Goal: Information Seeking & Learning: Learn about a topic

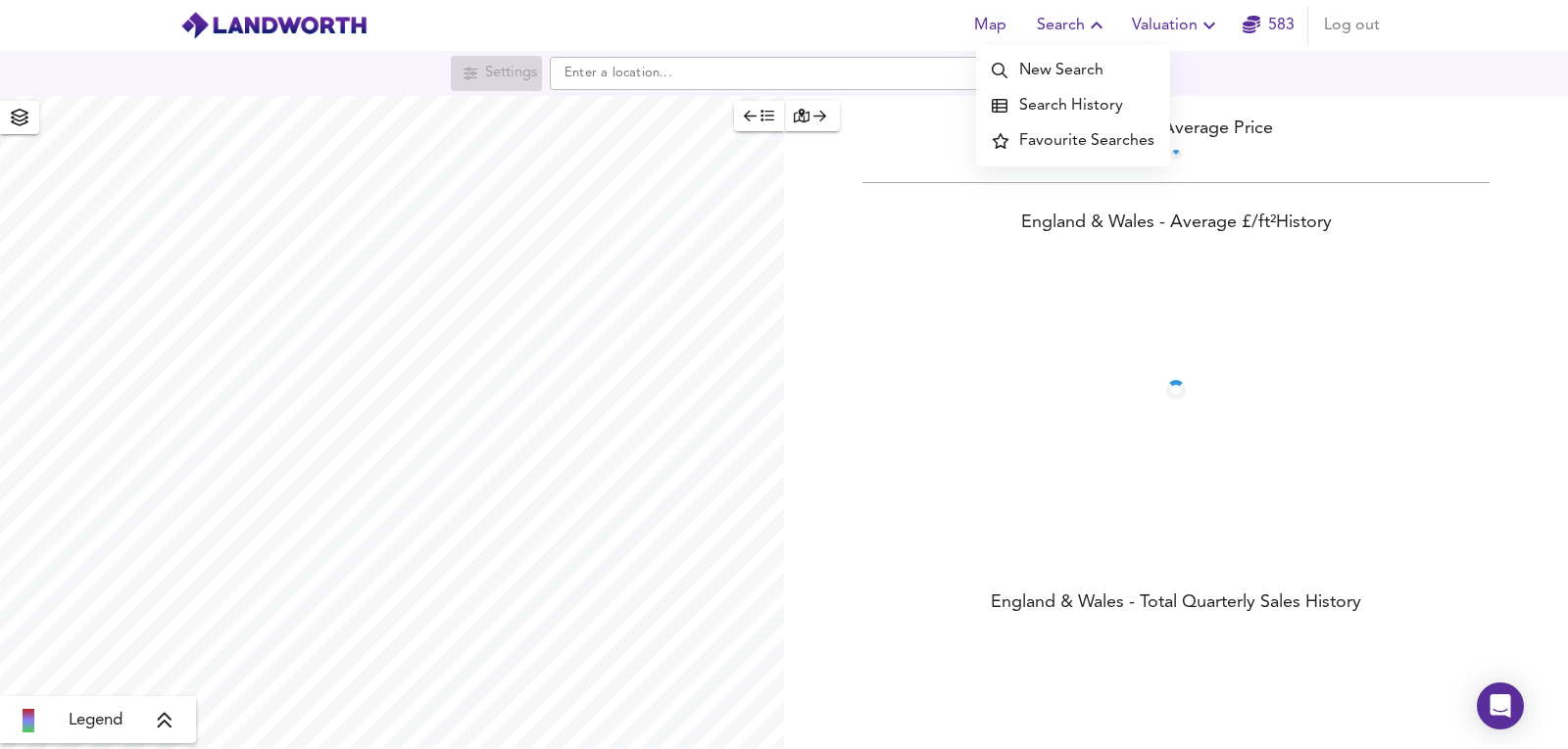
click at [1215, 27] on icon "button" at bounding box center [1209, 26] width 24 height 24
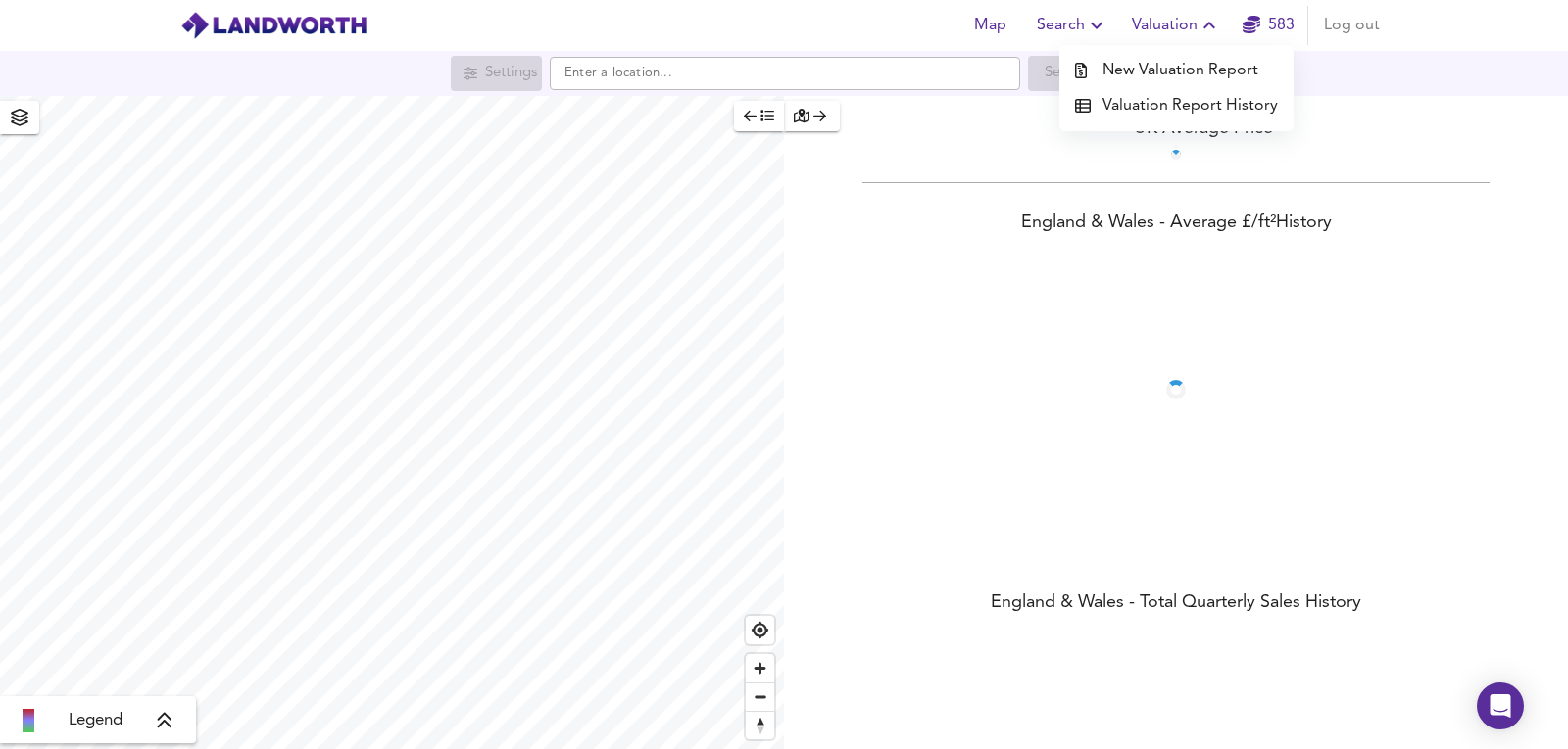
click at [1167, 55] on li "New Valuation Report" at bounding box center [1176, 71] width 234 height 35
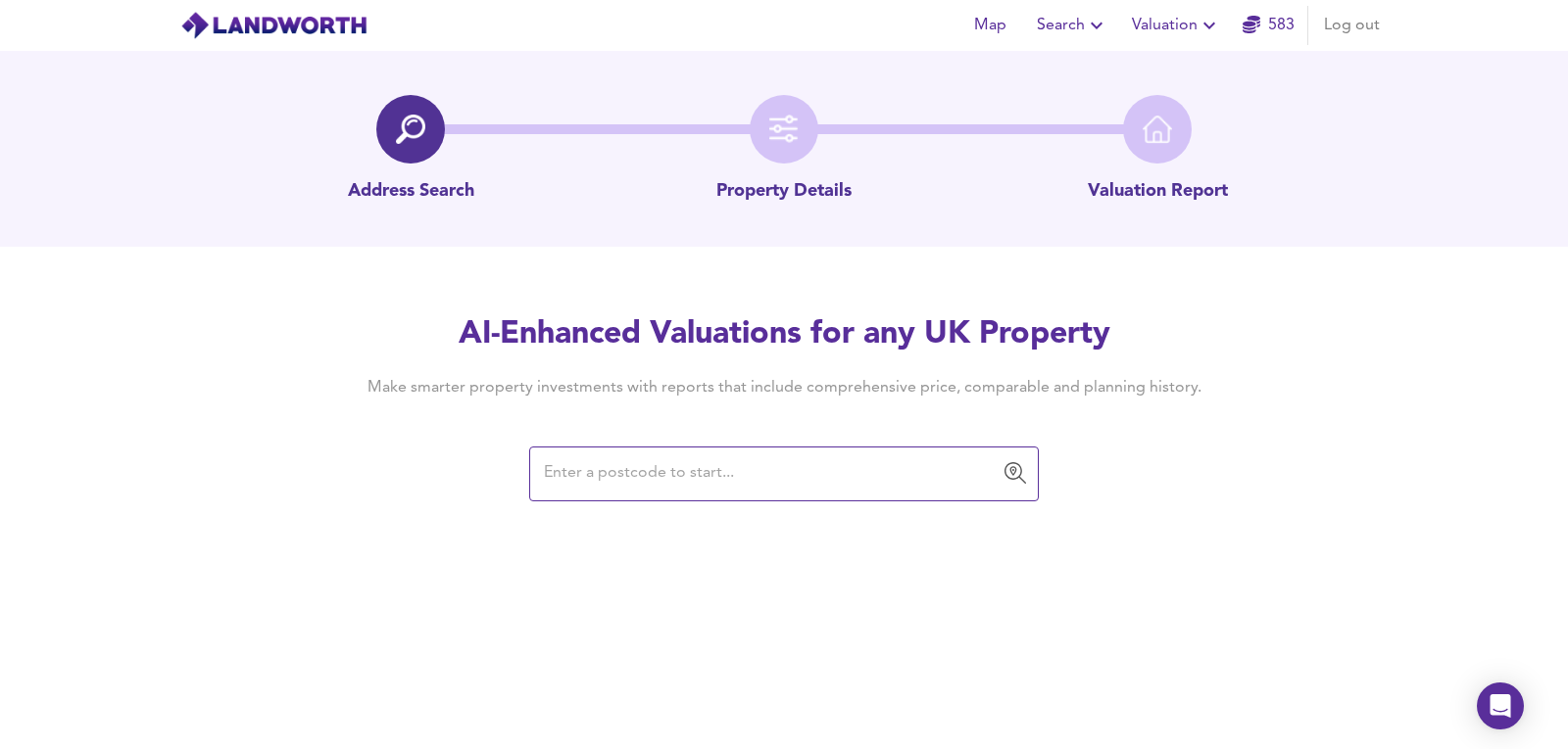
click at [702, 465] on input "text" at bounding box center [769, 474] width 462 height 37
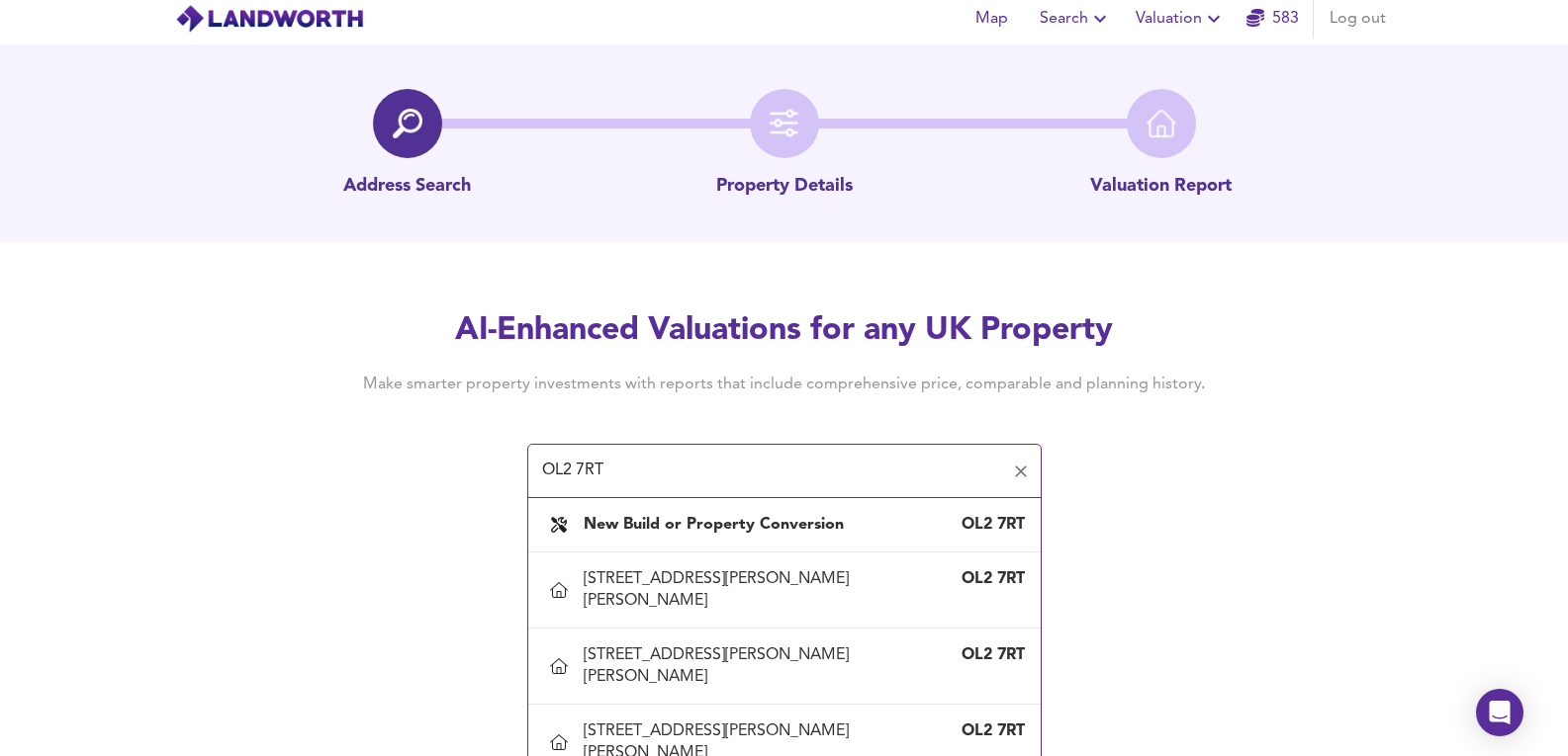
scroll to position [51, 0]
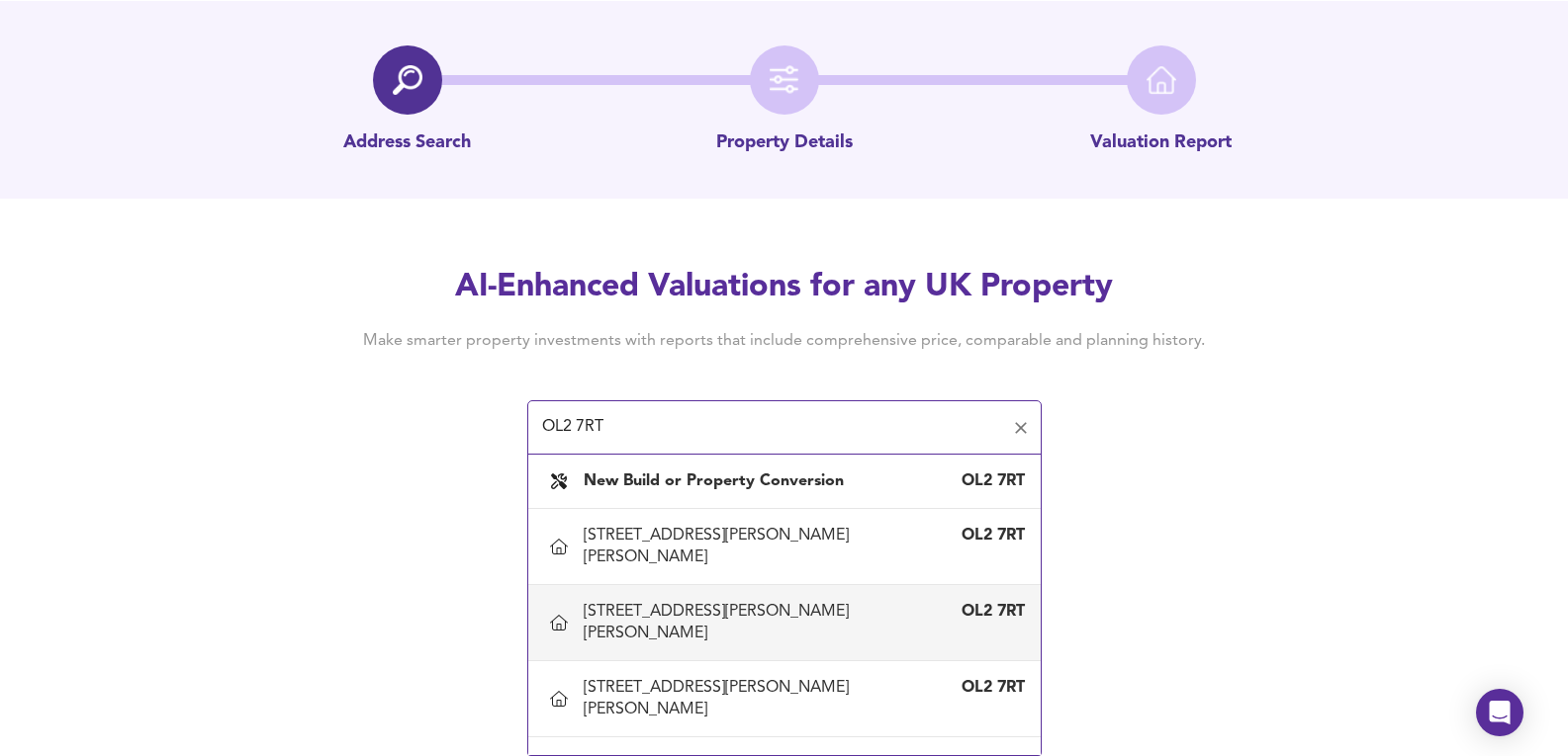
click at [771, 601] on div "[STREET_ADDRESS][PERSON_NAME][PERSON_NAME]" at bounding box center [764, 623] width 362 height 44
type input "[STREET_ADDRESS][PERSON_NAME][PERSON_NAME]"
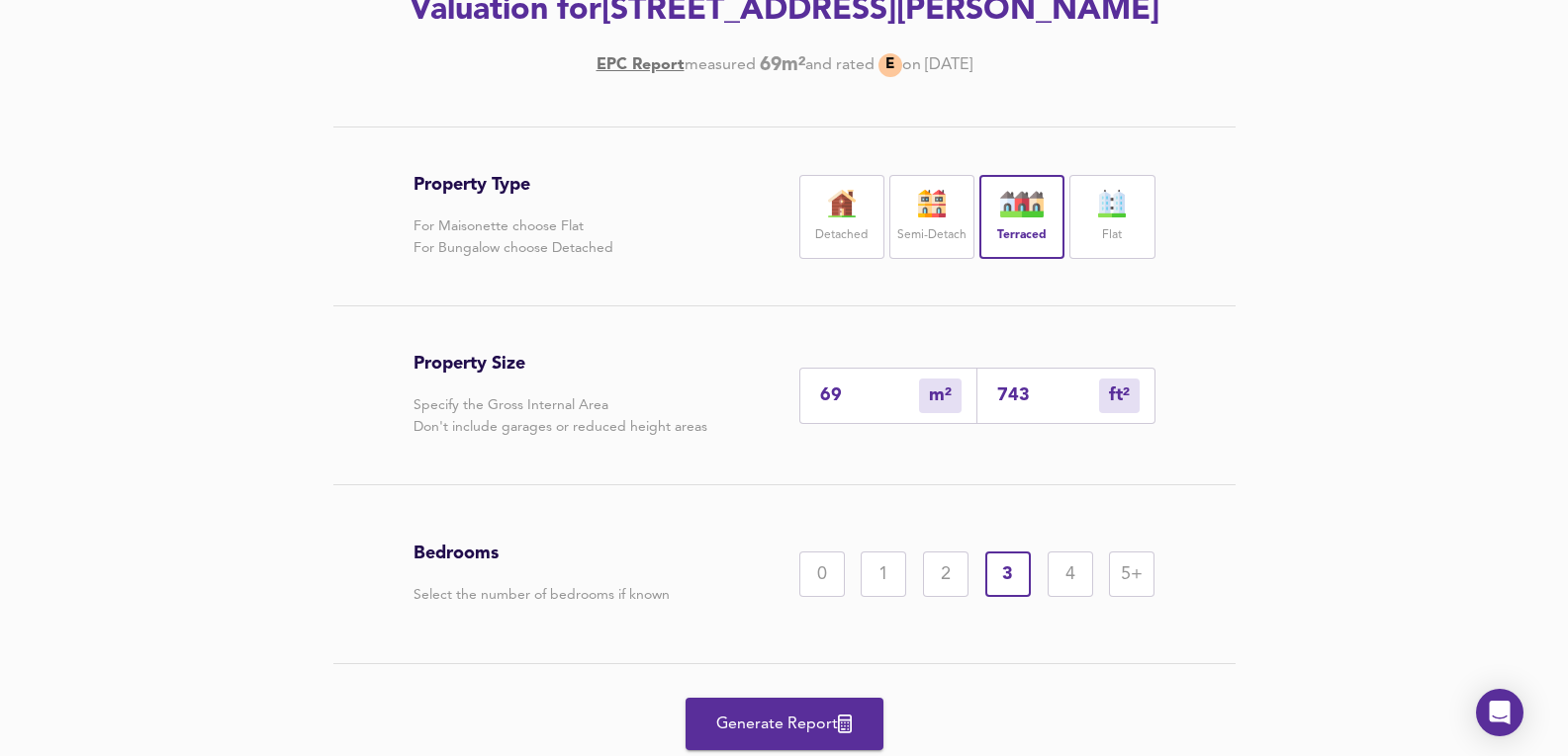
scroll to position [329, 0]
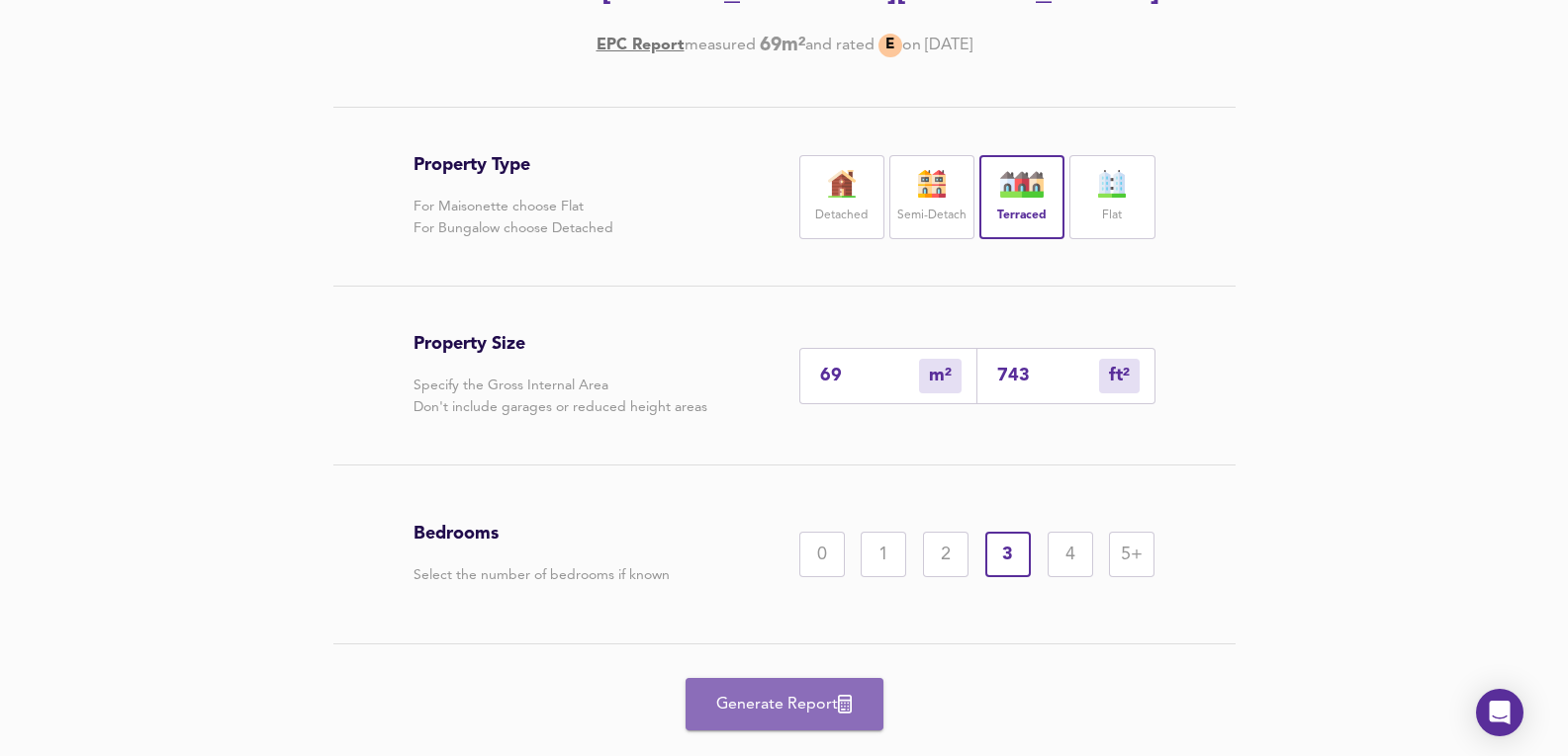
click at [766, 700] on span "Generate Report" at bounding box center [784, 705] width 158 height 28
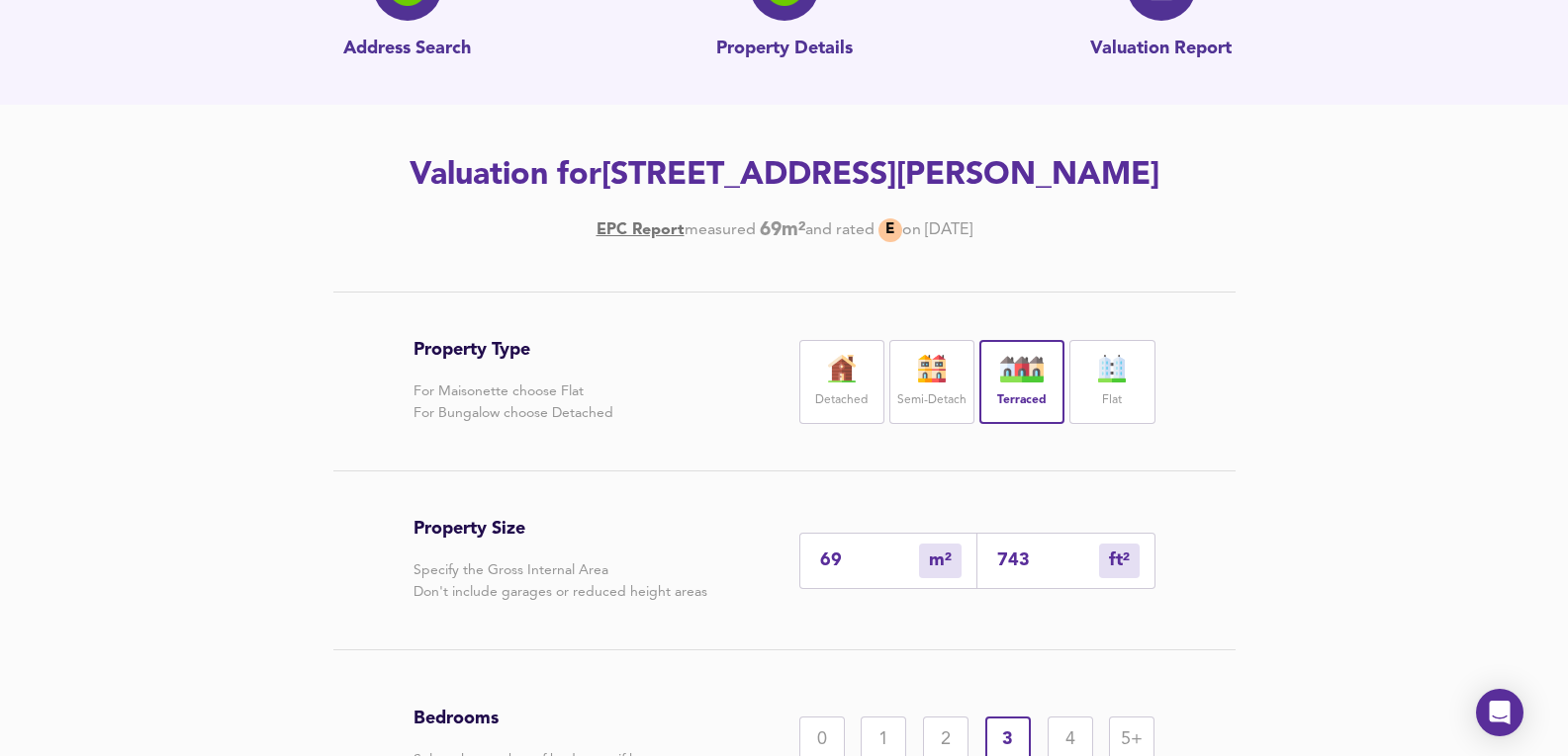
scroll to position [132, 0]
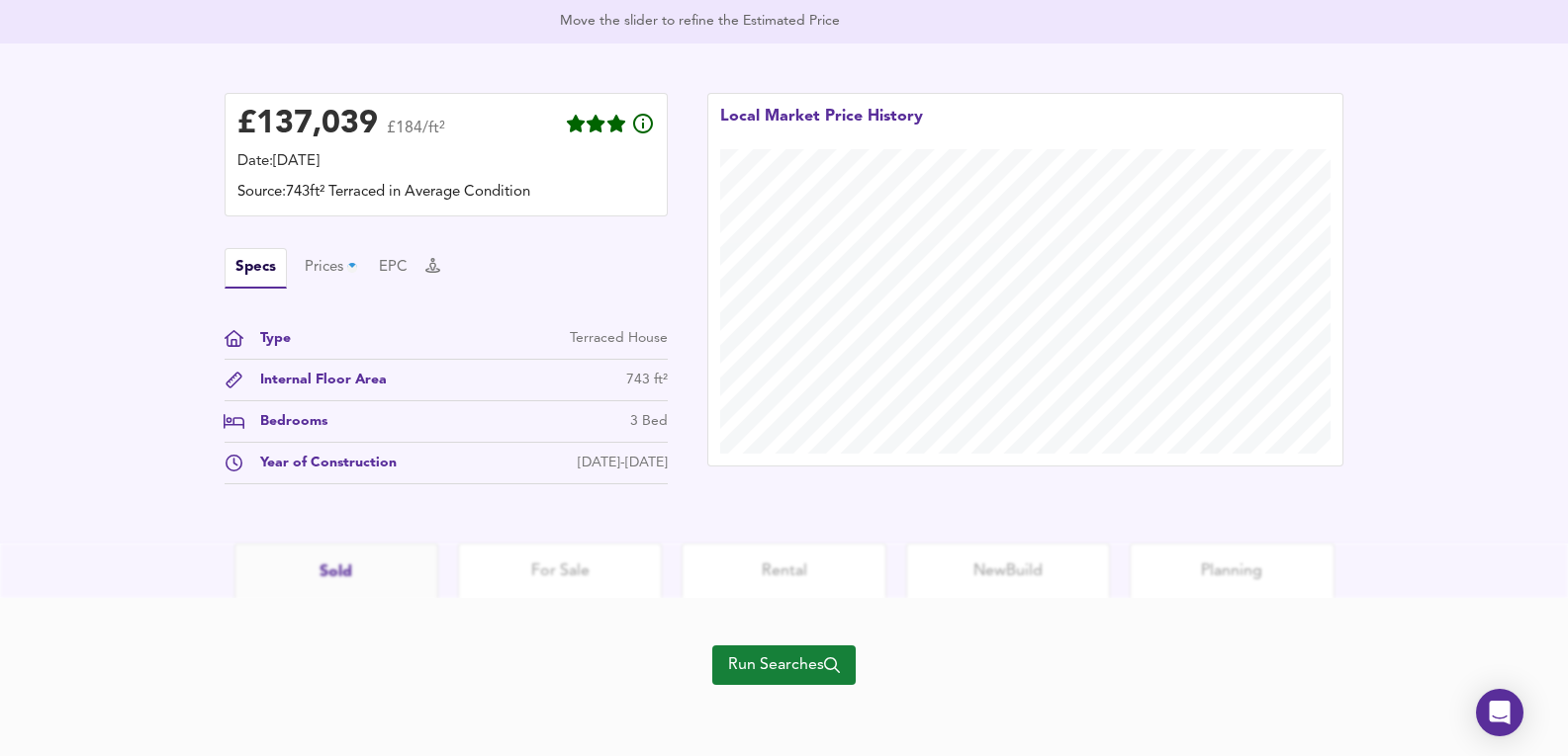
scroll to position [445, 0]
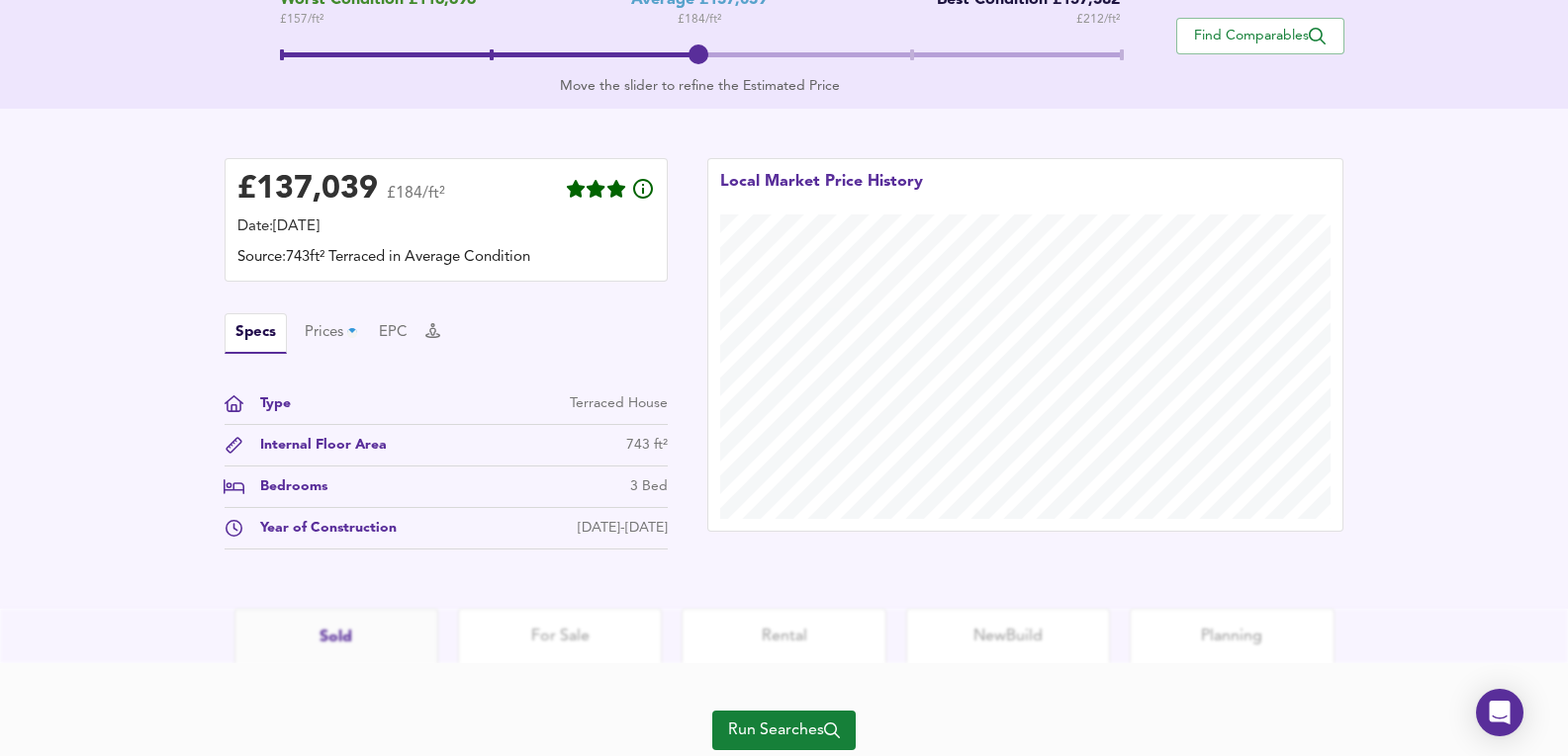
drag, startPoint x: 738, startPoint y: 690, endPoint x: 748, endPoint y: 694, distance: 10.8
click at [748, 694] on div "Run Searches" at bounding box center [784, 742] width 144 height 158
click at [749, 726] on span "Run Searches" at bounding box center [783, 731] width 112 height 28
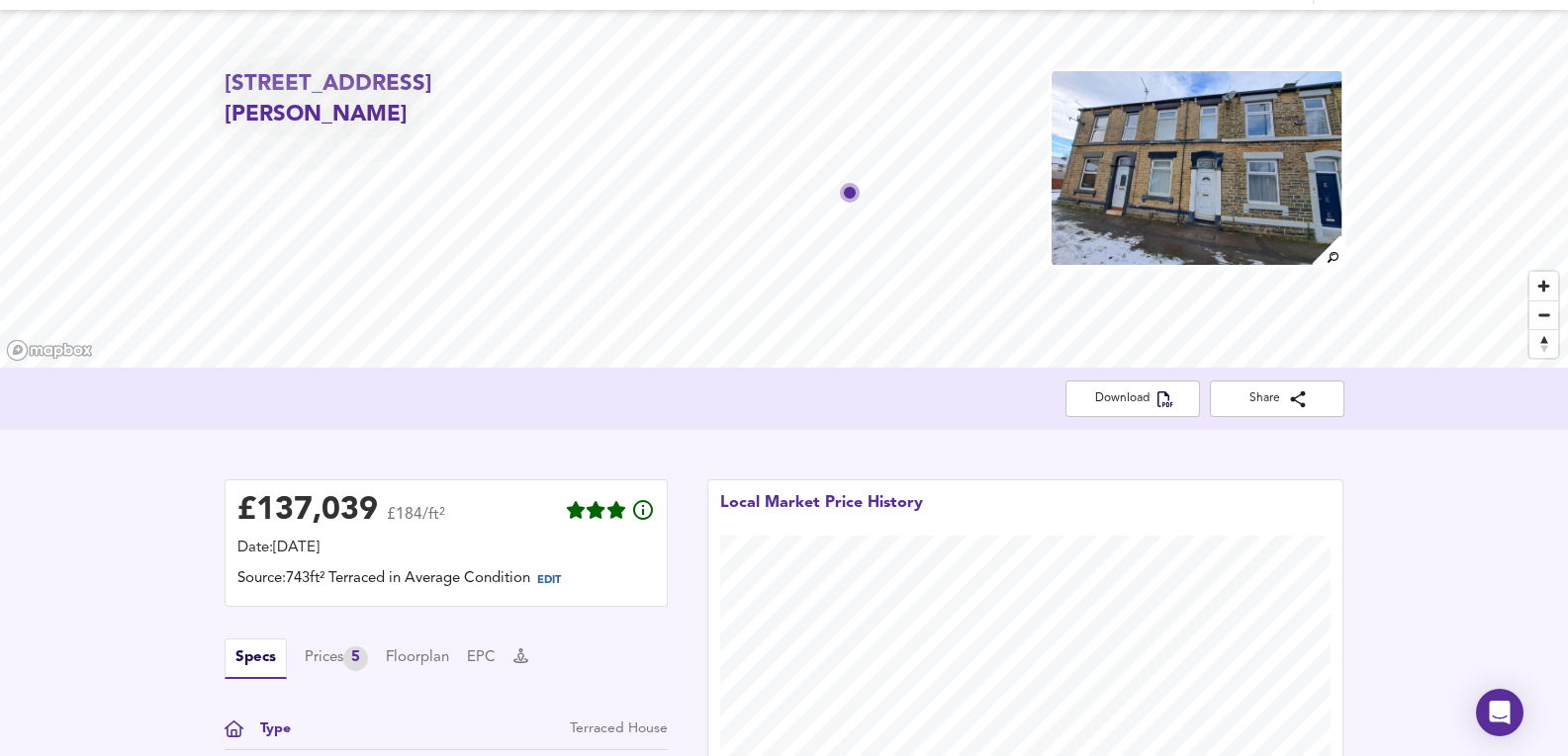
scroll to position [264, 0]
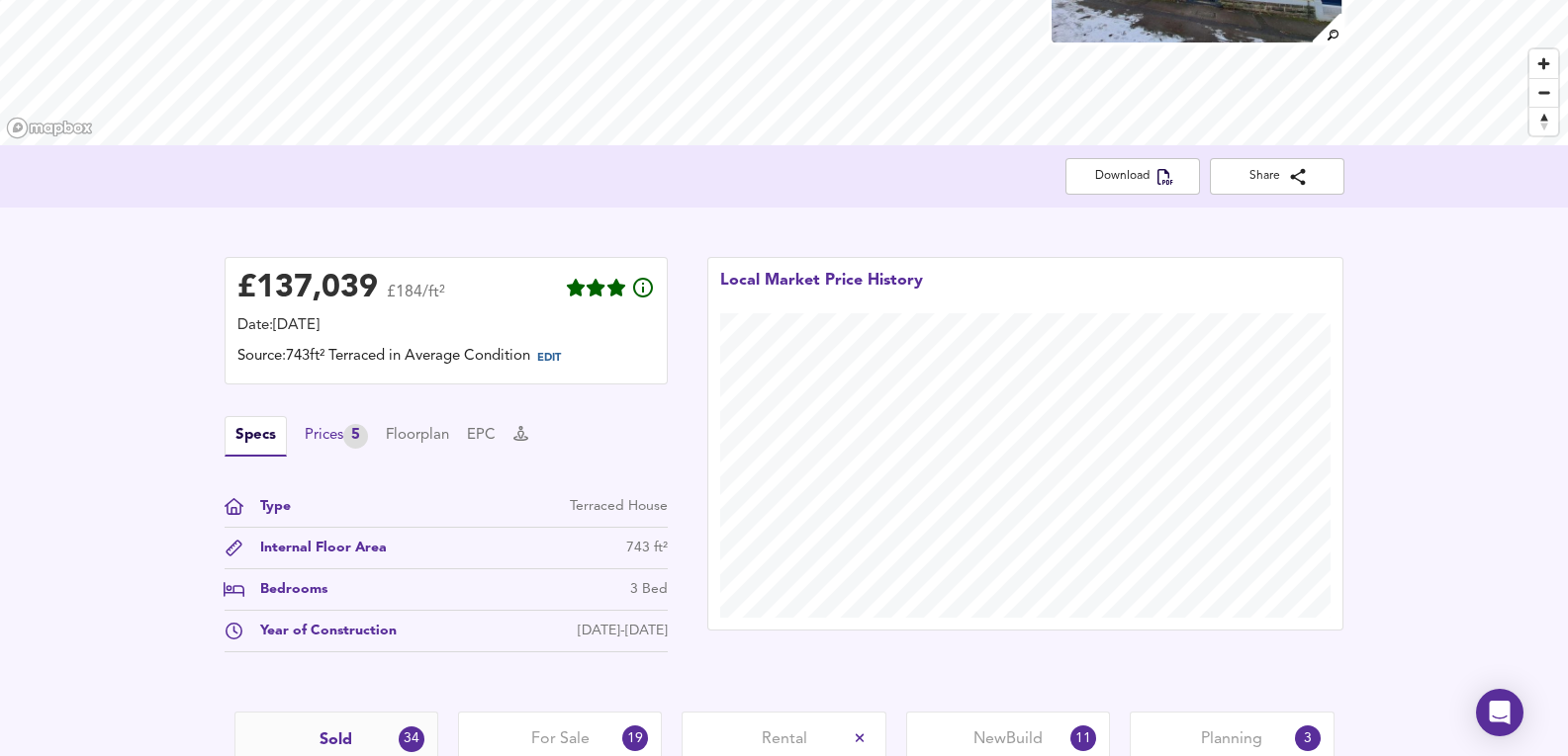
click at [328, 425] on div "Prices 5" at bounding box center [336, 437] width 64 height 25
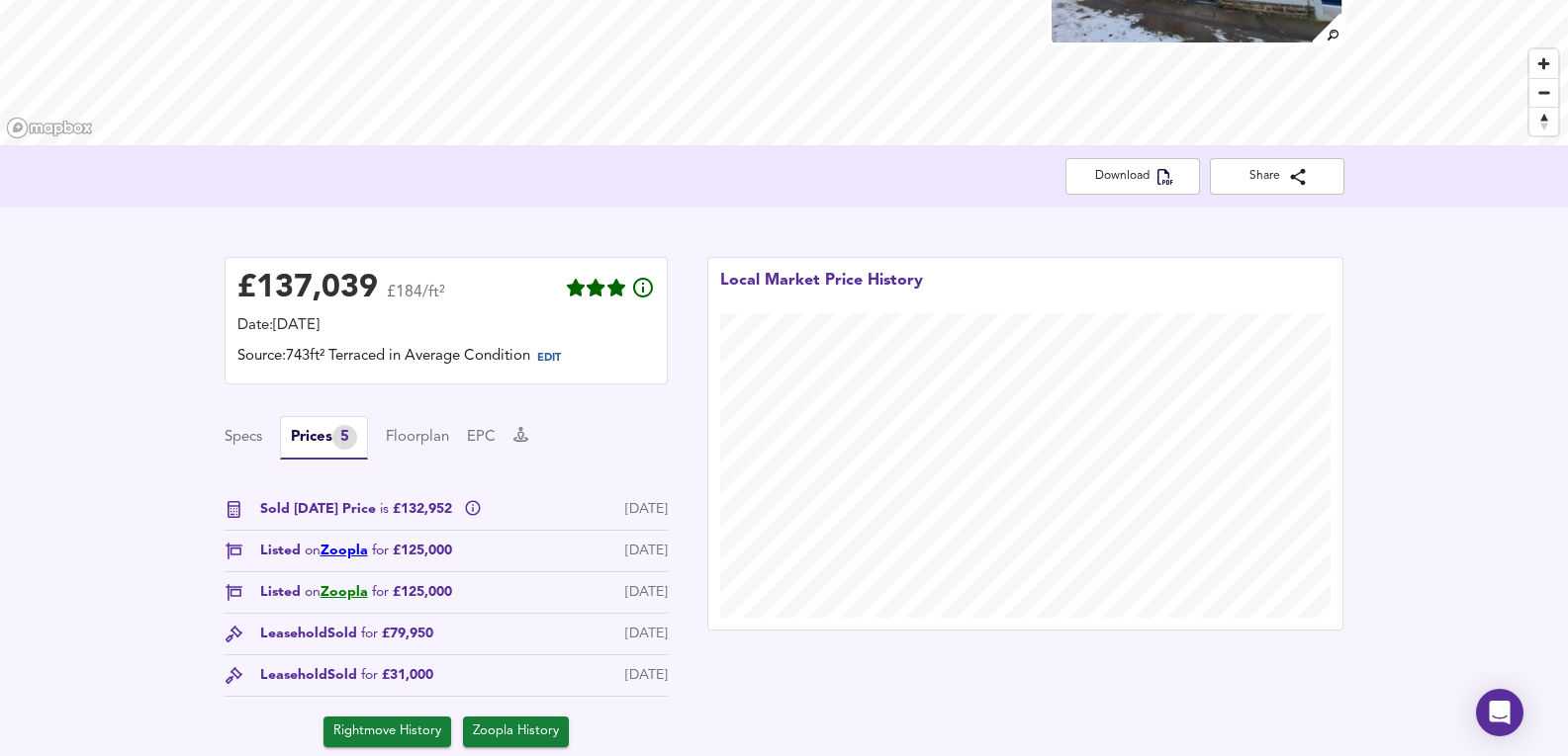
click at [350, 550] on link "Zoopla" at bounding box center [344, 551] width 48 height 14
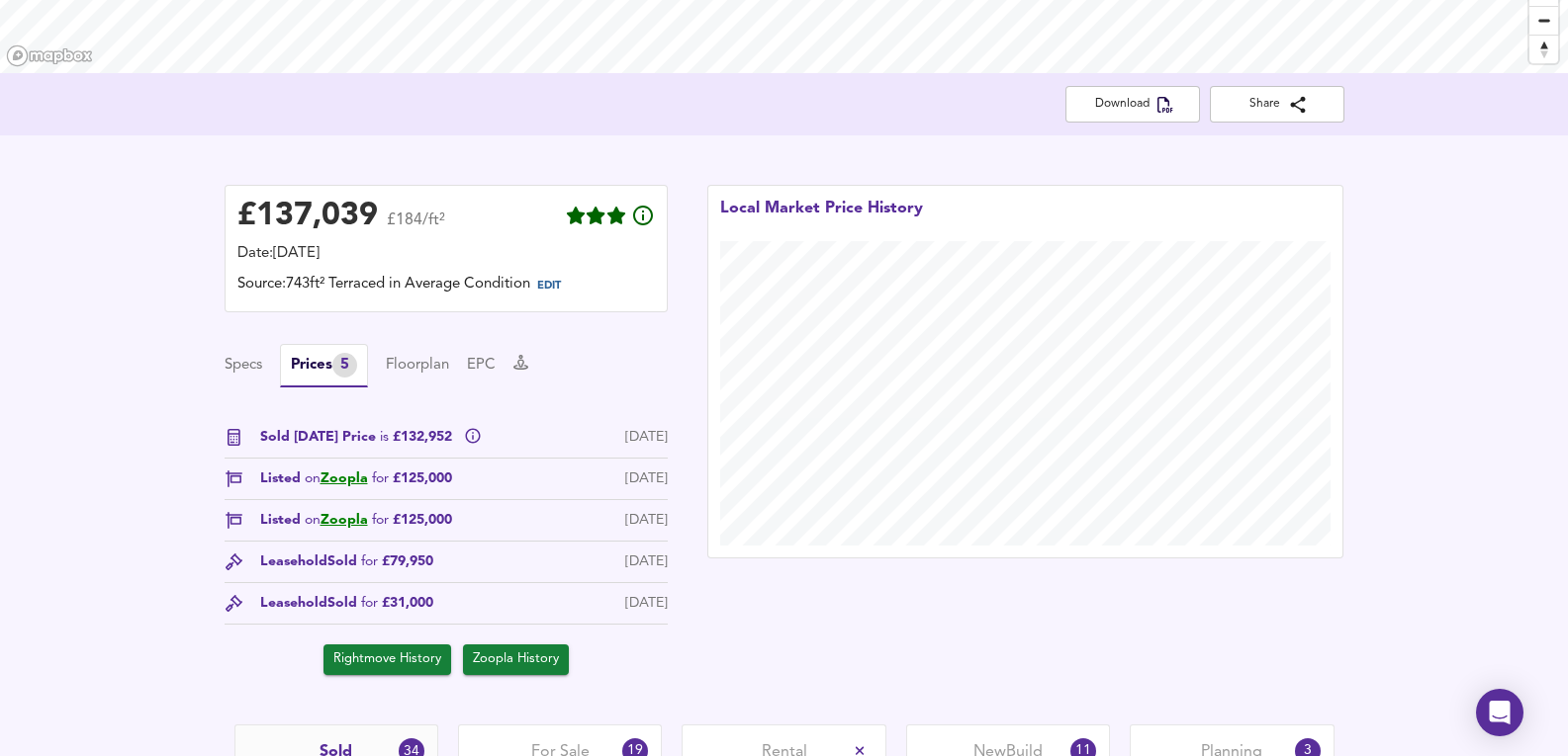
scroll to position [396, 0]
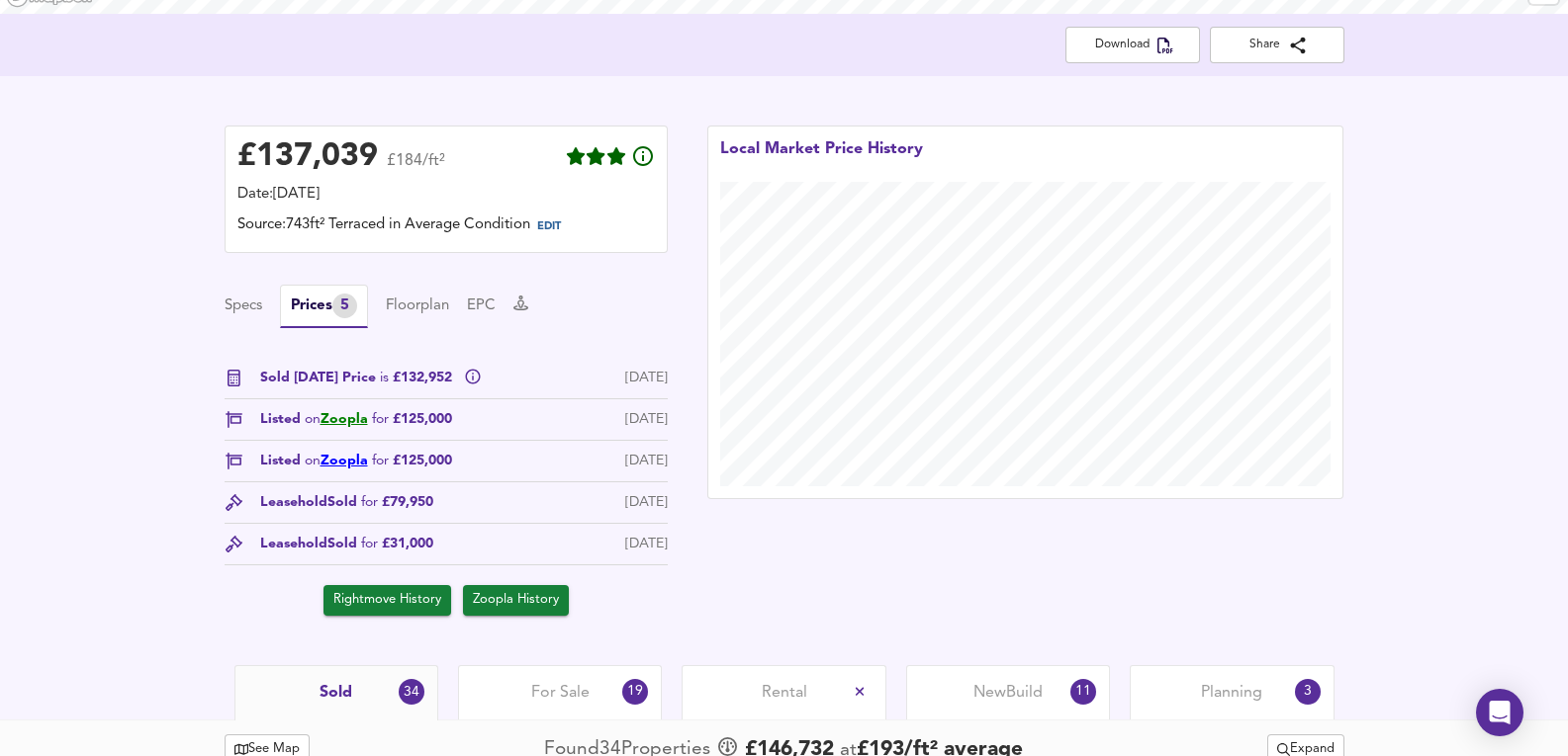
click at [334, 465] on link "Zoopla" at bounding box center [344, 460] width 48 height 14
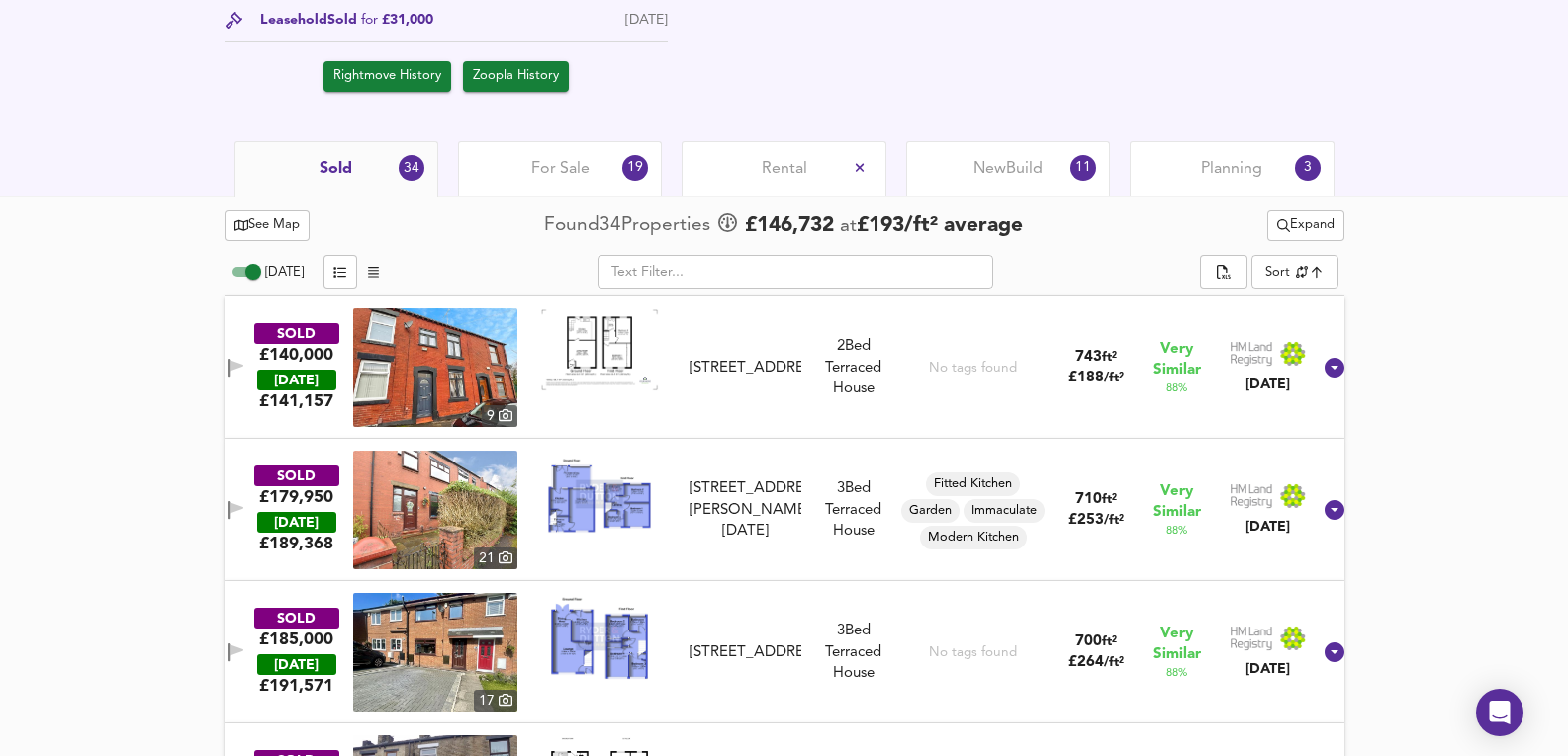
scroll to position [923, 0]
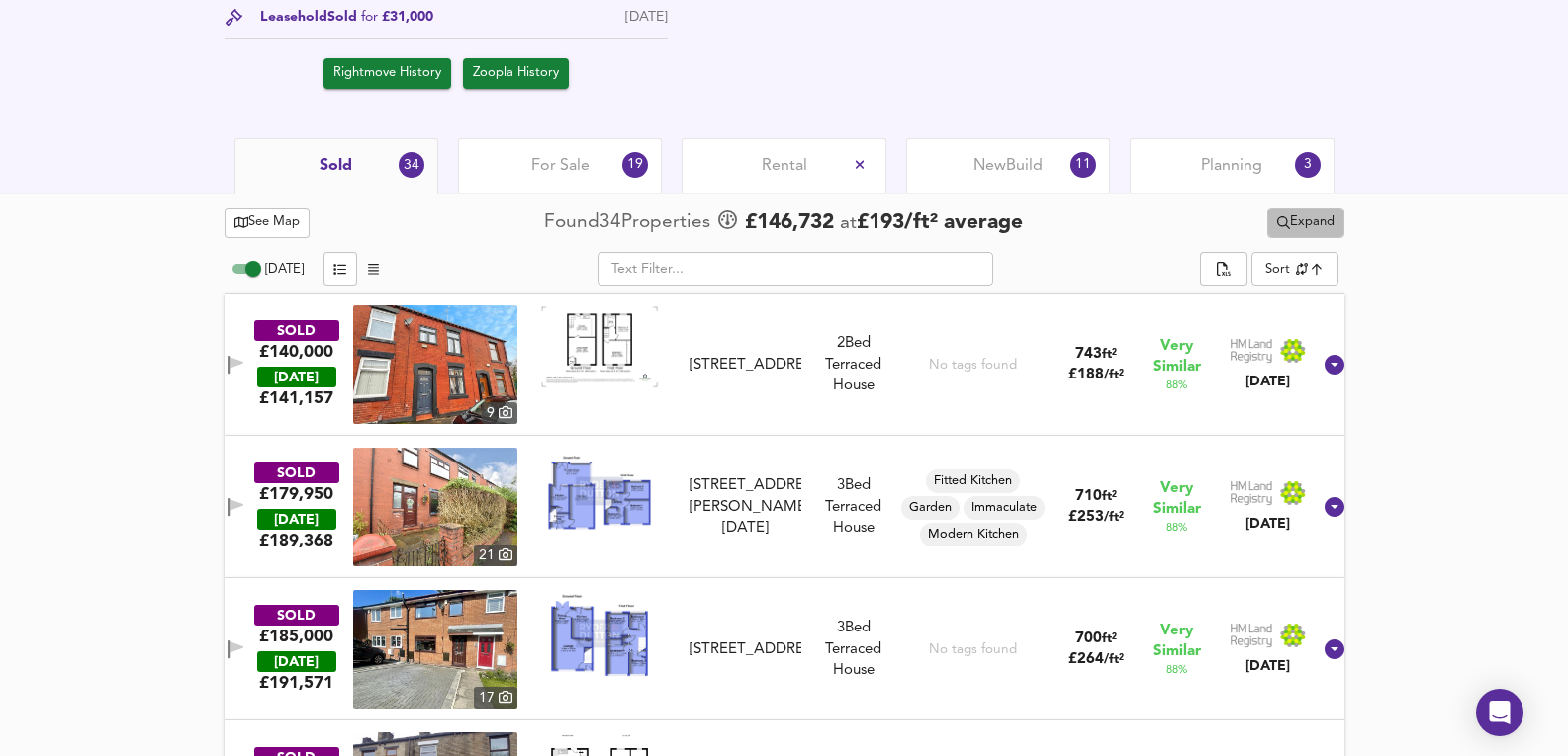
click at [1294, 220] on span "Expand" at bounding box center [1306, 222] width 58 height 23
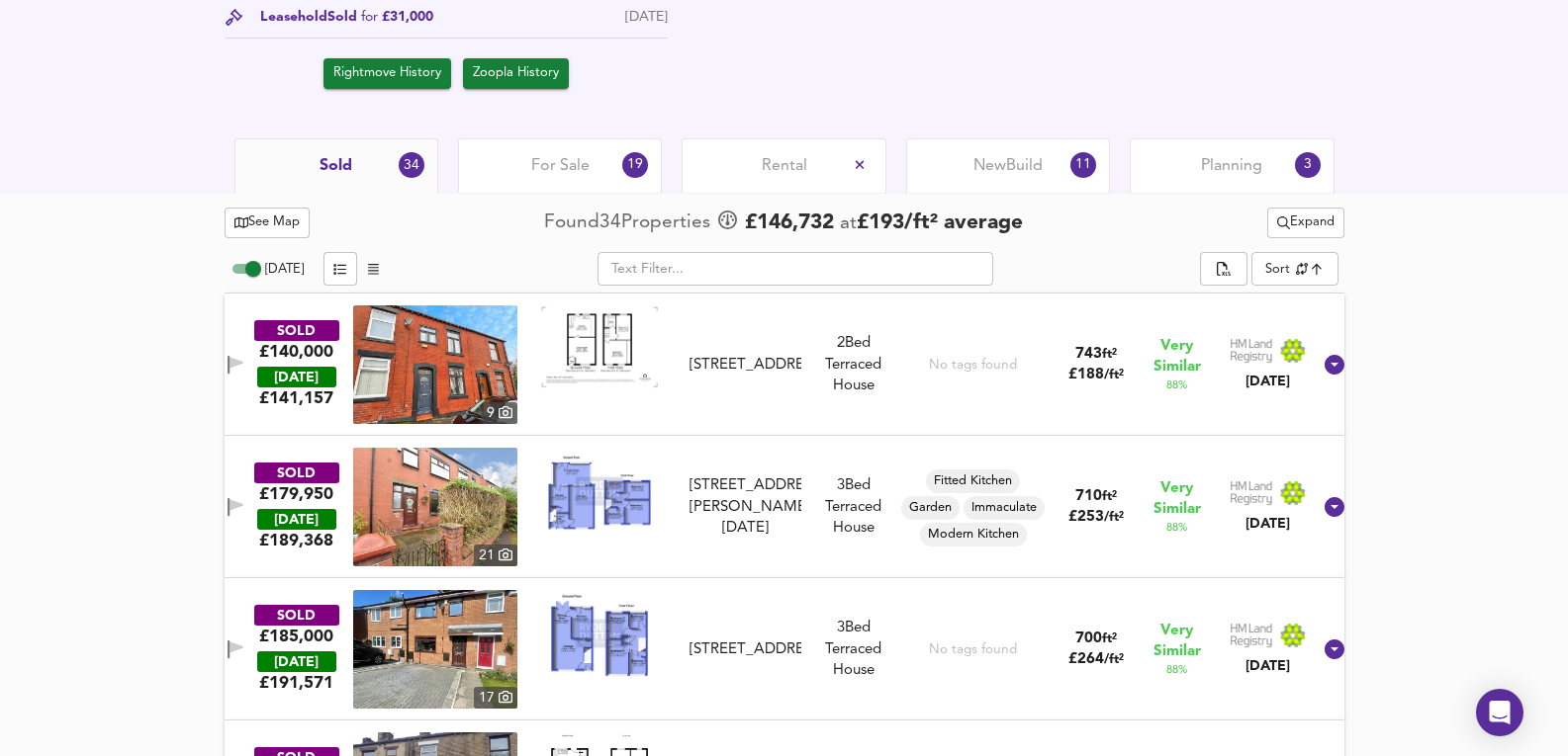
click at [564, 177] on span "For Sale" at bounding box center [560, 166] width 59 height 22
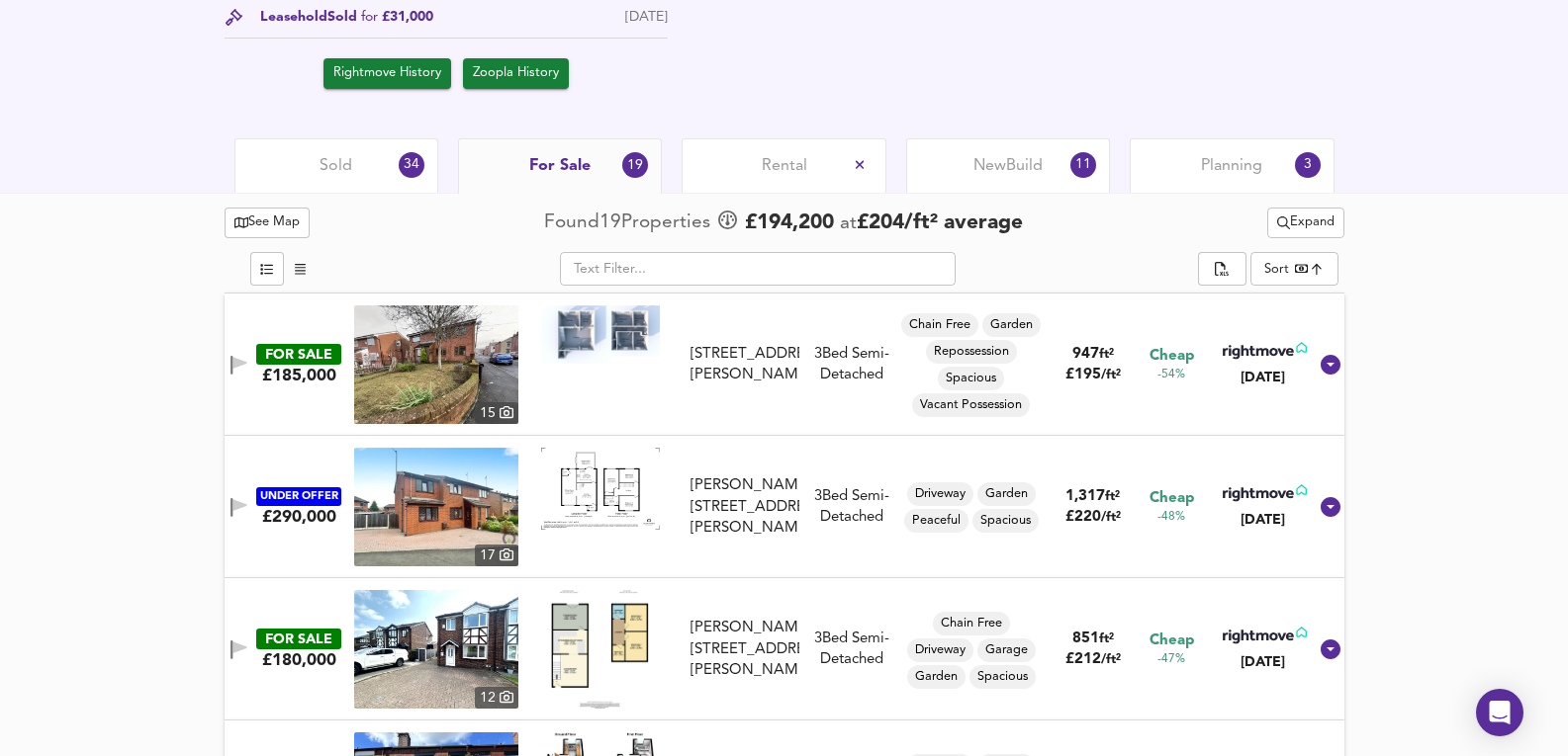
click at [1320, 213] on span "Expand" at bounding box center [1306, 222] width 58 height 23
click at [1224, 153] on div "Planning 3" at bounding box center [1231, 166] width 203 height 55
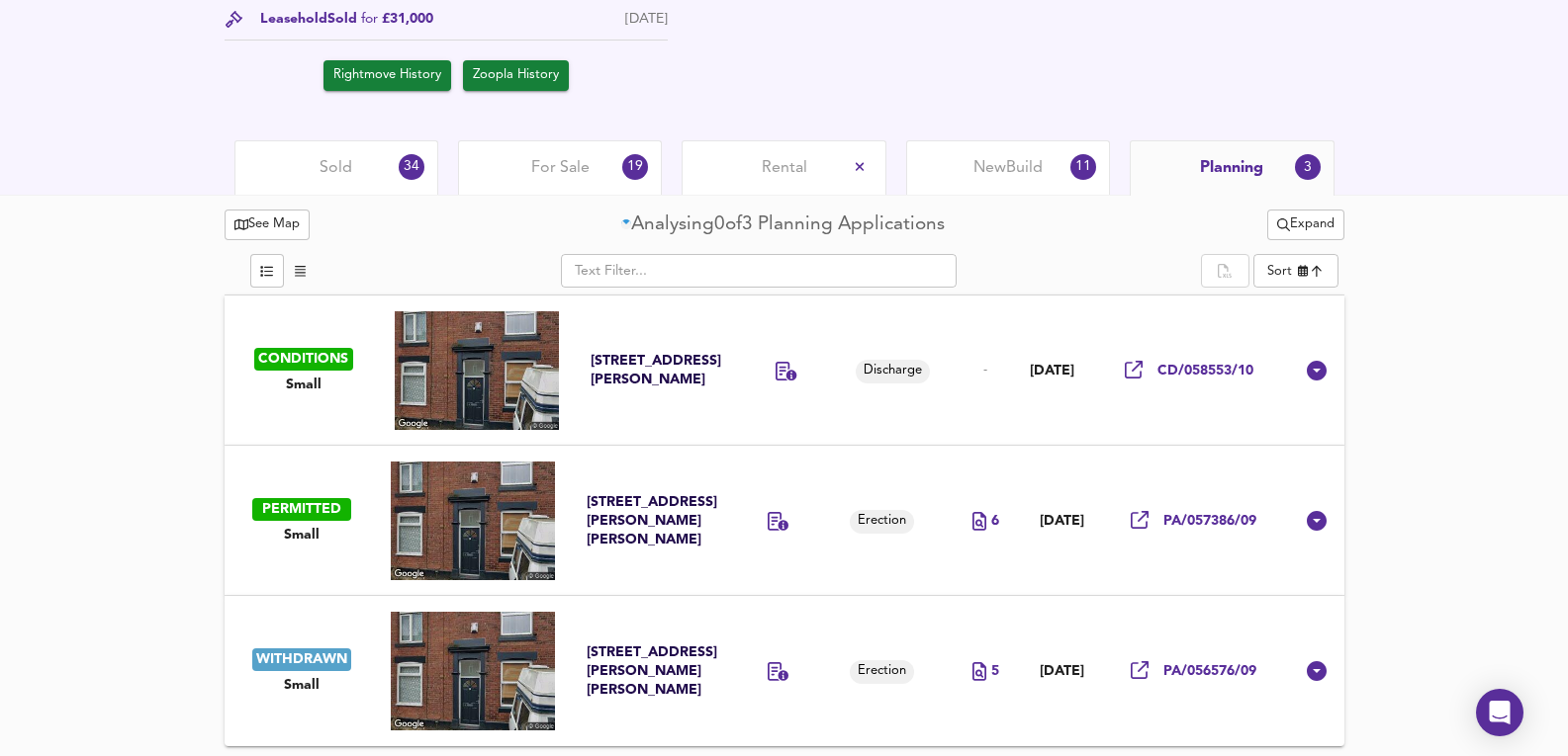
scroll to position [922, 0]
click at [1055, 161] on div "New Build 11" at bounding box center [1007, 168] width 203 height 55
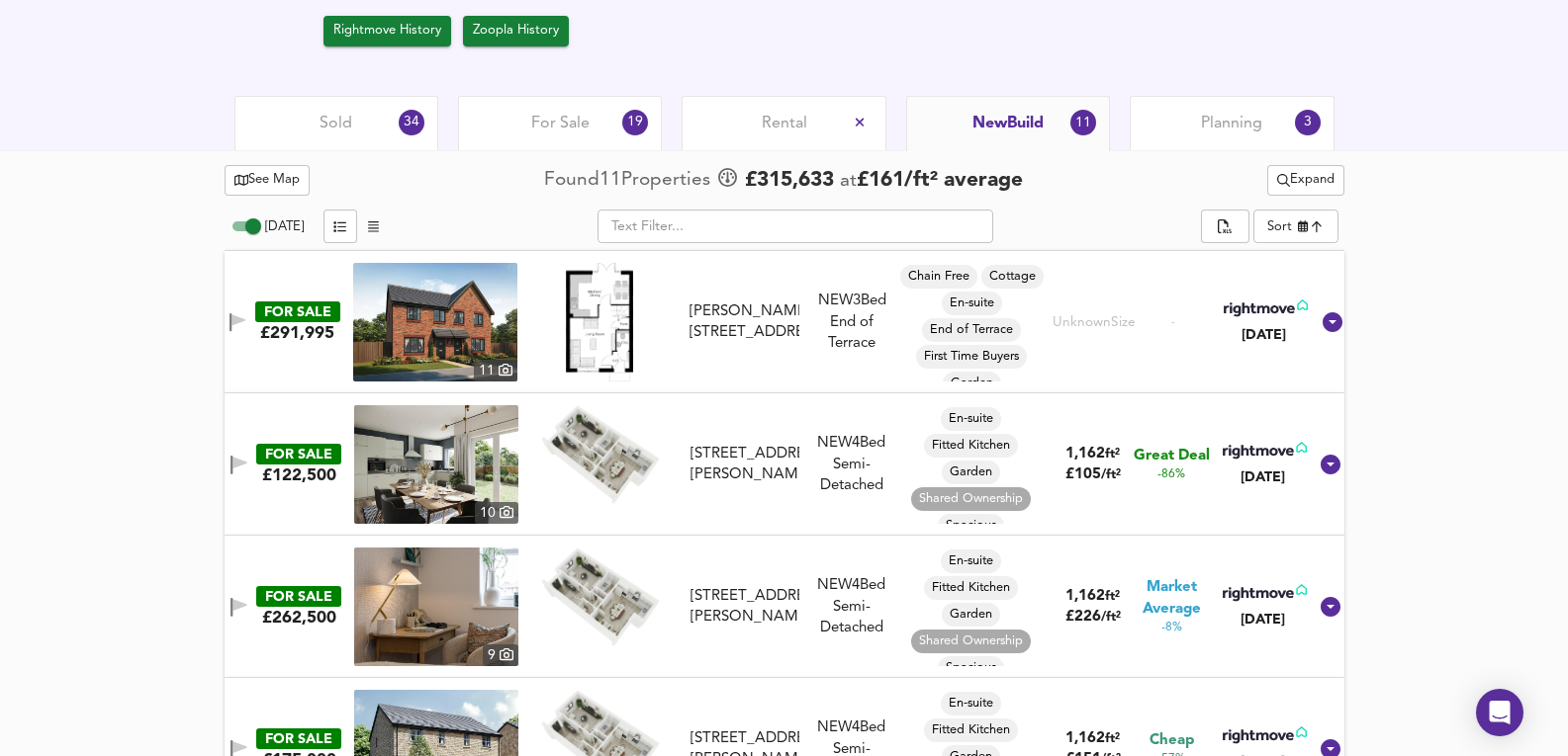
scroll to position [989, 0]
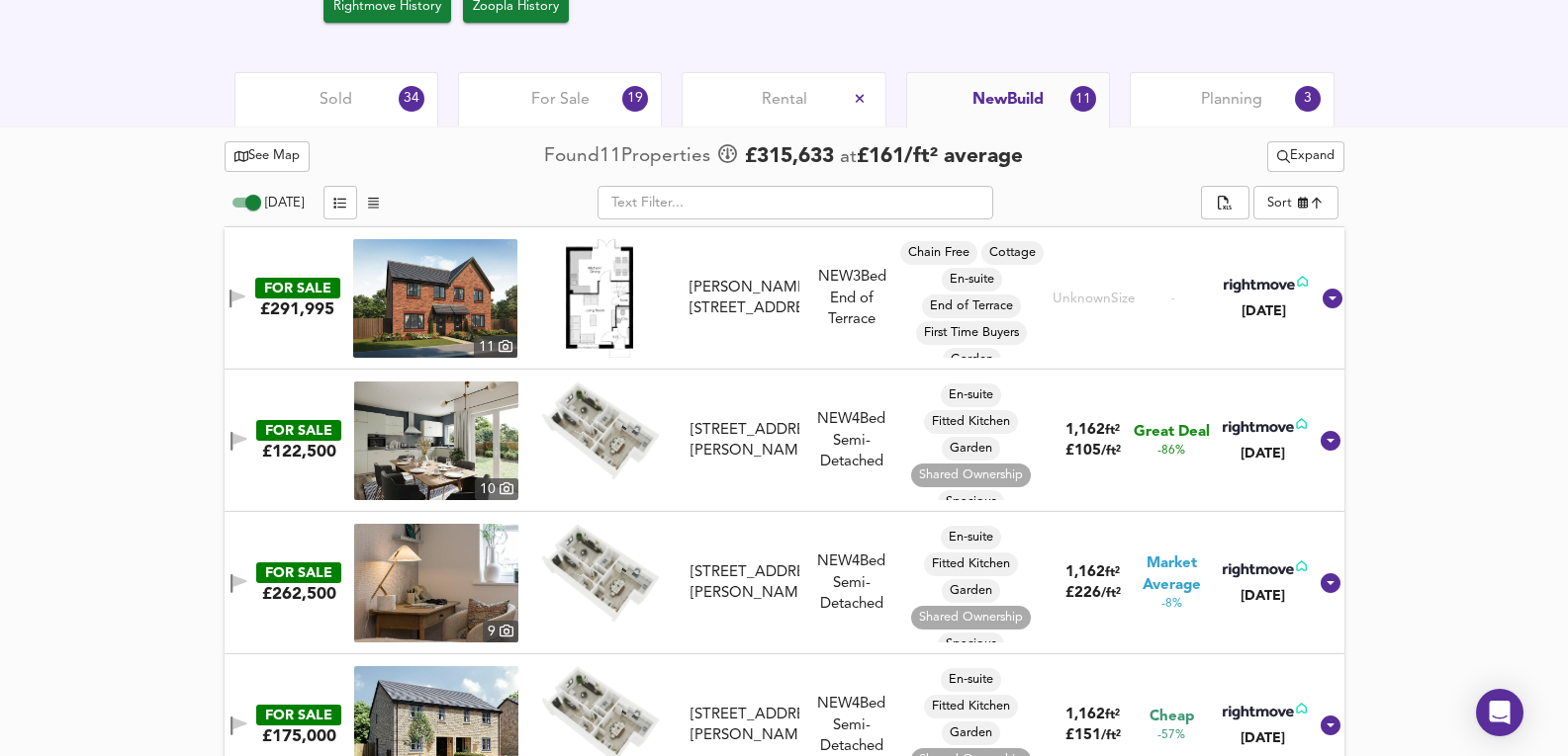
click at [541, 119] on div "For Sale 19" at bounding box center [559, 99] width 203 height 55
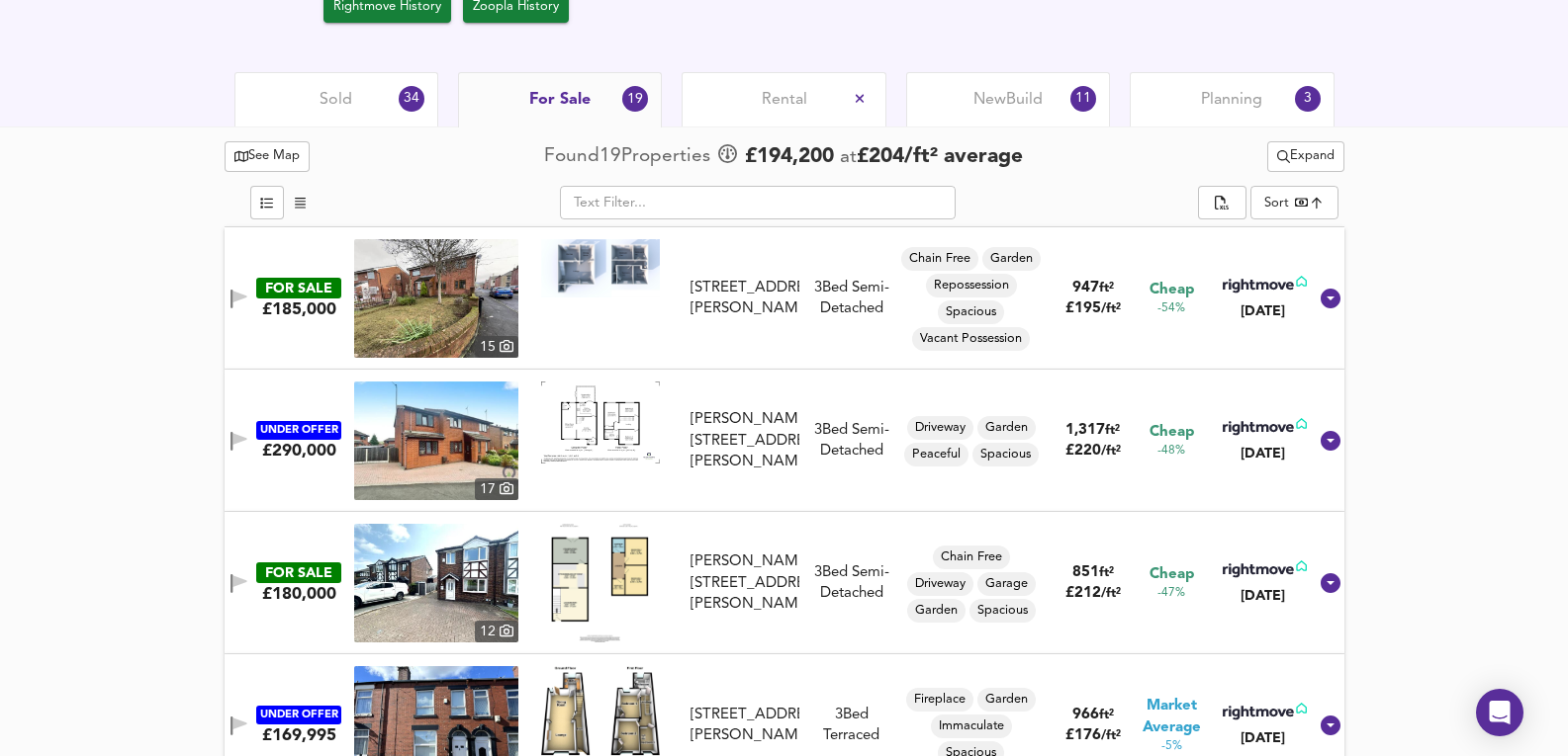
click at [332, 114] on div "Sold 34" at bounding box center [335, 99] width 203 height 55
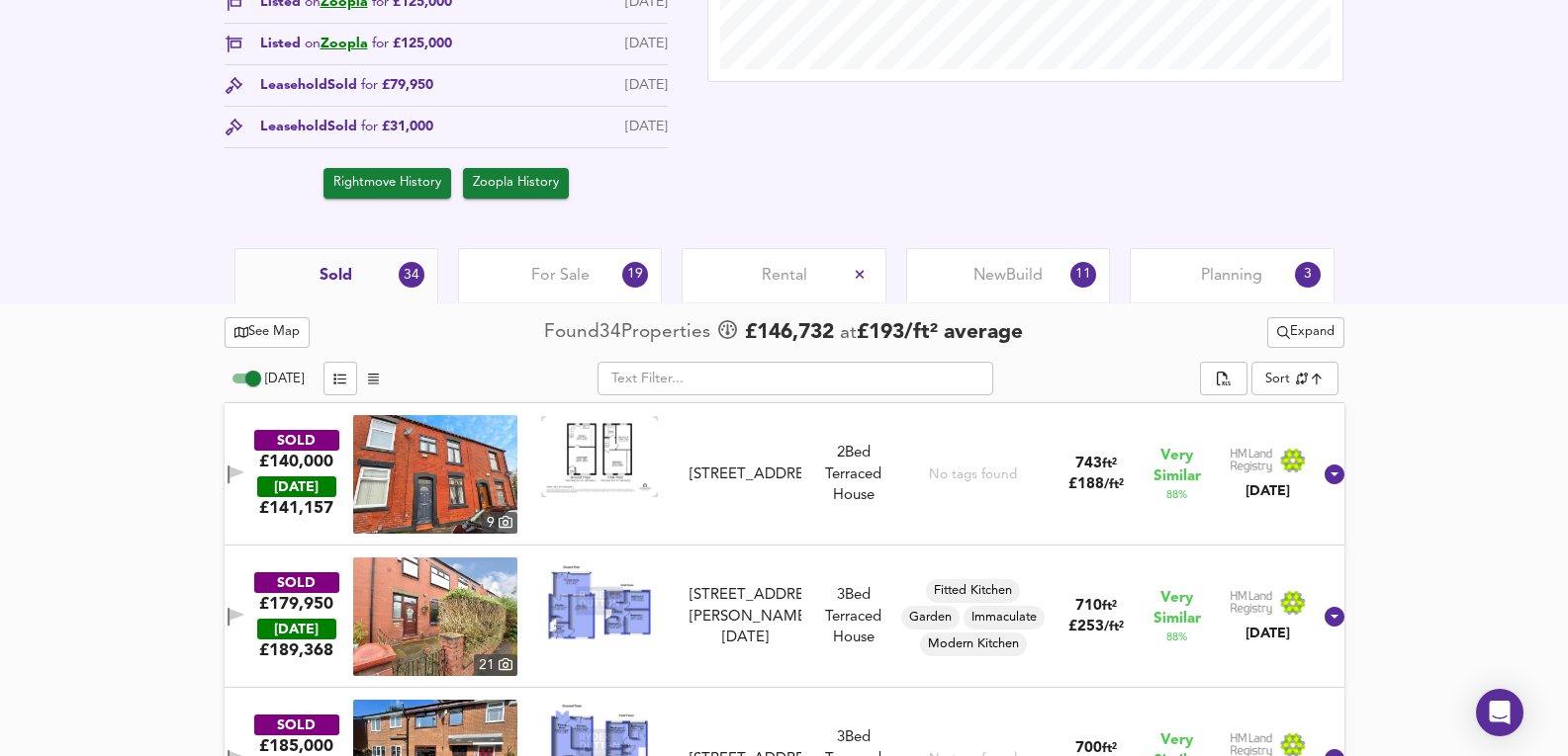
scroll to position [791, 0]
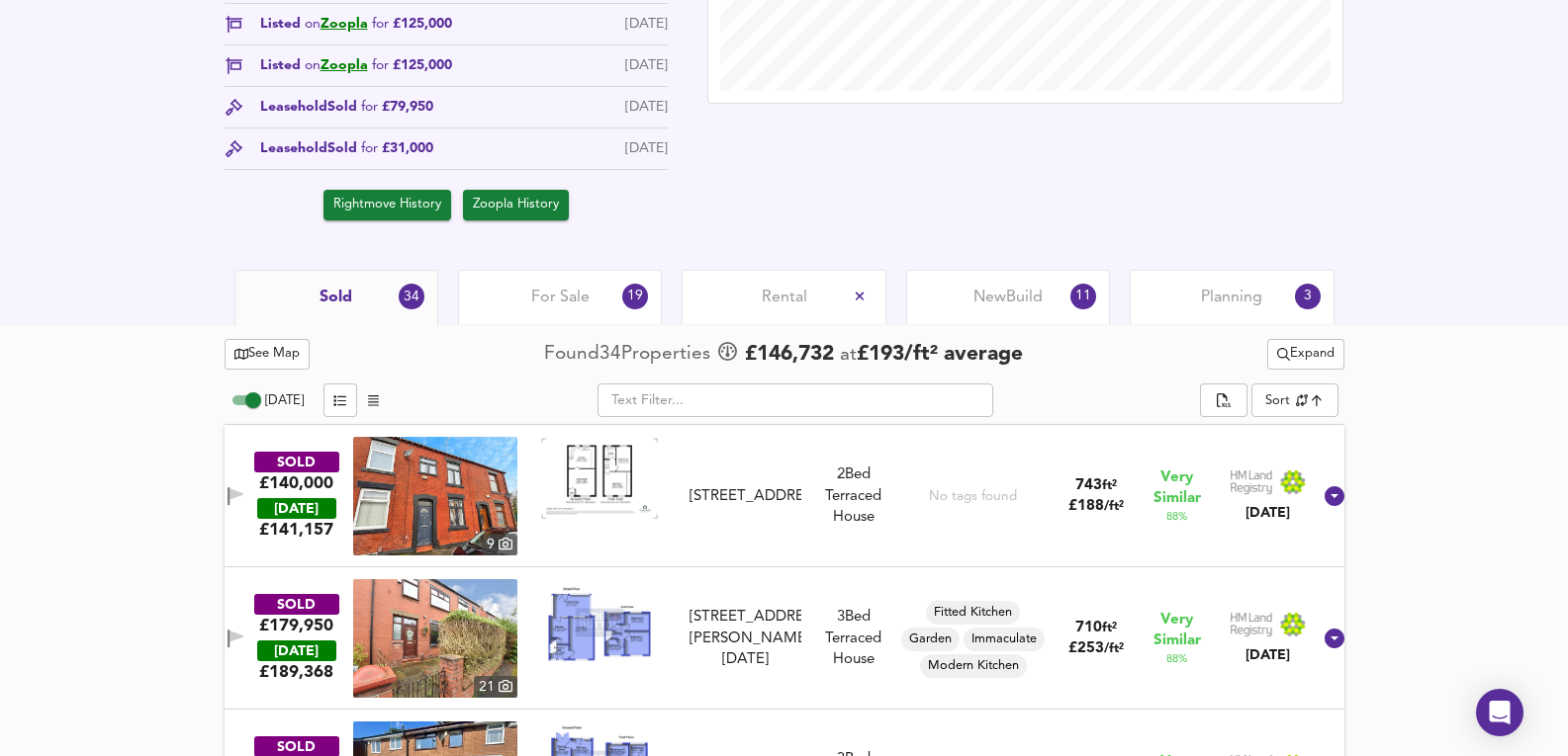
click at [483, 300] on div "For Sale 19" at bounding box center [559, 297] width 203 height 55
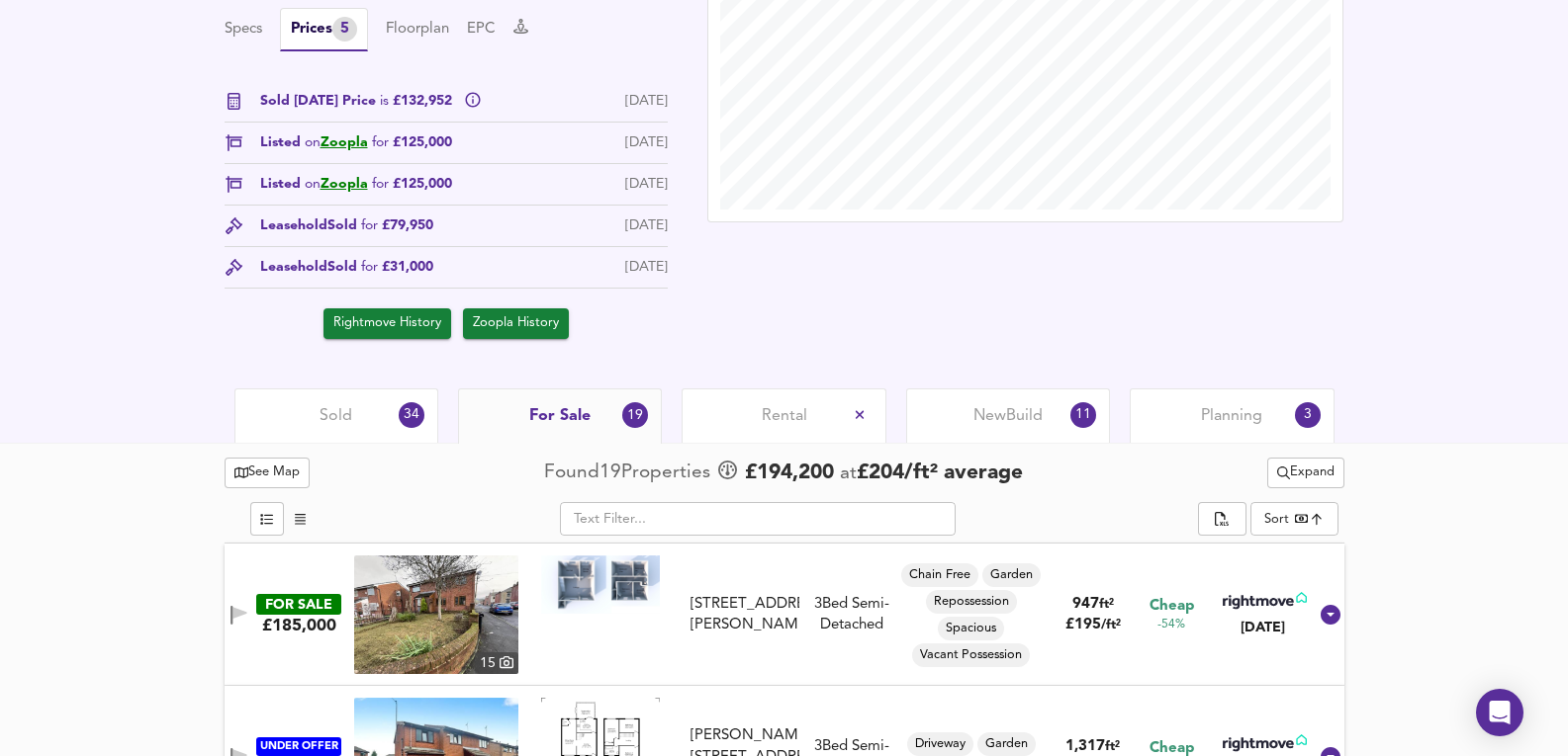
scroll to position [672, 0]
click at [397, 387] on div "£ 137,039 £184/ft² Date: [DATE] Source: 743ft² Terraced in Average Condition ED…" at bounding box center [784, 95] width 1568 height 589
click at [370, 421] on div "Sold 34" at bounding box center [335, 417] width 203 height 55
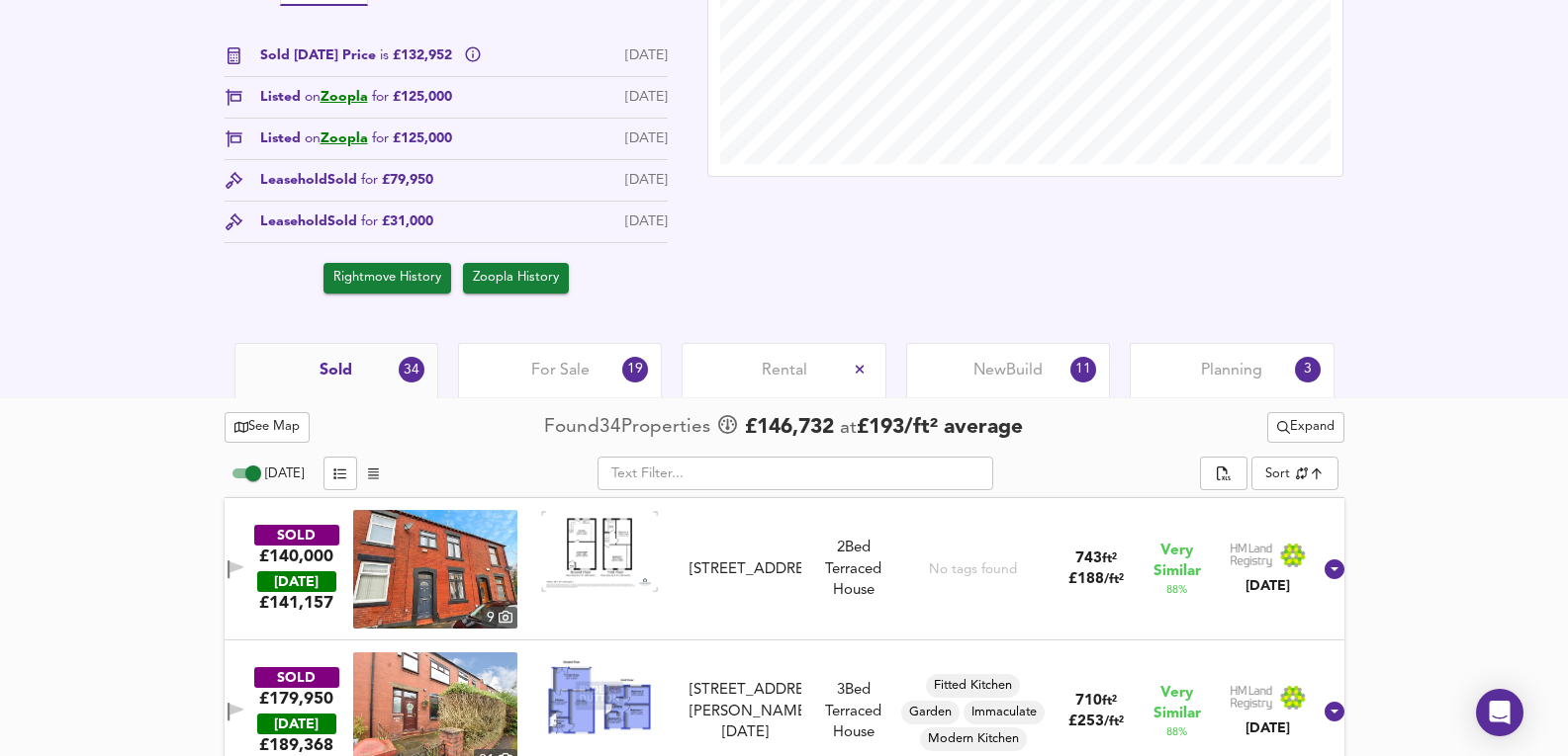
scroll to position [539, 0]
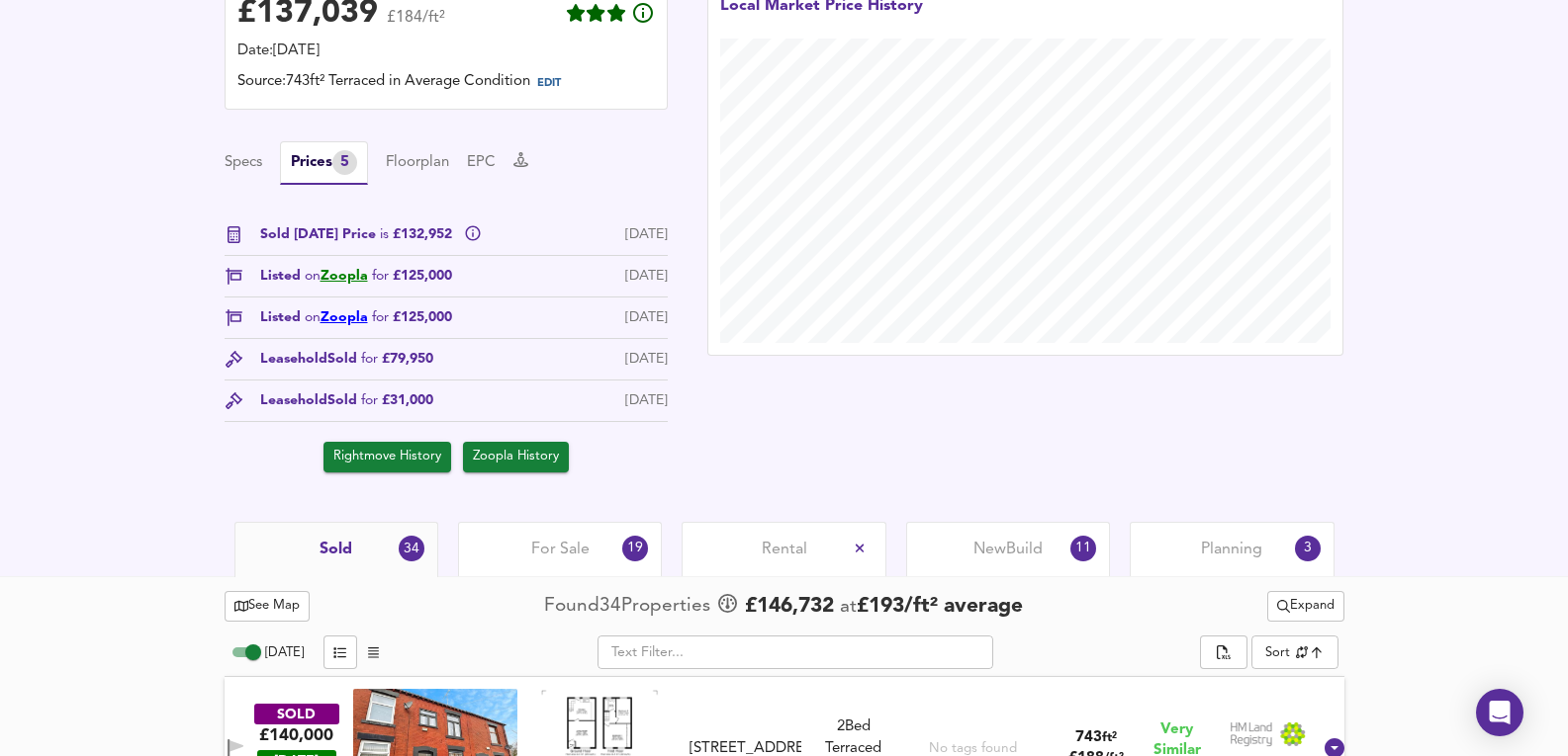
click at [328, 322] on link "Zoopla" at bounding box center [344, 317] width 48 height 14
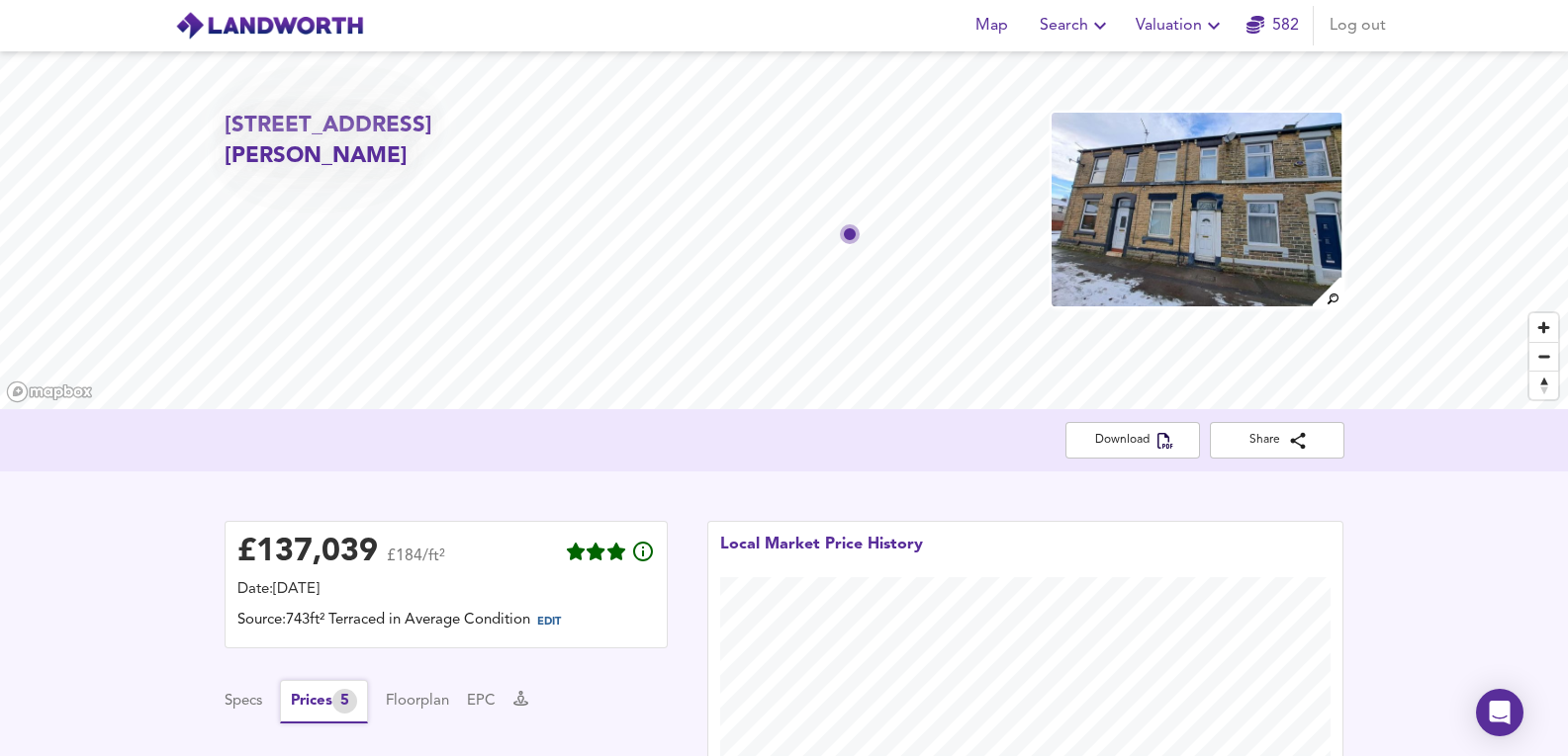
scroll to position [527, 0]
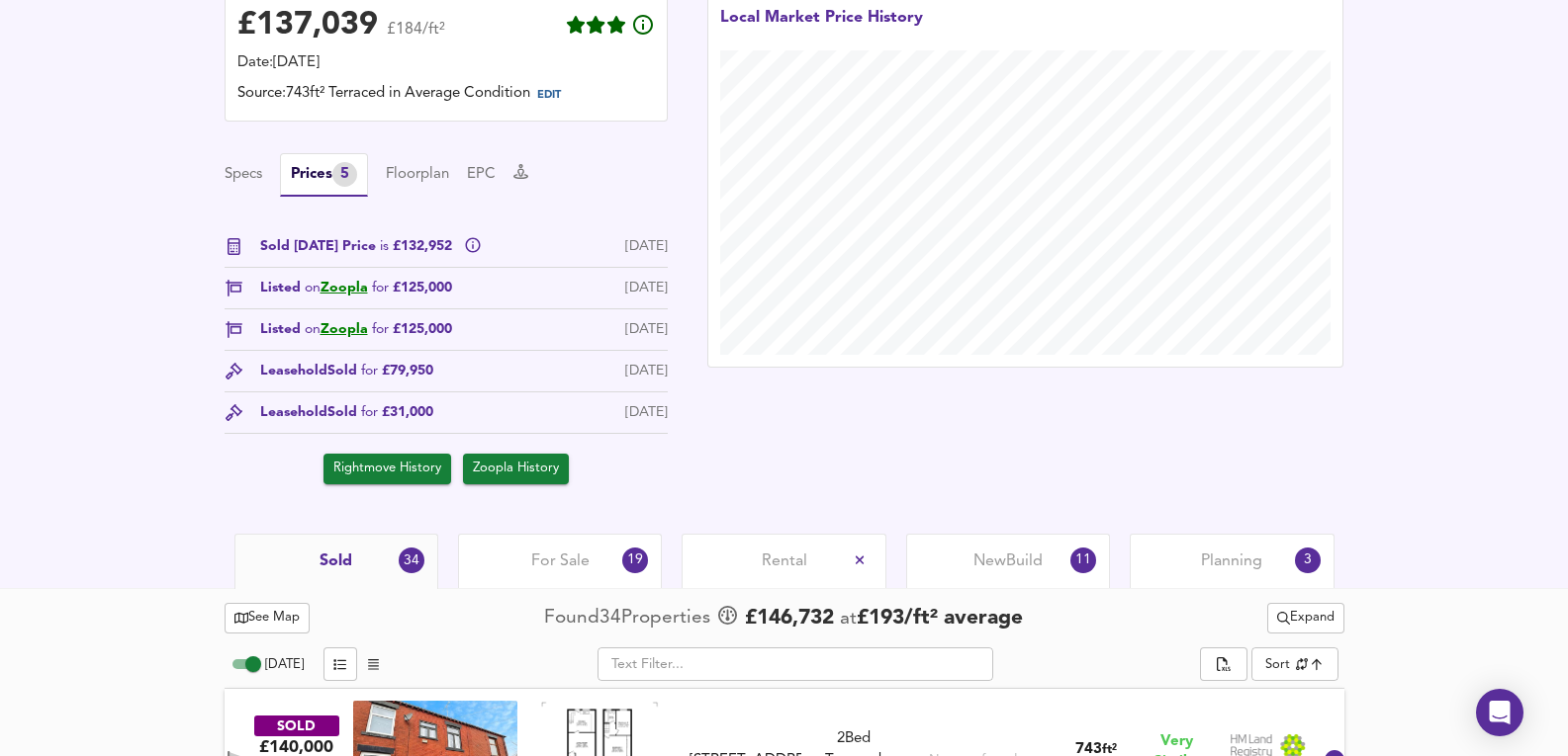
drag, startPoint x: 1251, startPoint y: 549, endPoint x: 54, endPoint y: 694, distance: 1205.8
click at [1251, 548] on div "Planning 3" at bounding box center [1231, 561] width 203 height 55
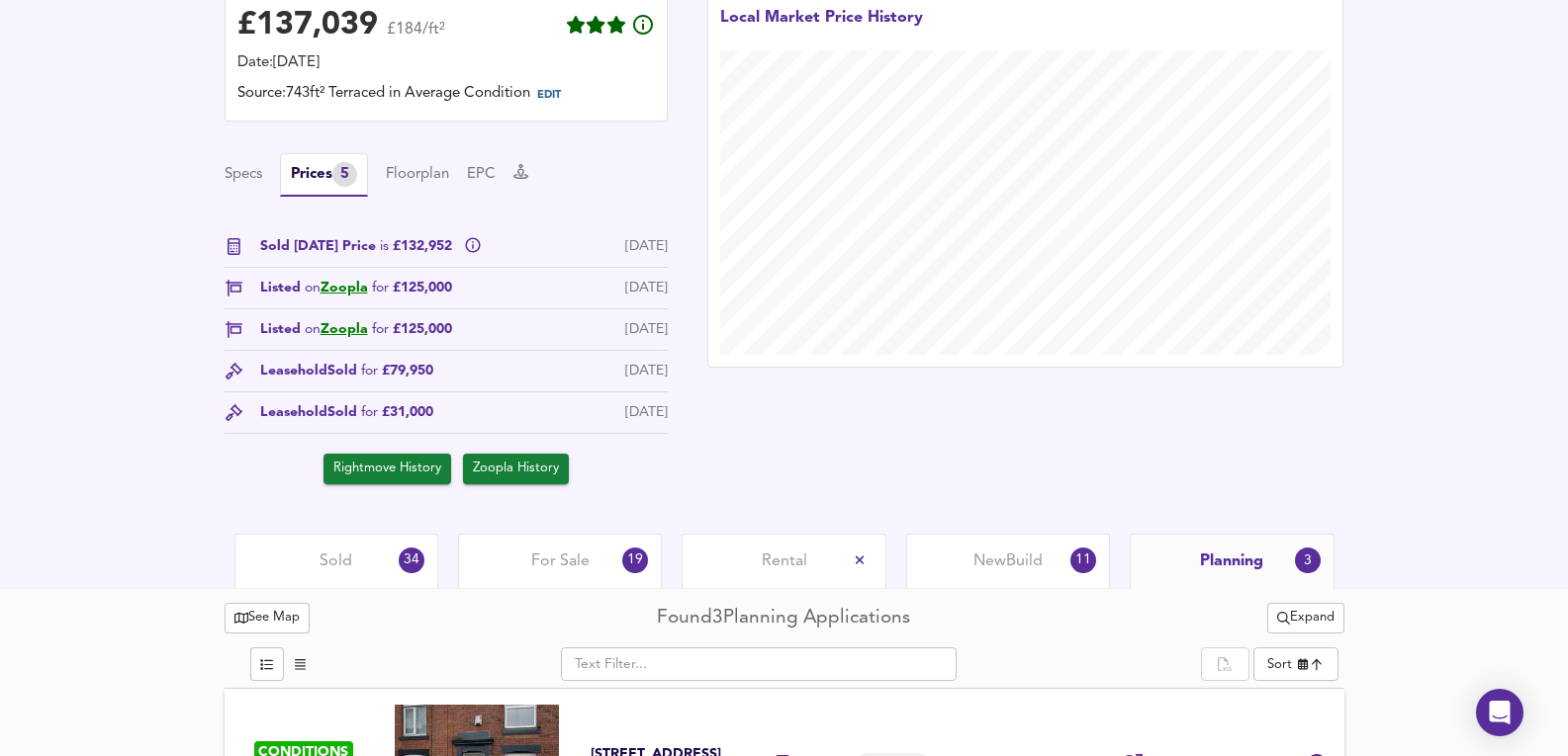
click at [549, 573] on div "For Sale 19" at bounding box center [559, 561] width 203 height 55
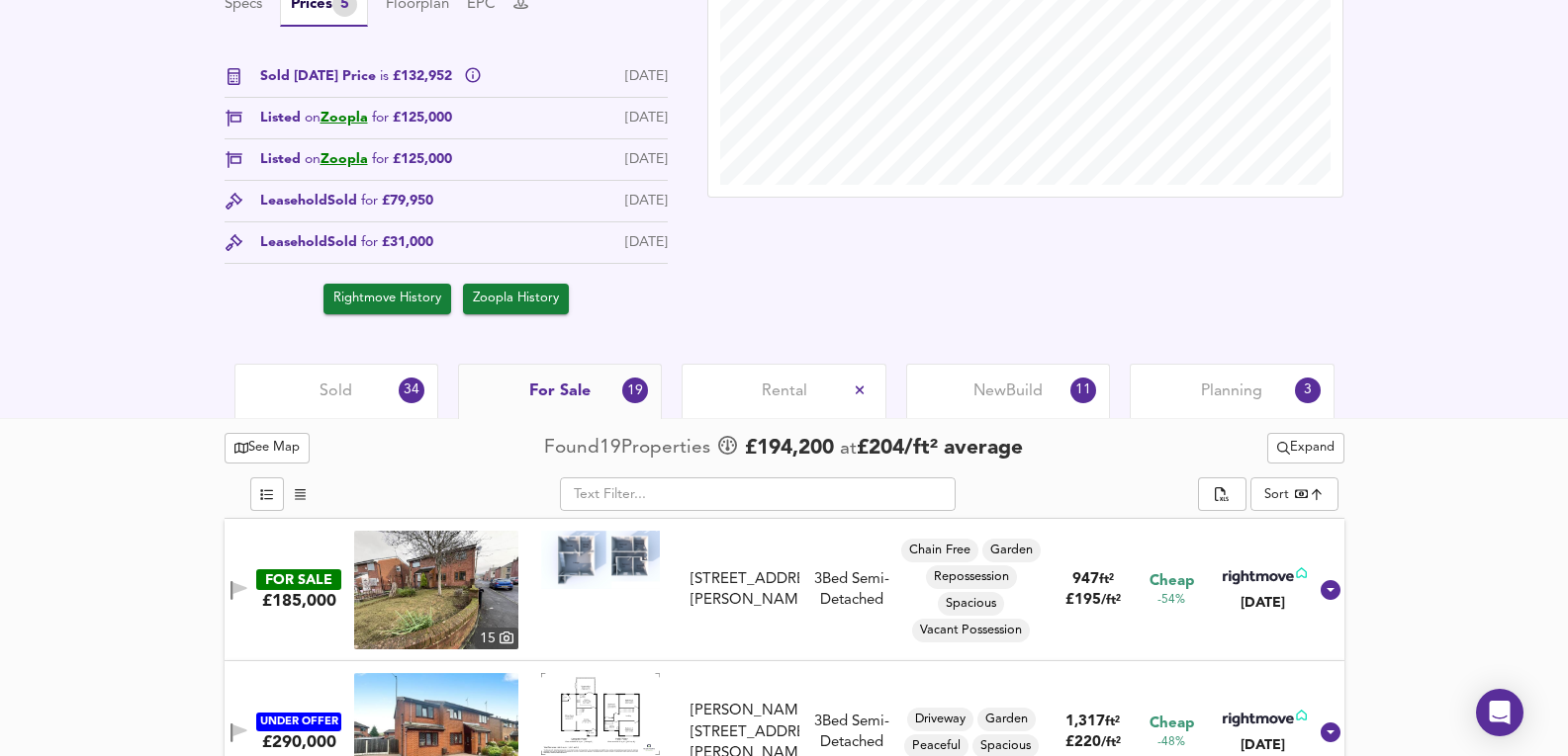
scroll to position [857, 0]
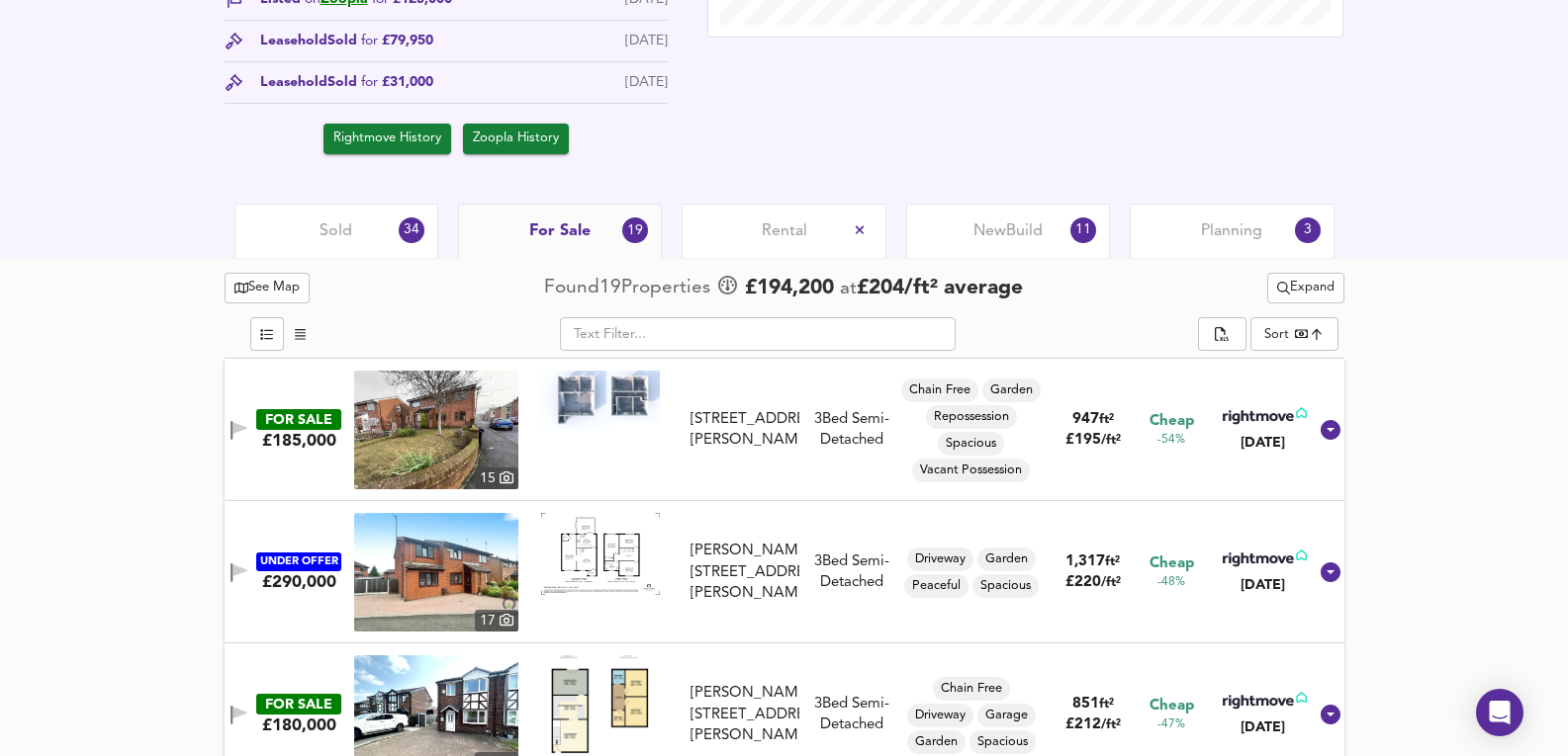
drag, startPoint x: 398, startPoint y: 233, endPoint x: 511, endPoint y: 145, distance: 143.2
click at [398, 233] on div "Sold 34" at bounding box center [335, 230] width 203 height 55
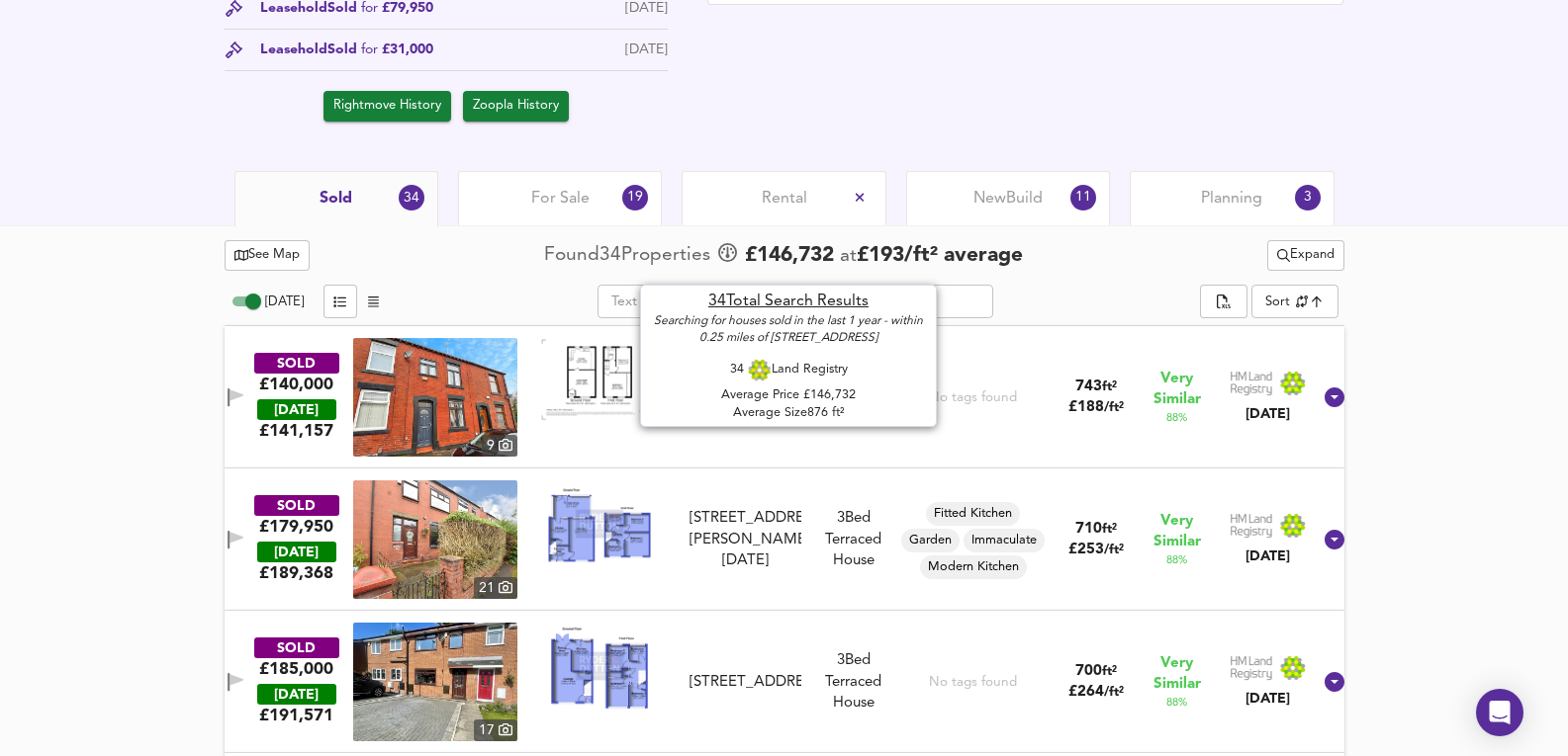
scroll to position [923, 0]
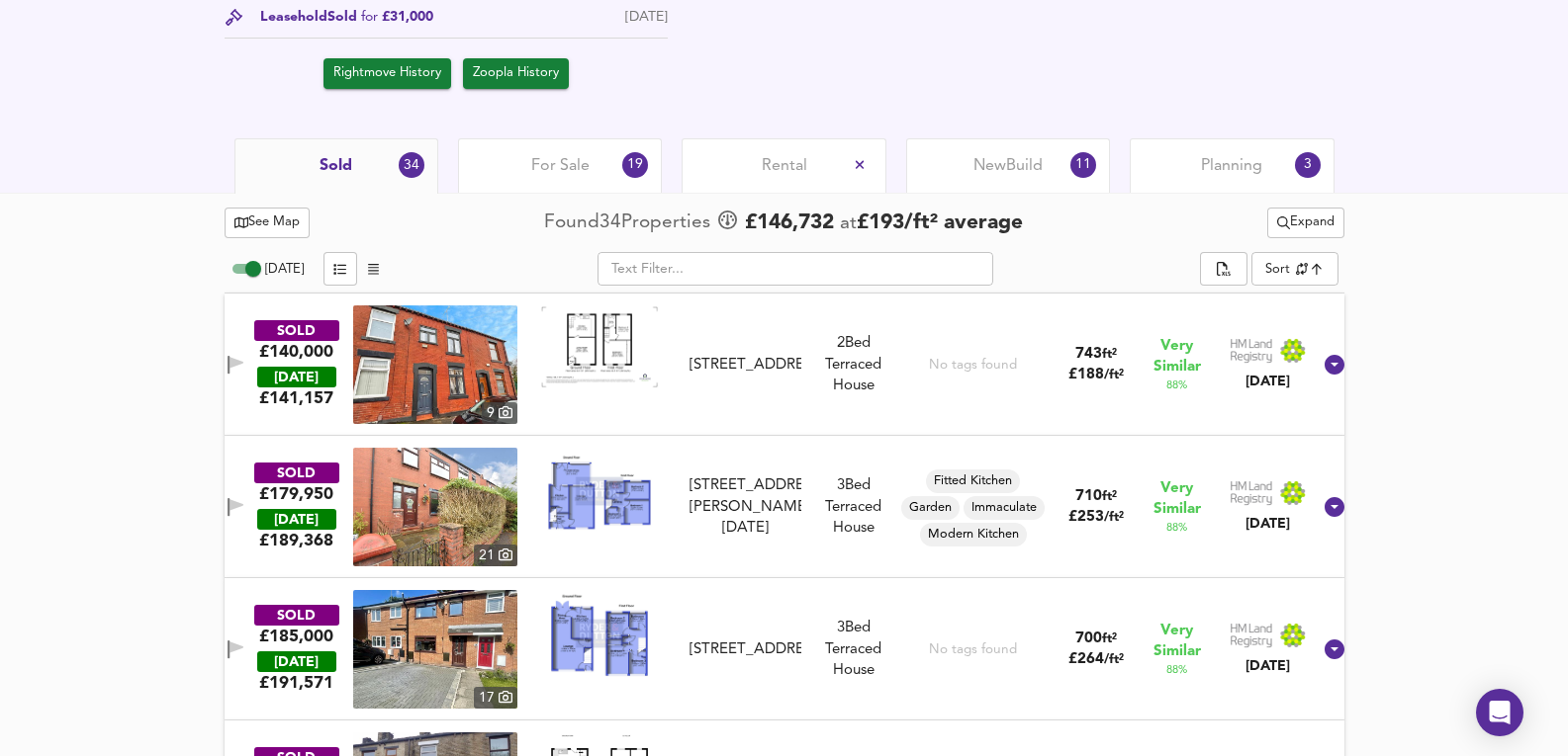
click at [612, 324] on img at bounding box center [599, 347] width 119 height 83
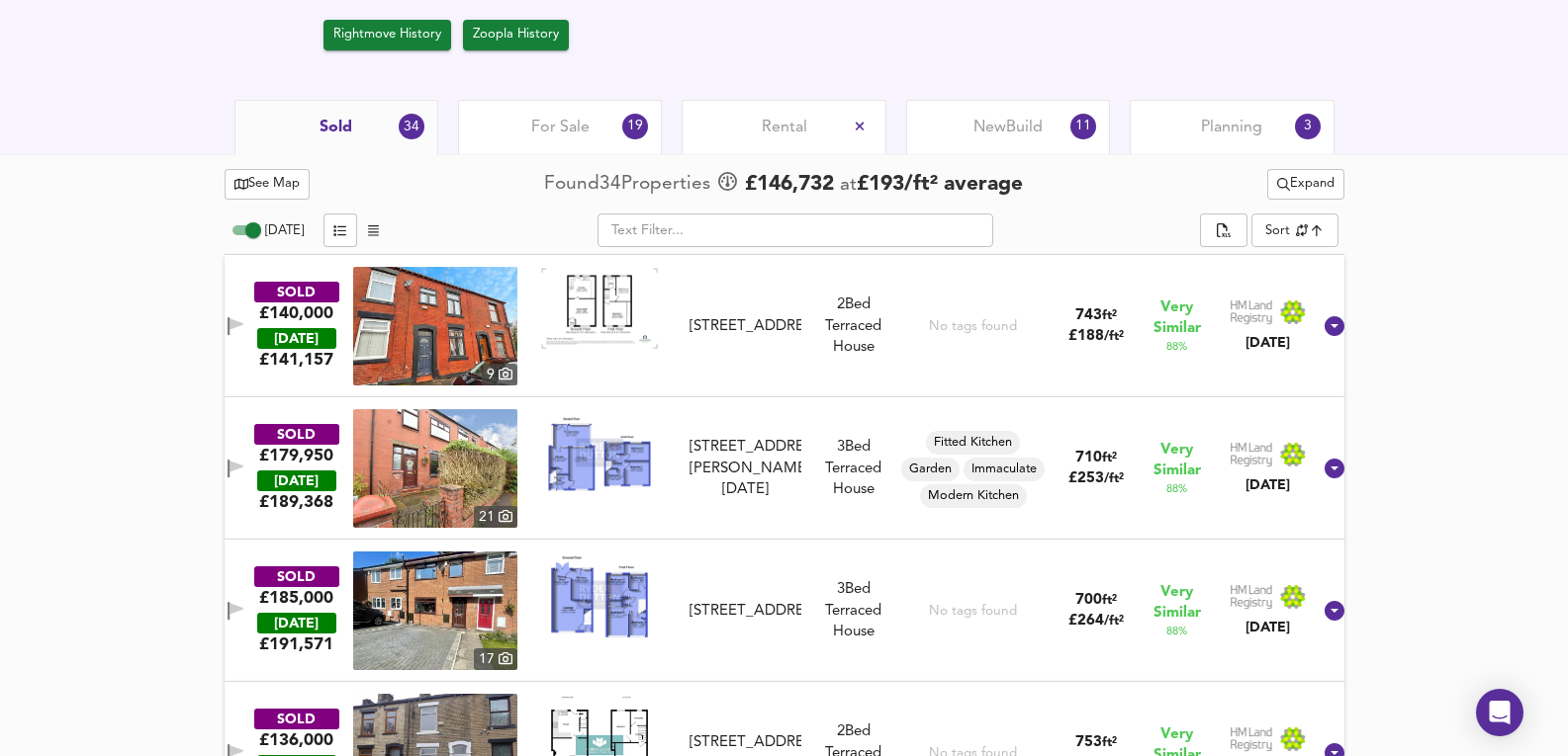
scroll to position [1055, 0]
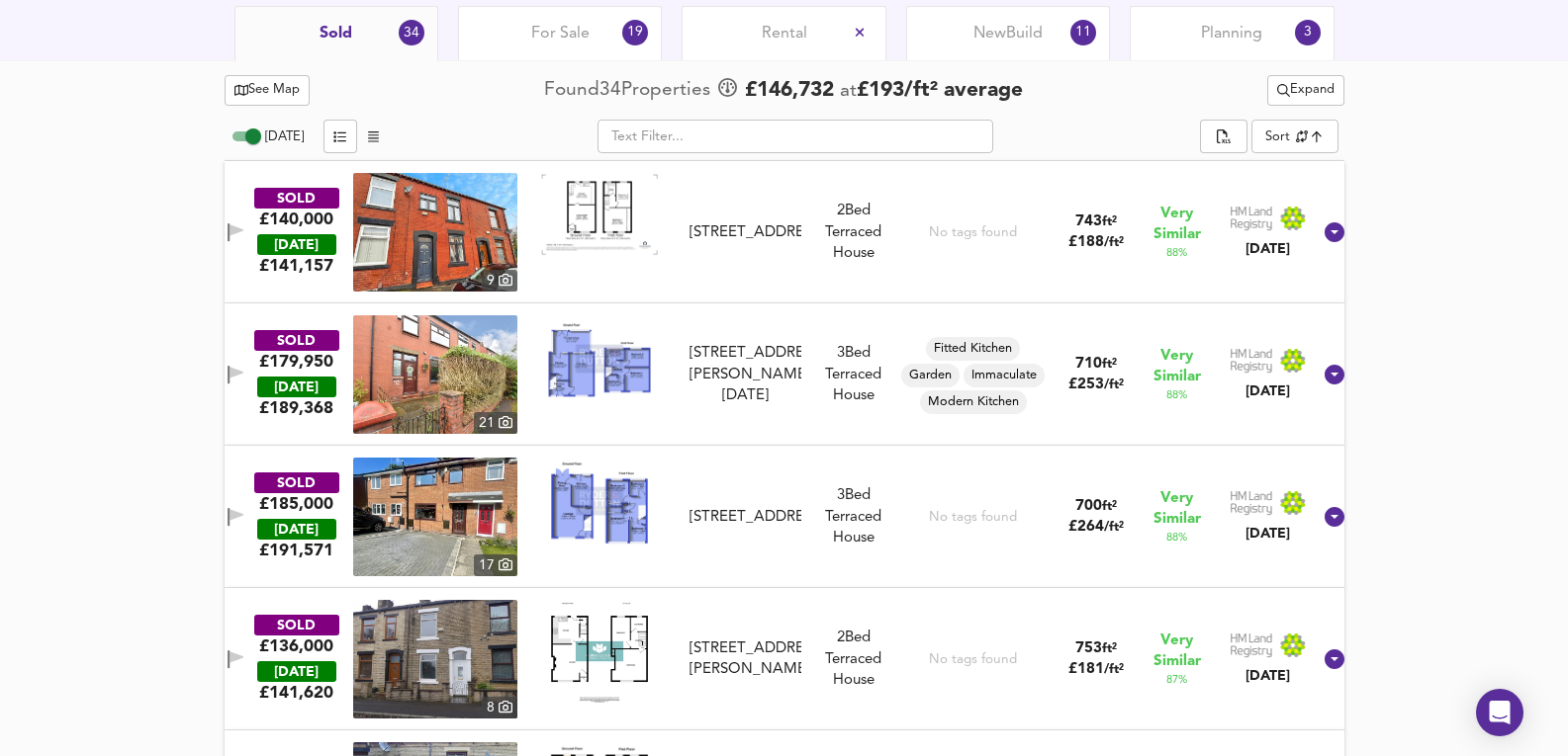
drag, startPoint x: 1258, startPoint y: 118, endPoint x: 1298, endPoint y: 138, distance: 44.7
click at [1269, 124] on div "[DATE] ​ Sort similarityscore ​" at bounding box center [784, 140] width 1119 height 44
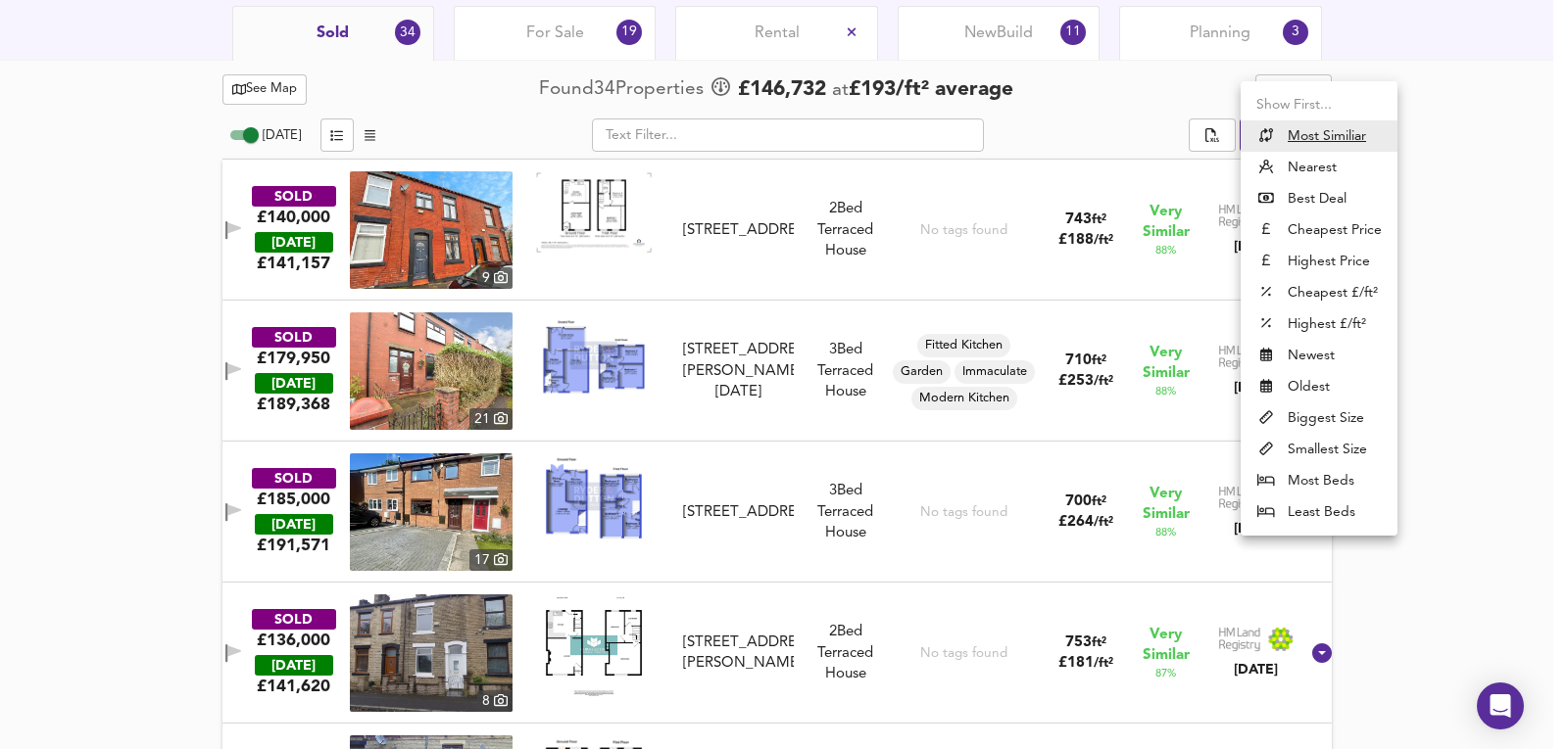
drag, startPoint x: 1290, startPoint y: 139, endPoint x: 1306, endPoint y: 158, distance: 24.8
click at [1306, 158] on ul "Show First... Most Similiar Nearest Best Deal Cheapest Price Highest Price Chea…" at bounding box center [1318, 309] width 156 height 454
click at [1306, 158] on li "Nearest" at bounding box center [1318, 167] width 156 height 31
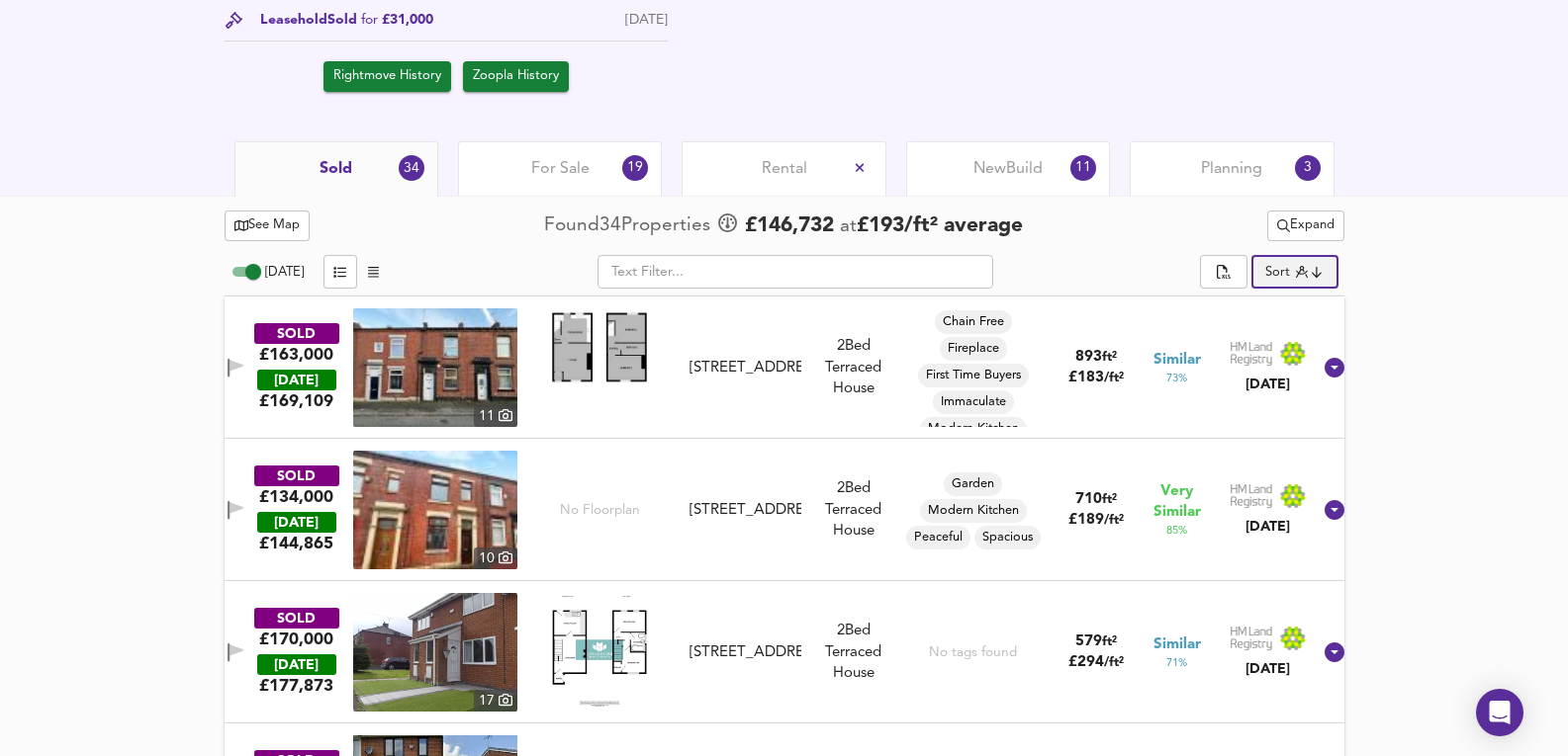
scroll to position [857, 0]
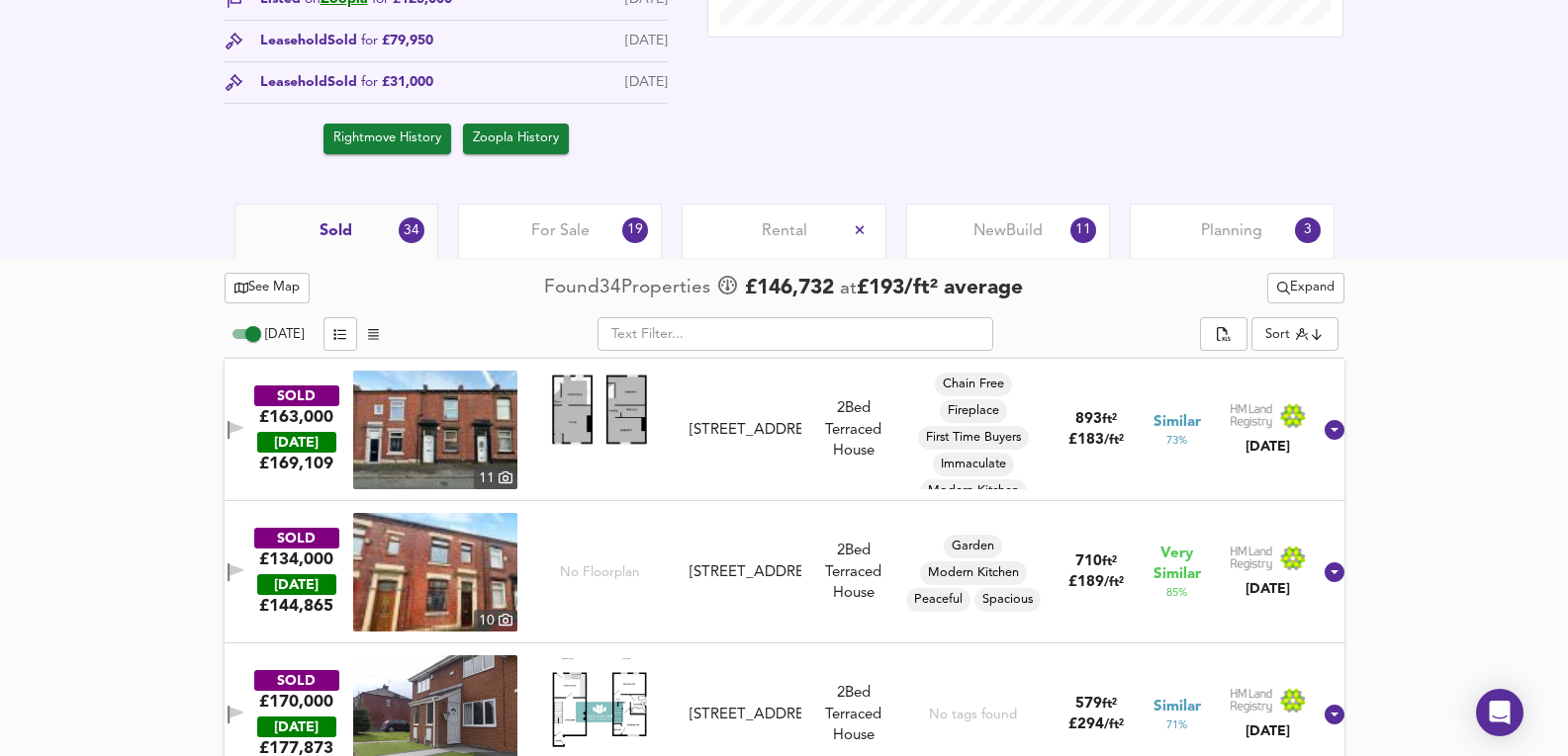
click at [1316, 313] on div at bounding box center [784, 312] width 1119 height 8
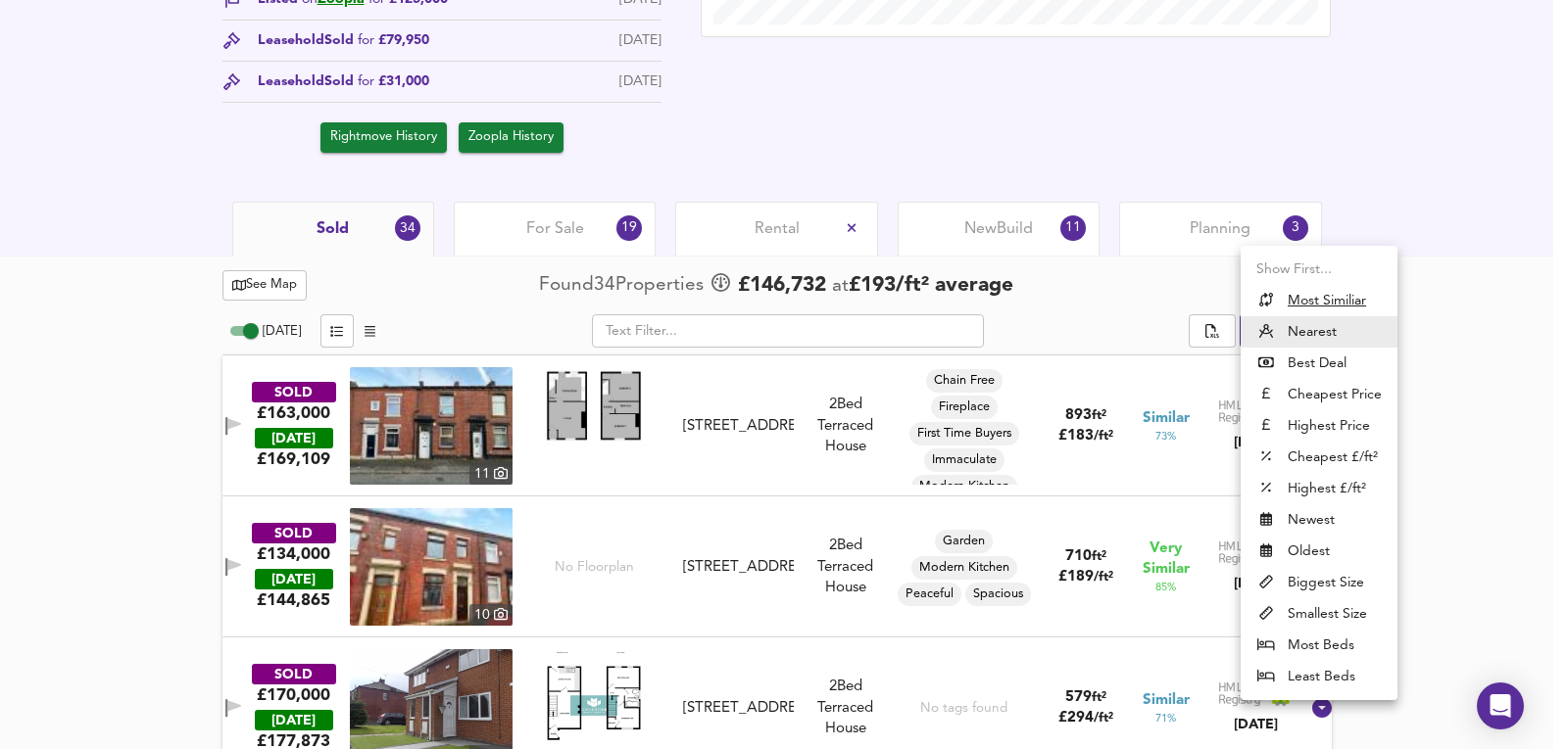
click at [1295, 296] on u "Most Similiar" at bounding box center [1327, 301] width 79 height 20
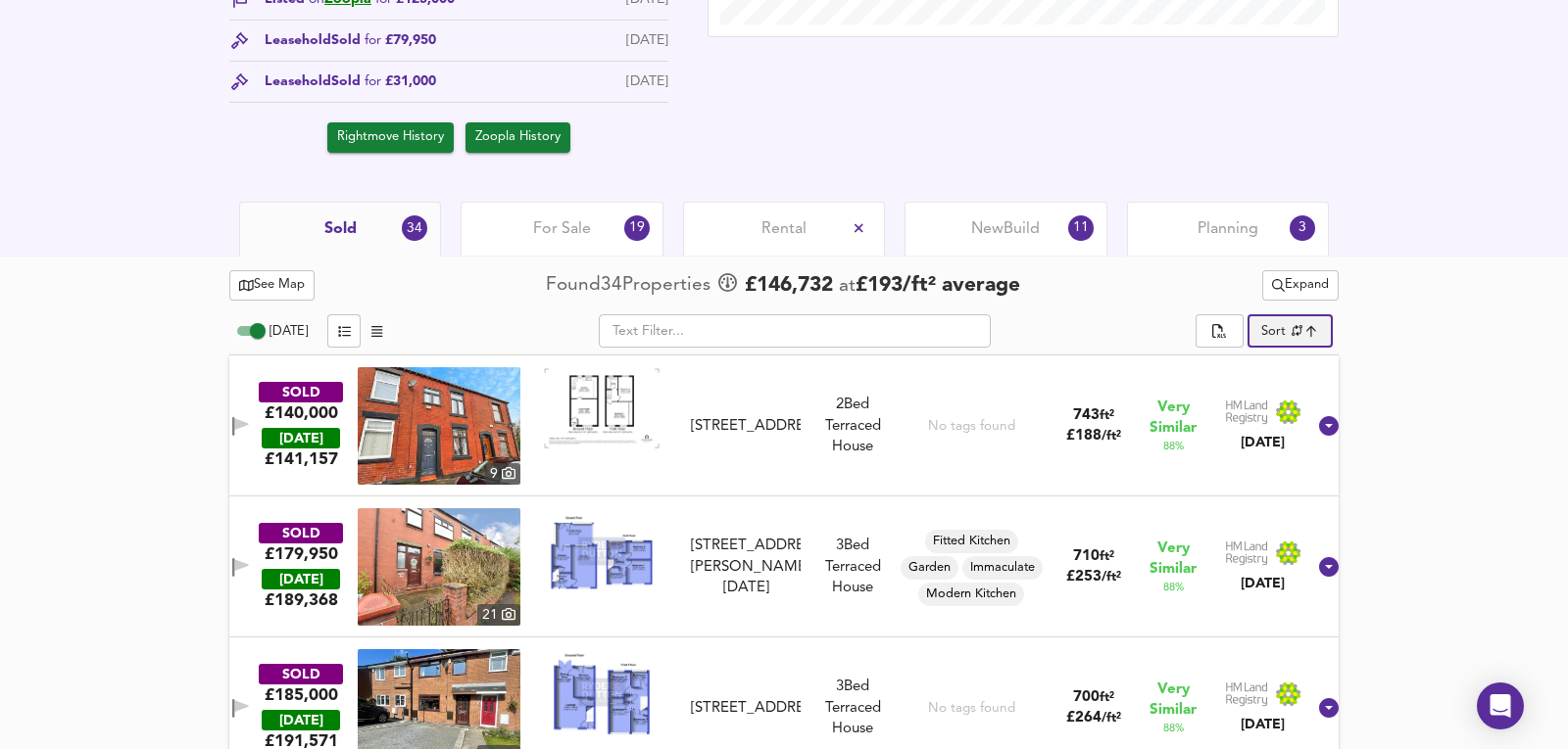
type input "similarityscore"
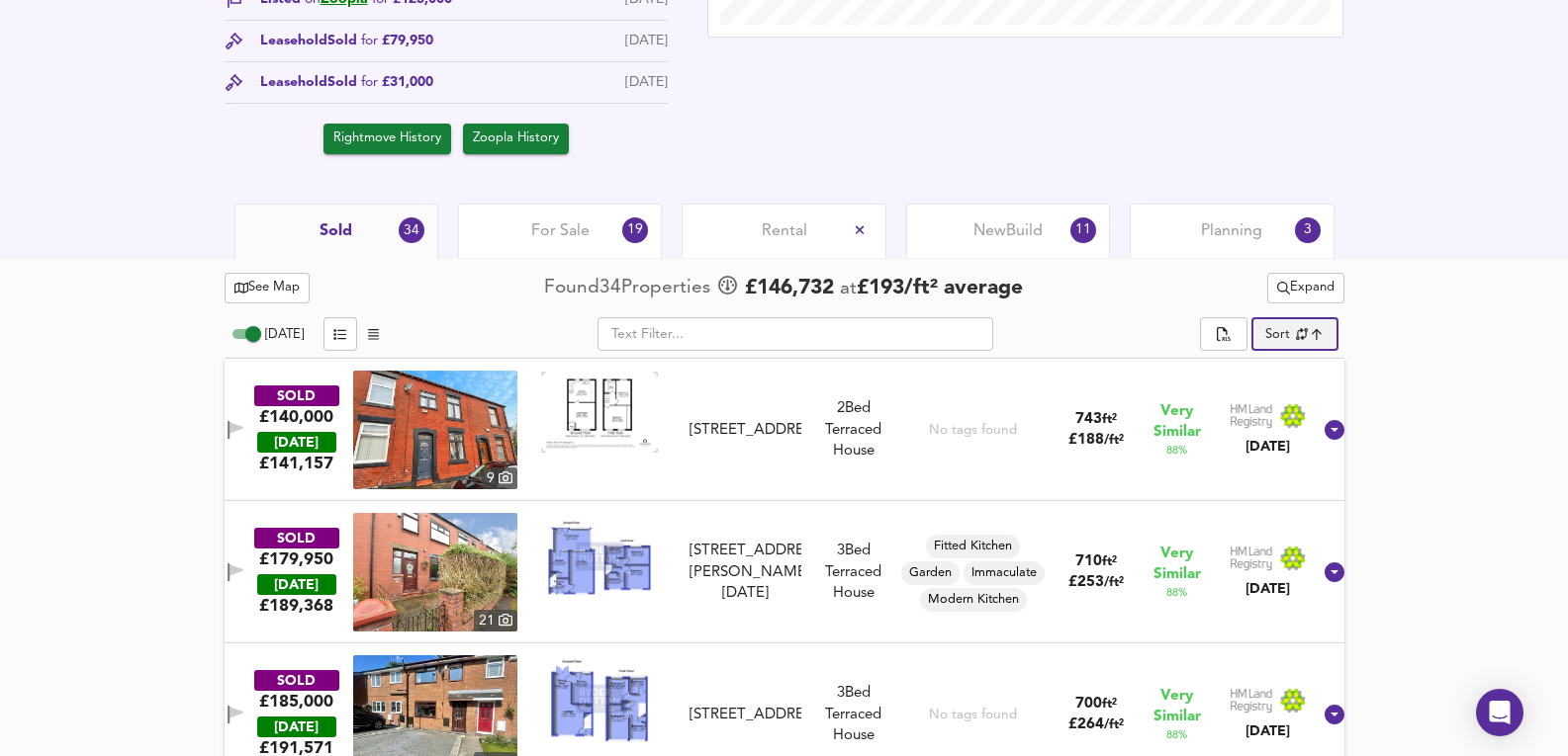
scroll to position [1120, 0]
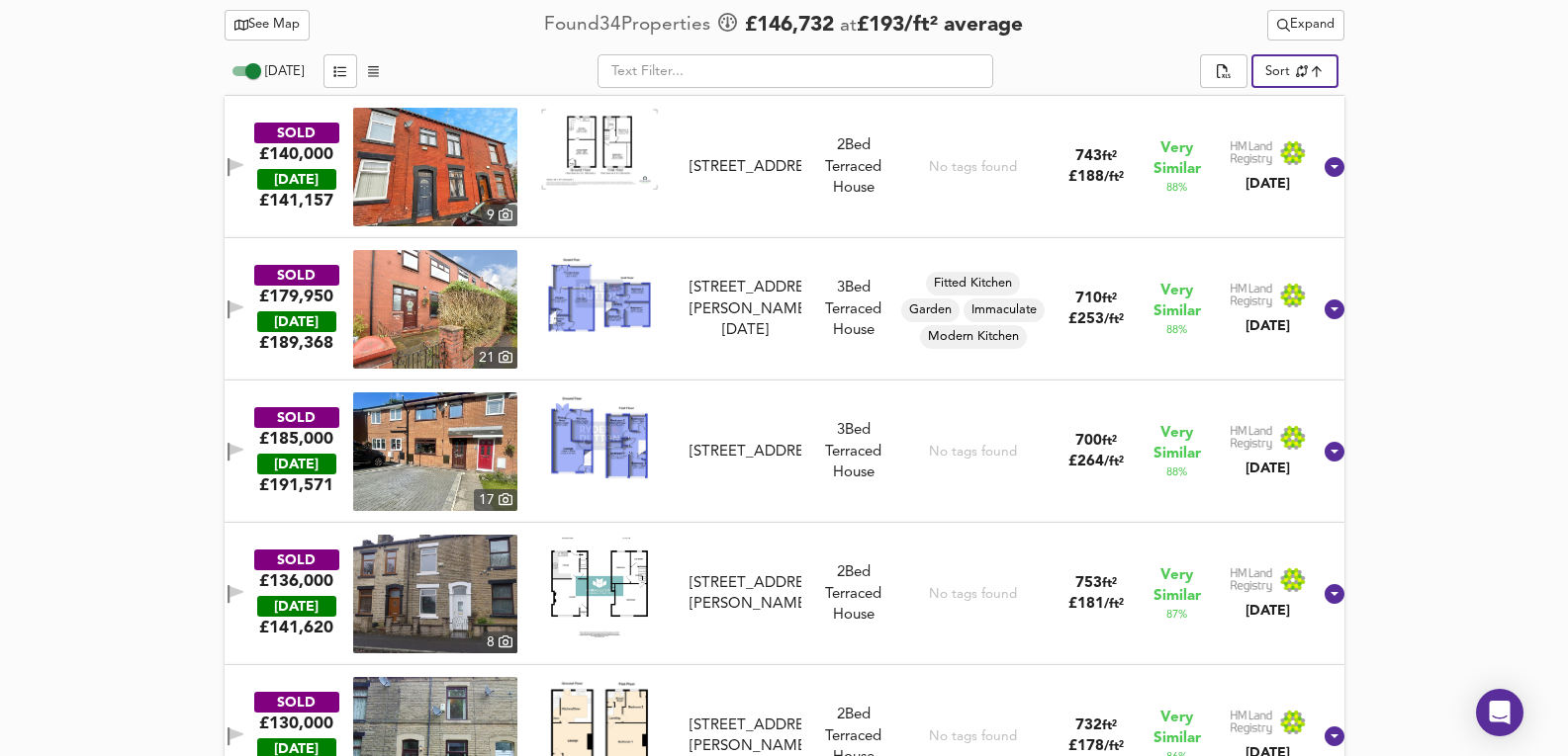
click at [458, 282] on img at bounding box center [435, 310] width 164 height 119
click at [805, 351] on div "SOLD £179,950 [DATE] £ 189,368 [GEOGRAPHIC_DATA][STREET_ADDRESS][PERSON_NAME][D…" at bounding box center [759, 310] width 1101 height 119
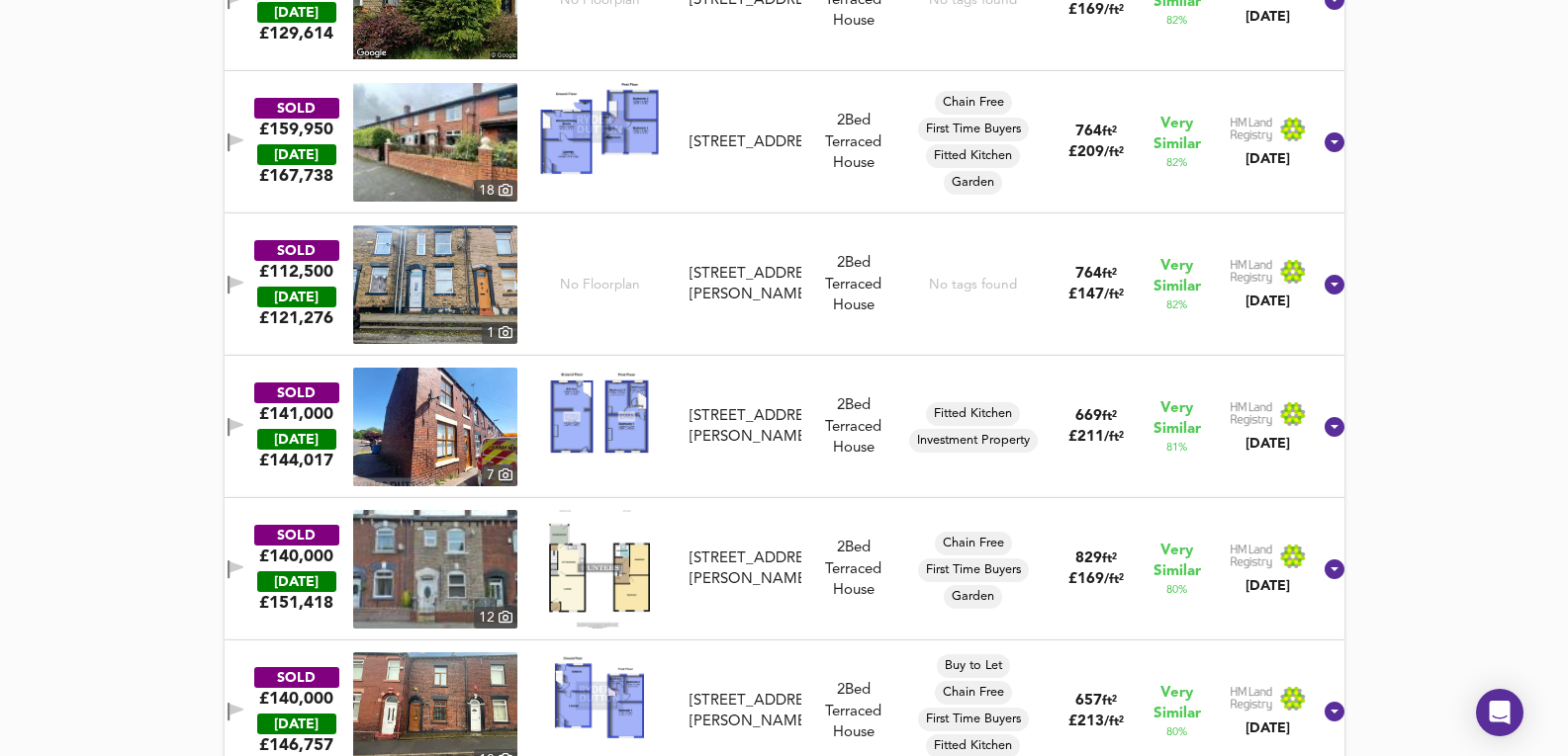
scroll to position [3164, 0]
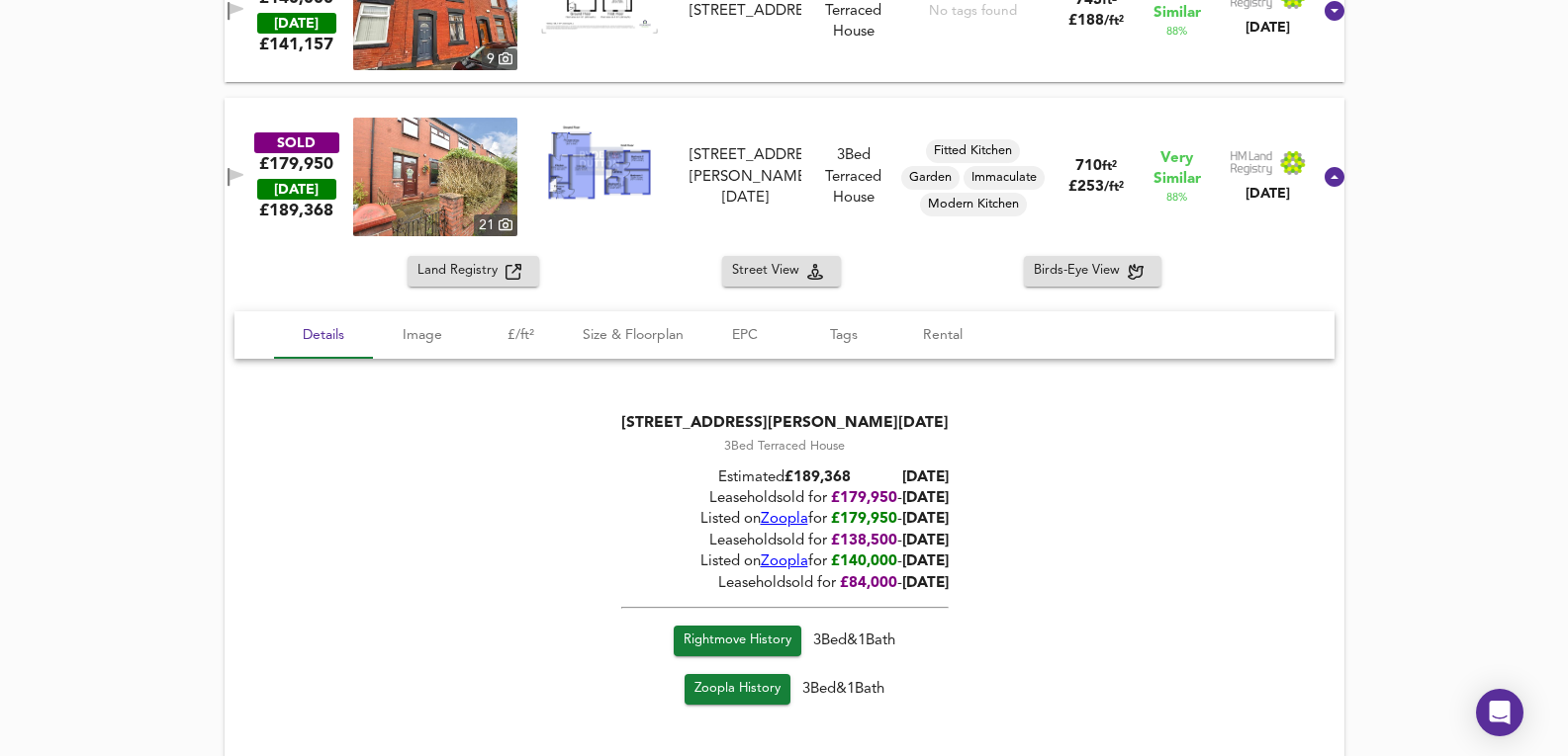
drag, startPoint x: 1487, startPoint y: 434, endPoint x: 1497, endPoint y: 167, distance: 267.2
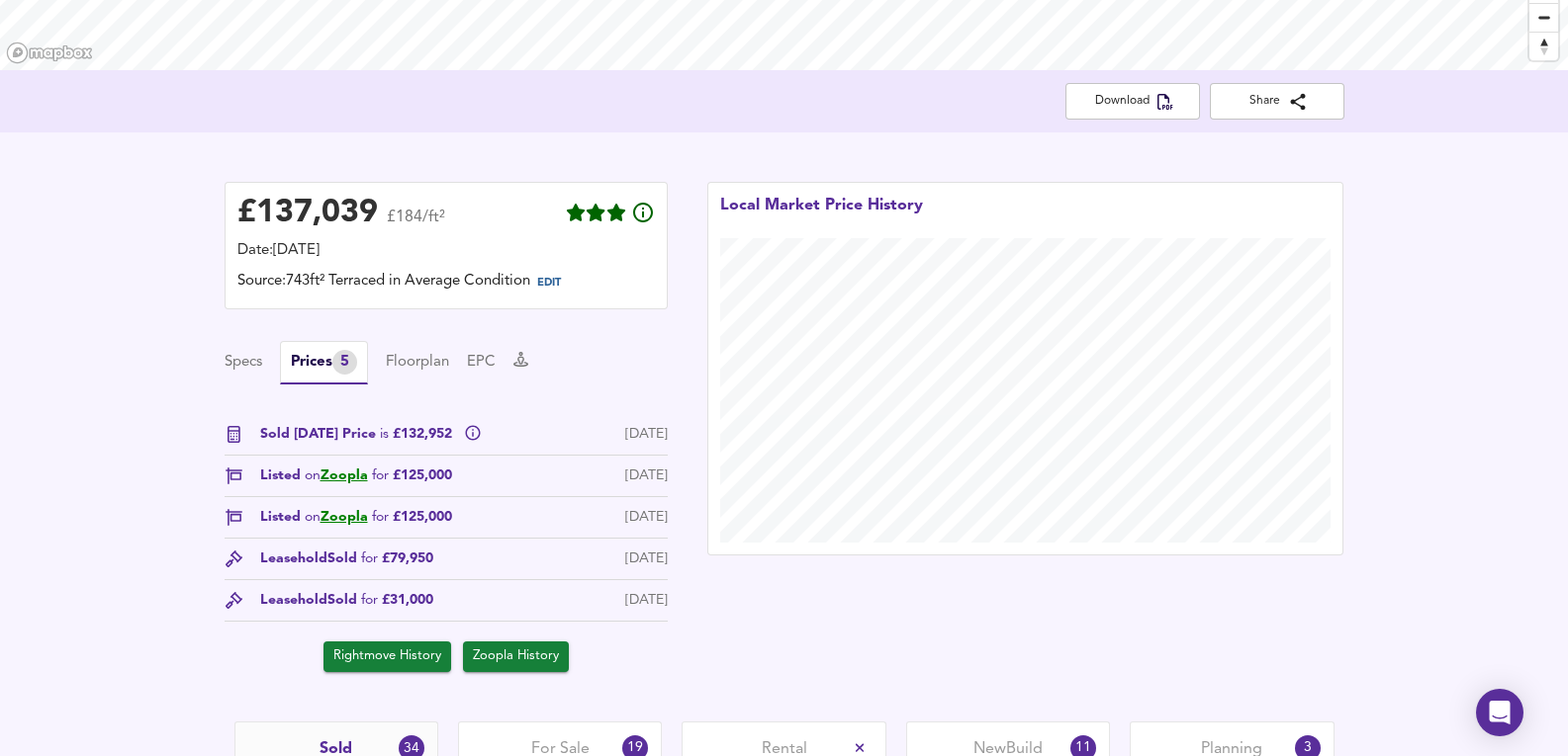
scroll to position [734, 0]
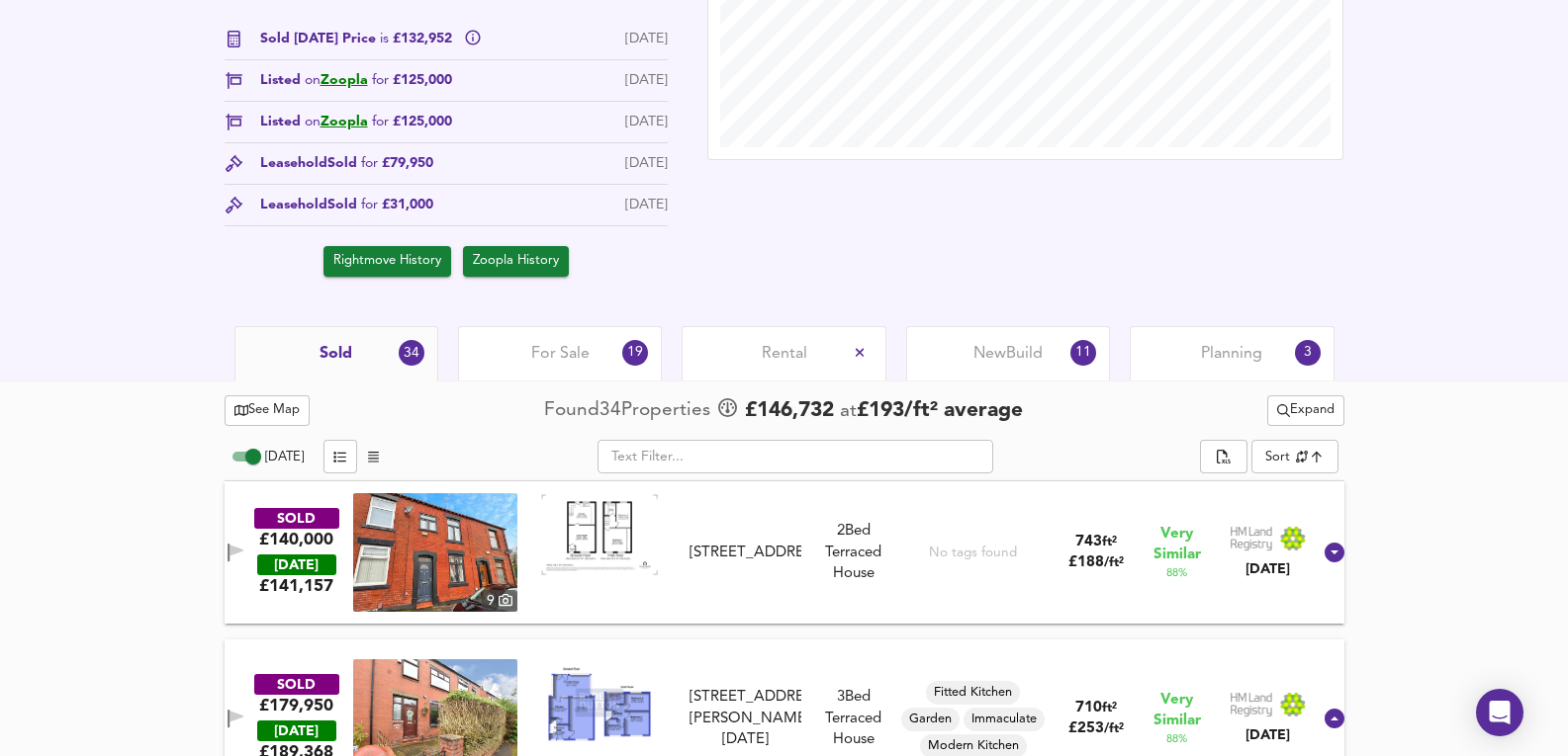
click at [603, 335] on div "For Sale 19" at bounding box center [559, 353] width 203 height 55
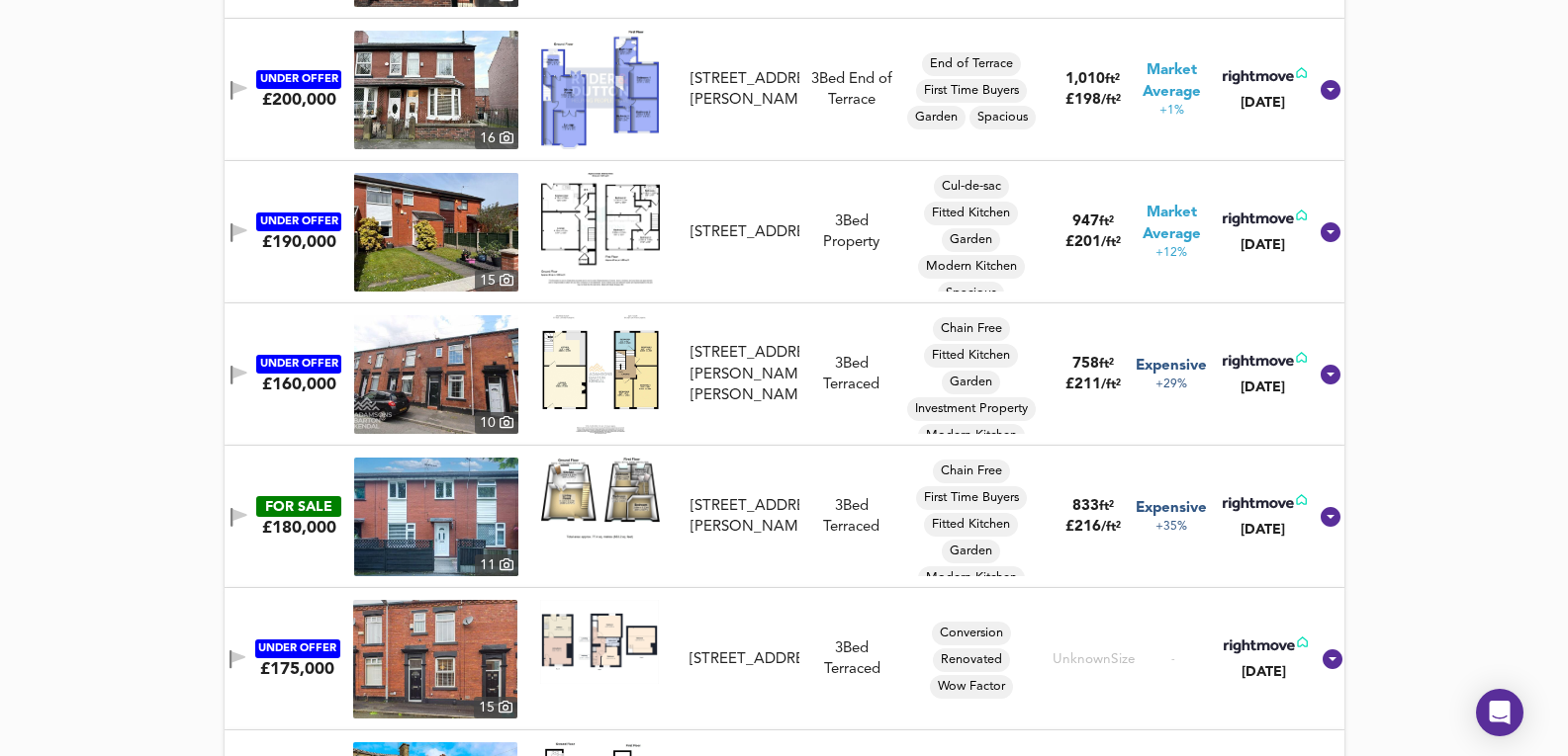
scroll to position [1790, 0]
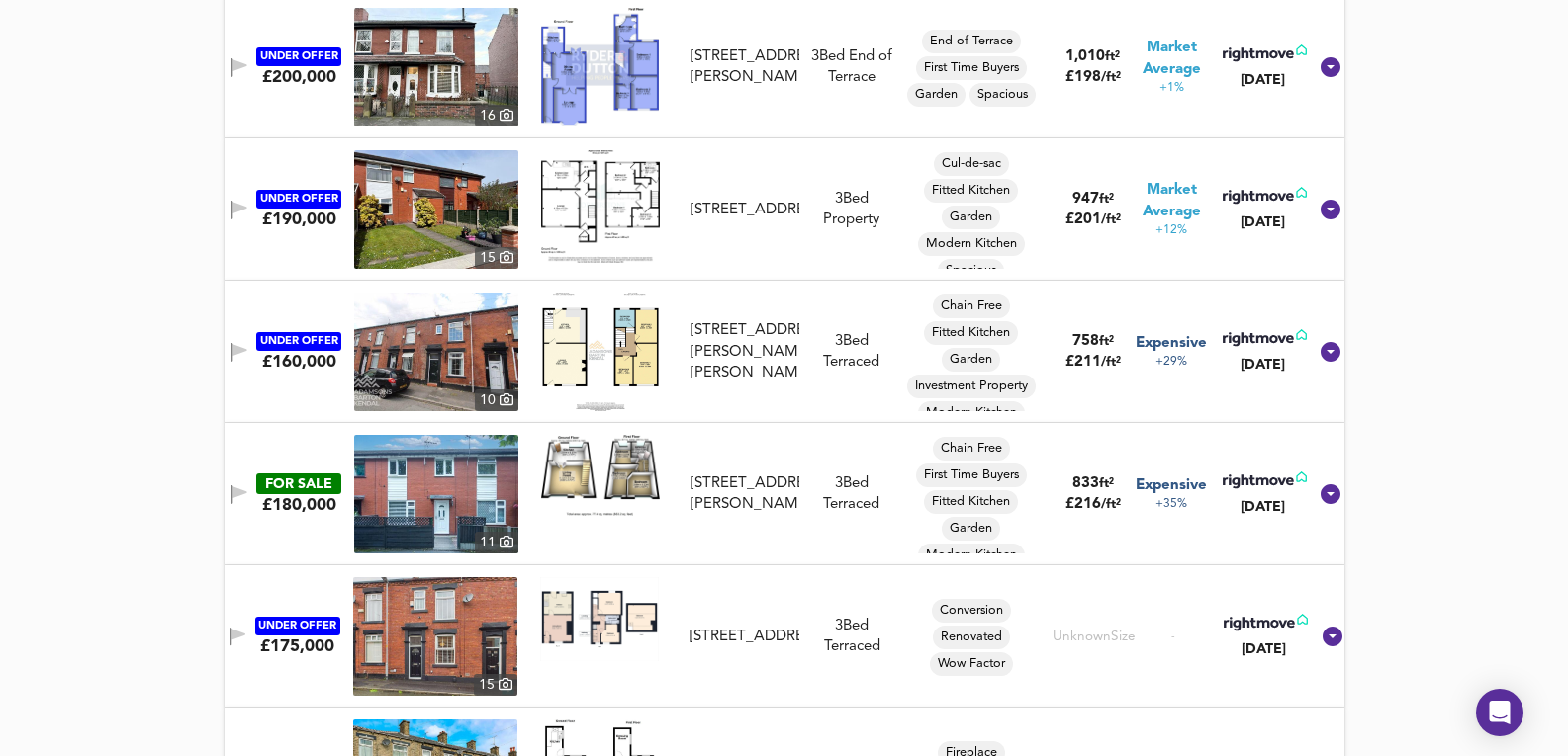
click at [445, 358] on img at bounding box center [436, 352] width 164 height 119
click at [480, 338] on img at bounding box center [436, 352] width 164 height 119
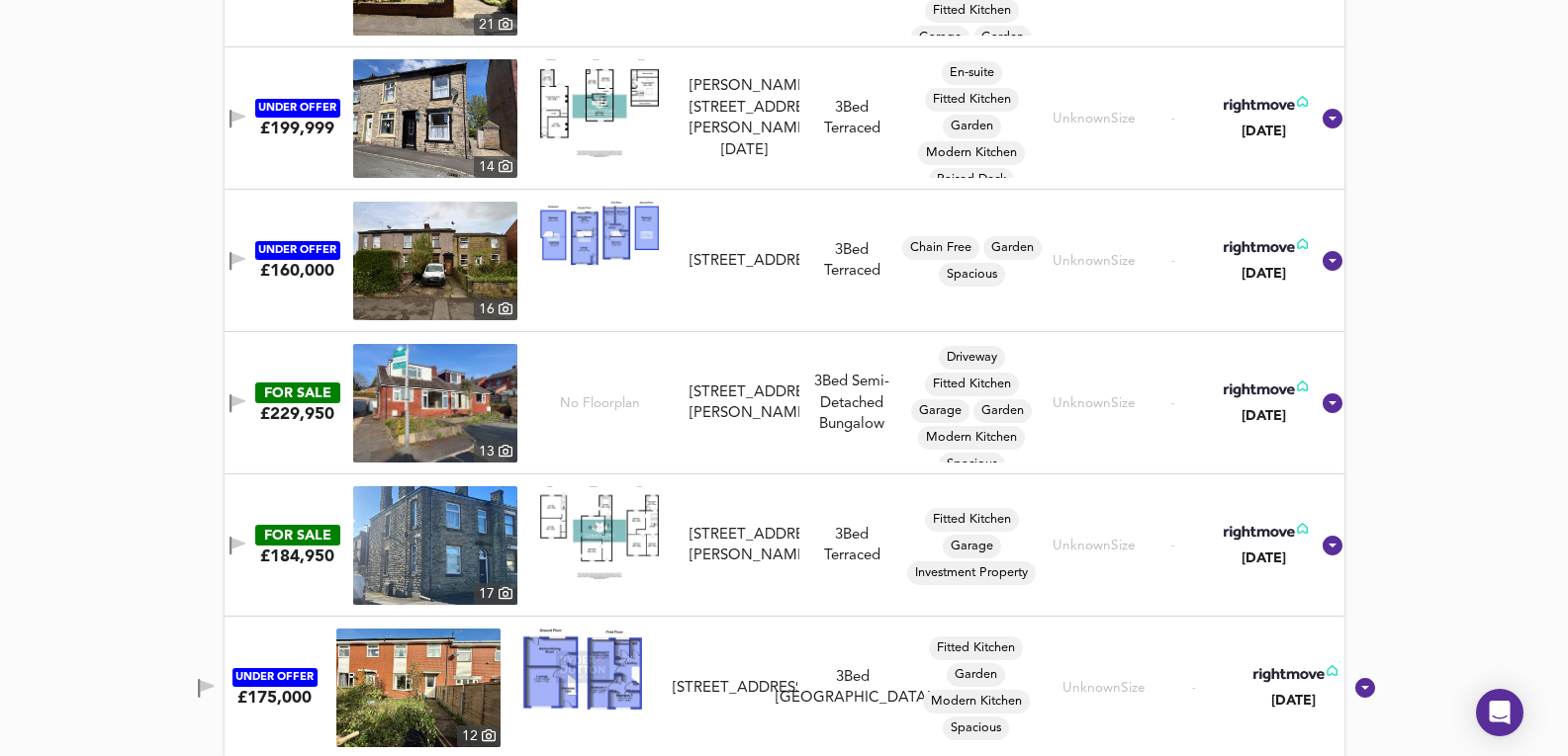
scroll to position [3176, 0]
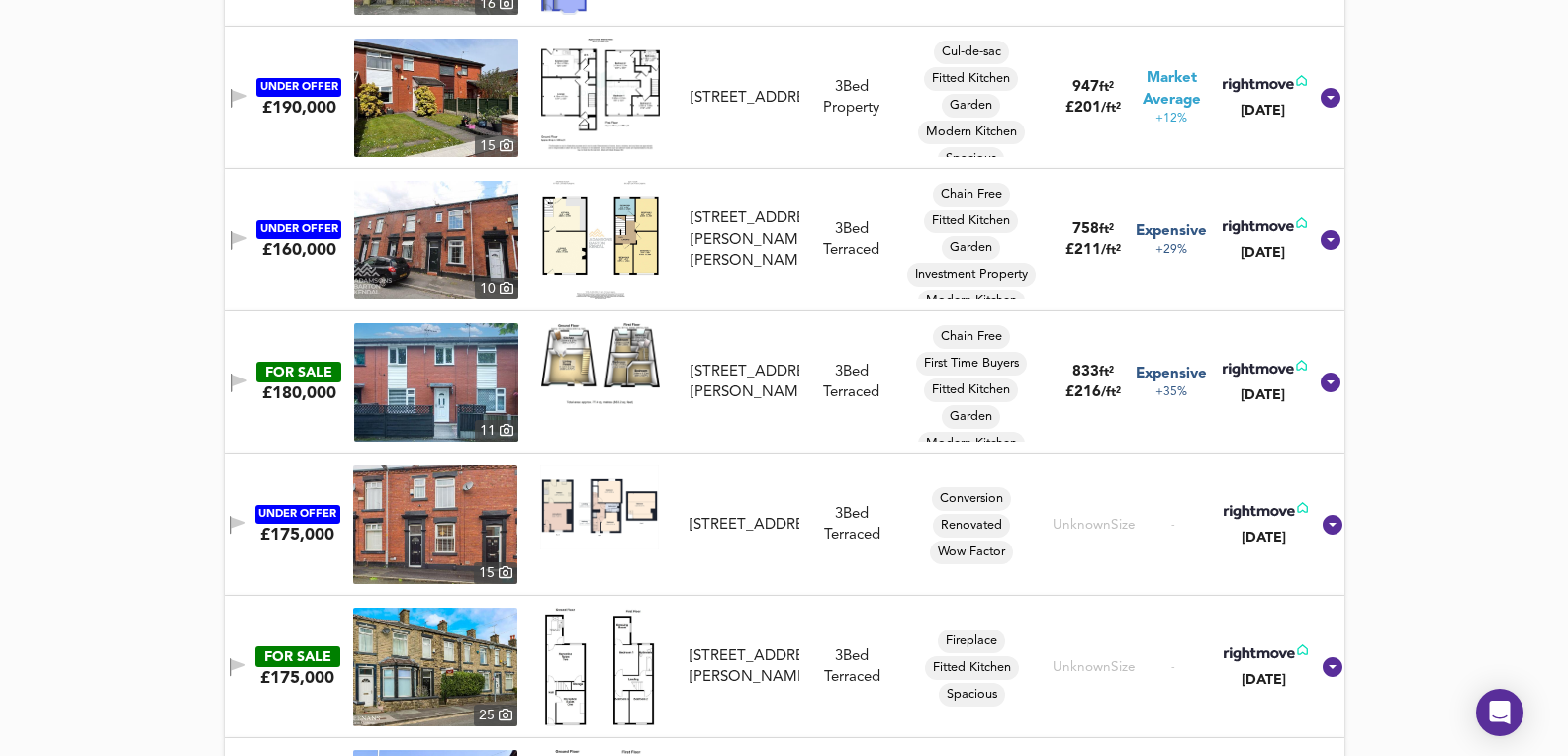
drag, startPoint x: 104, startPoint y: 495, endPoint x: 126, endPoint y: 236, distance: 259.9
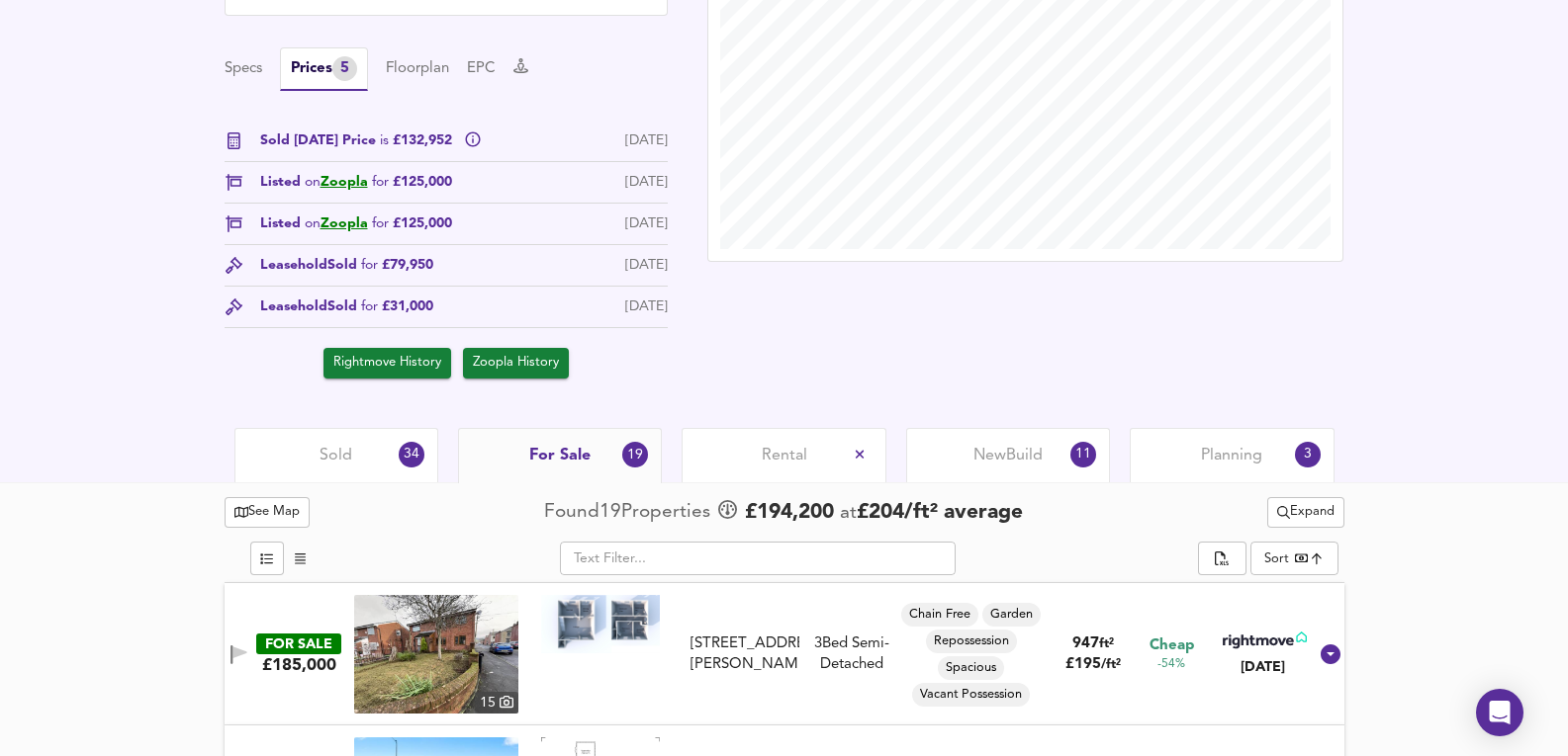
scroll to position [626, 0]
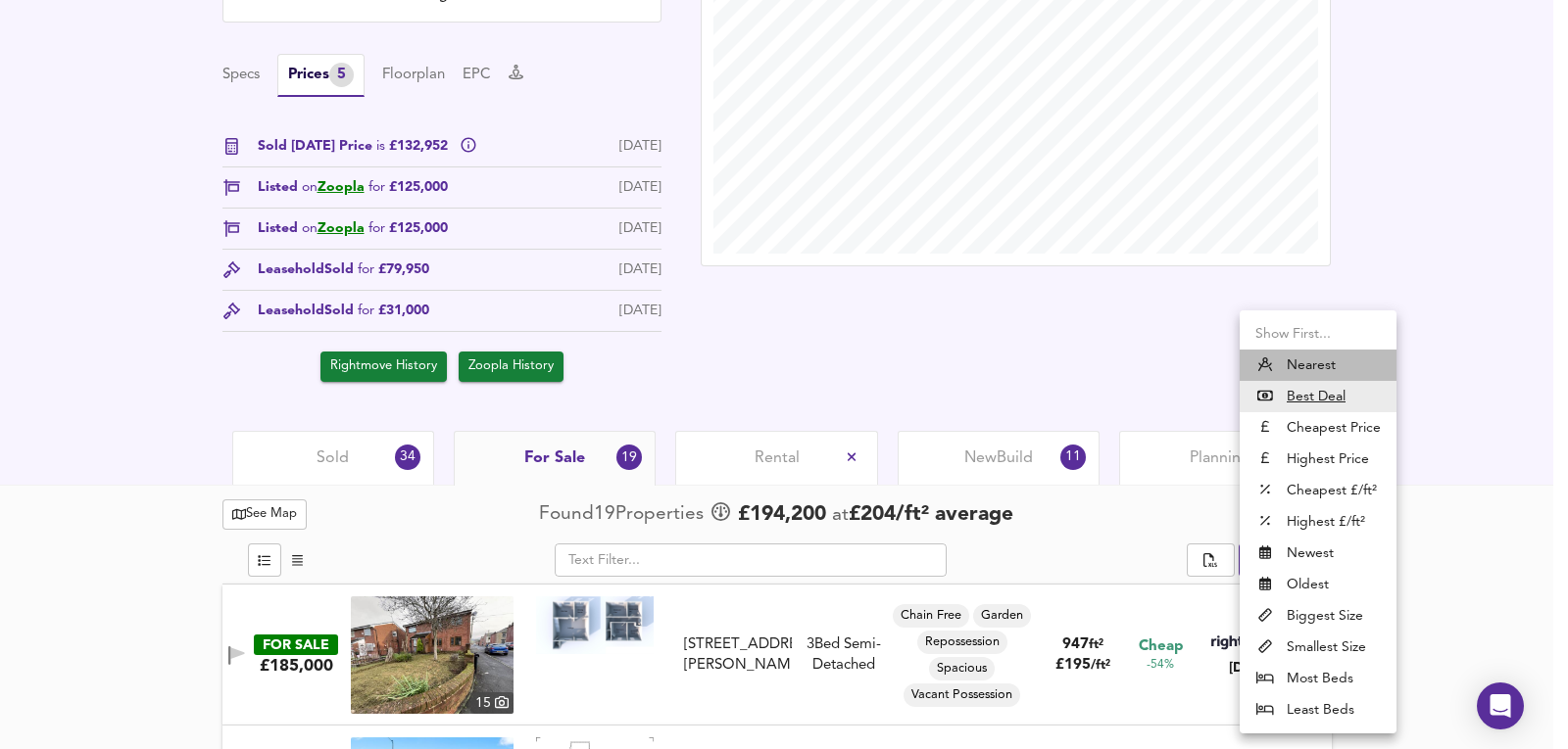
click at [1357, 353] on li "Nearest" at bounding box center [1317, 366] width 156 height 31
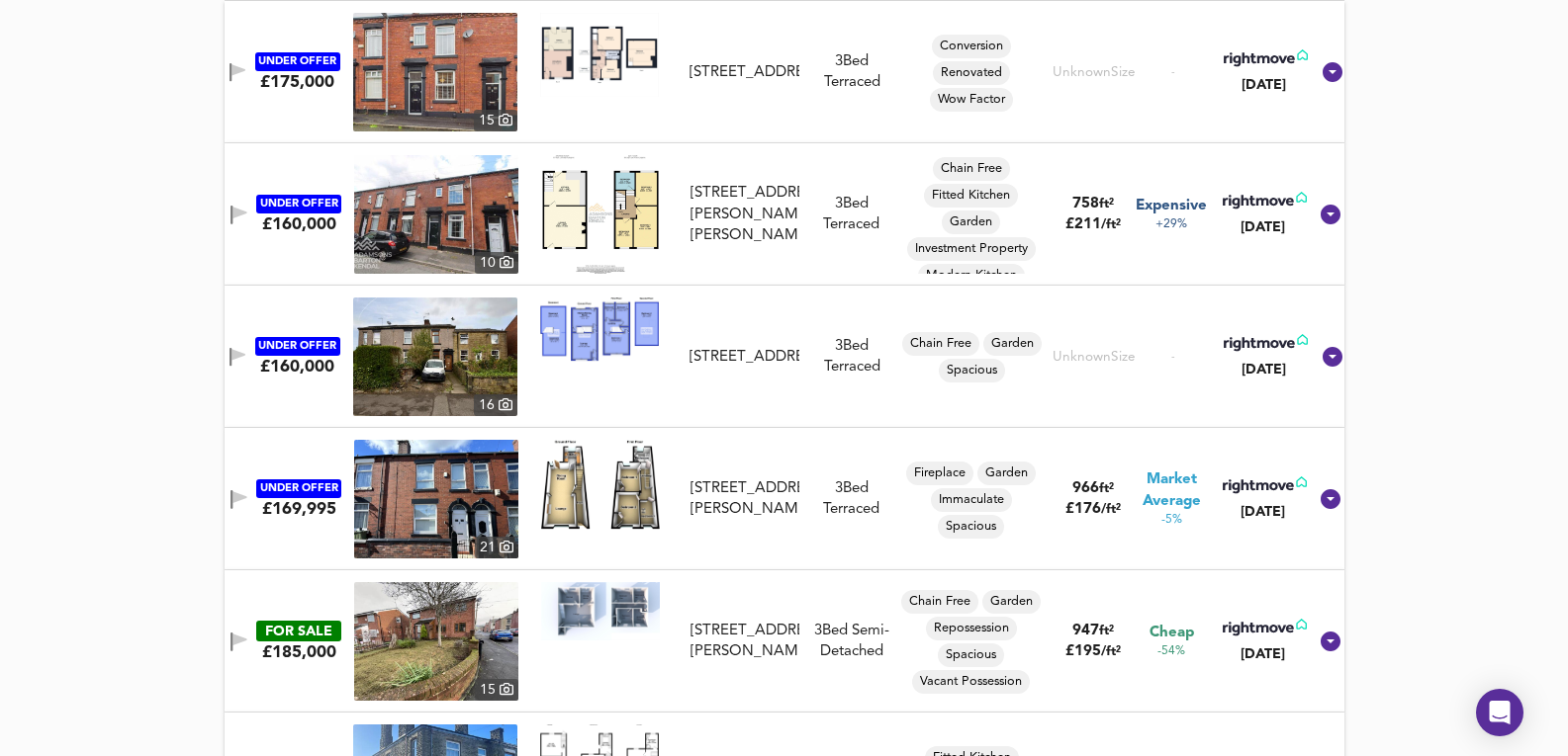
scroll to position [1219, 0]
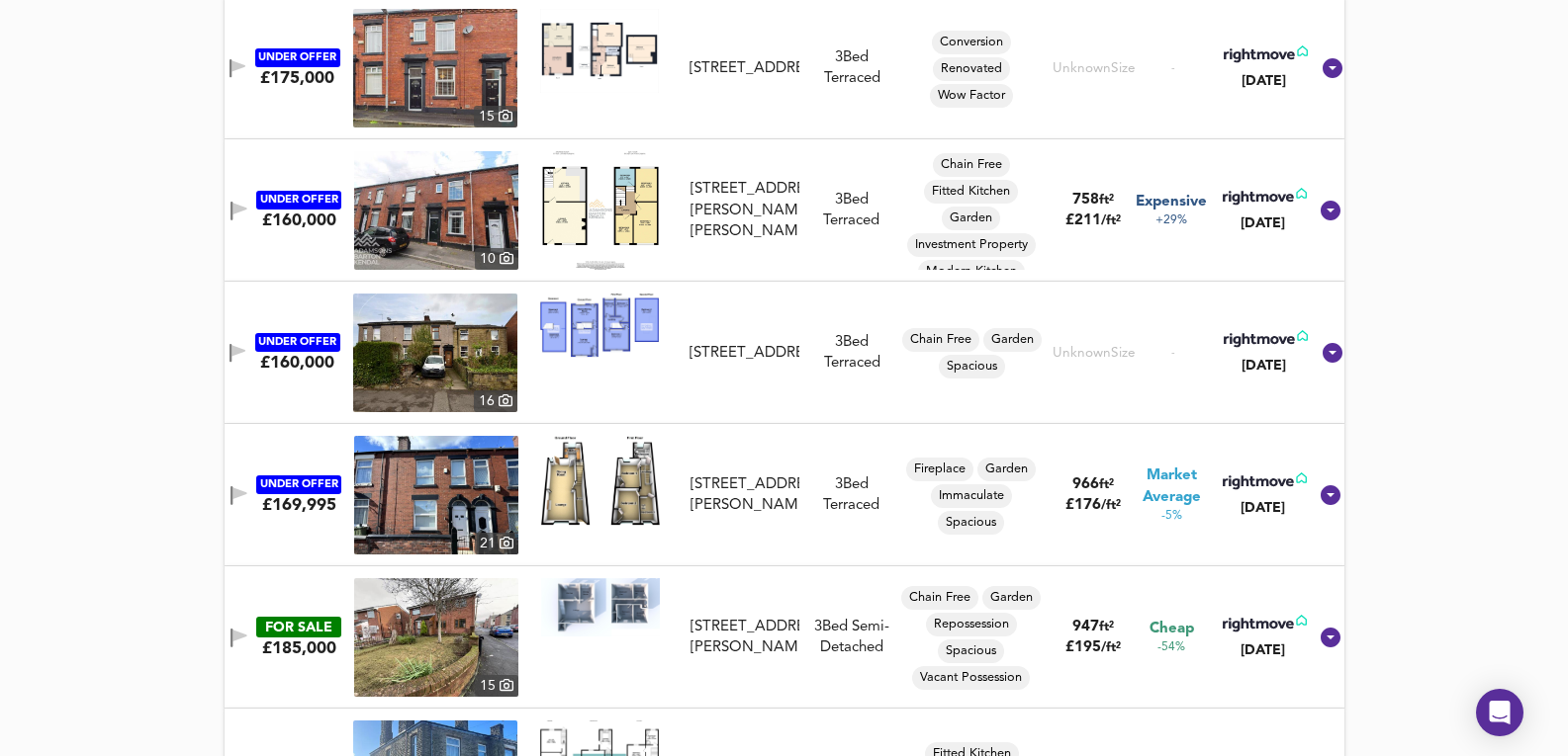
click at [470, 337] on img at bounding box center [435, 353] width 164 height 119
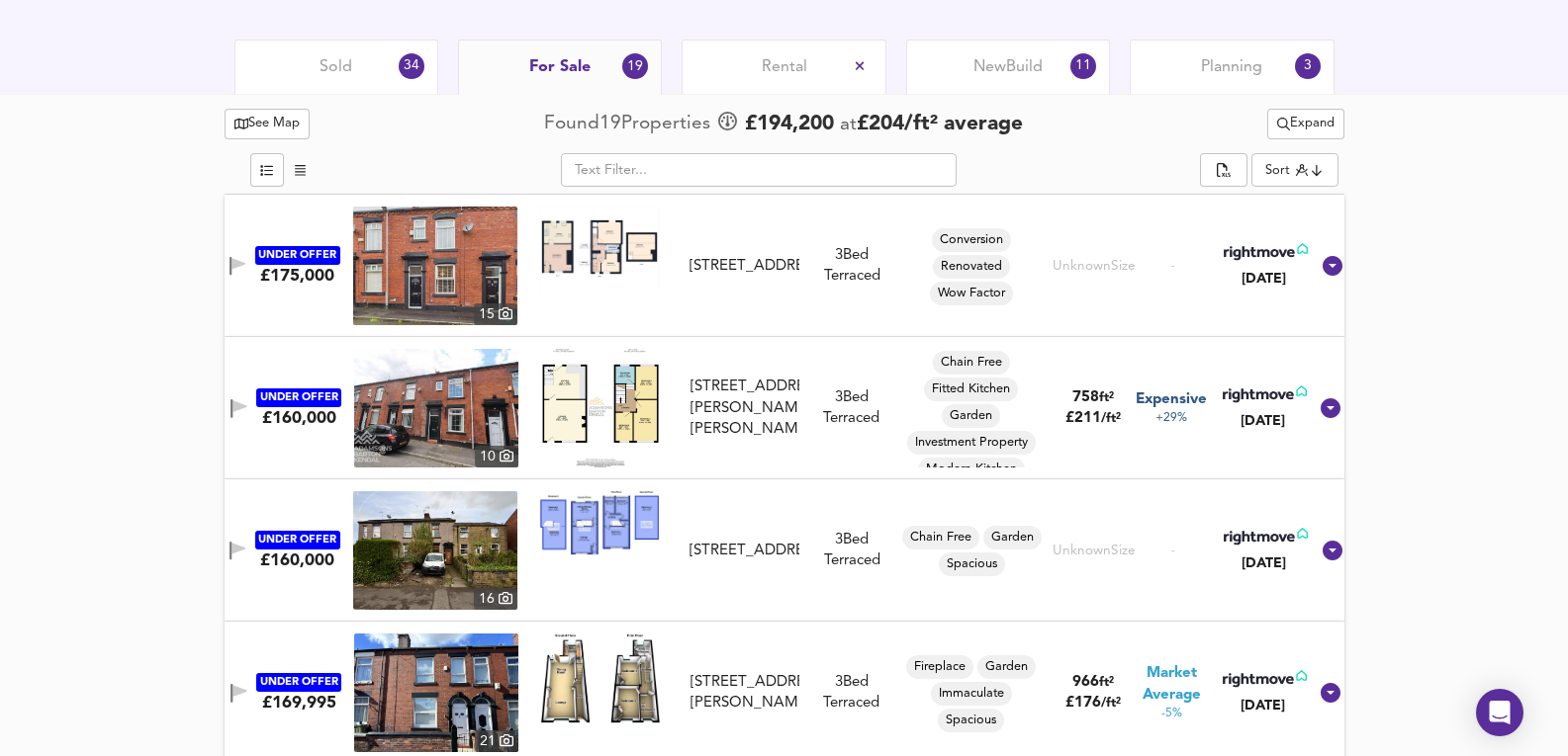
scroll to position [955, 0]
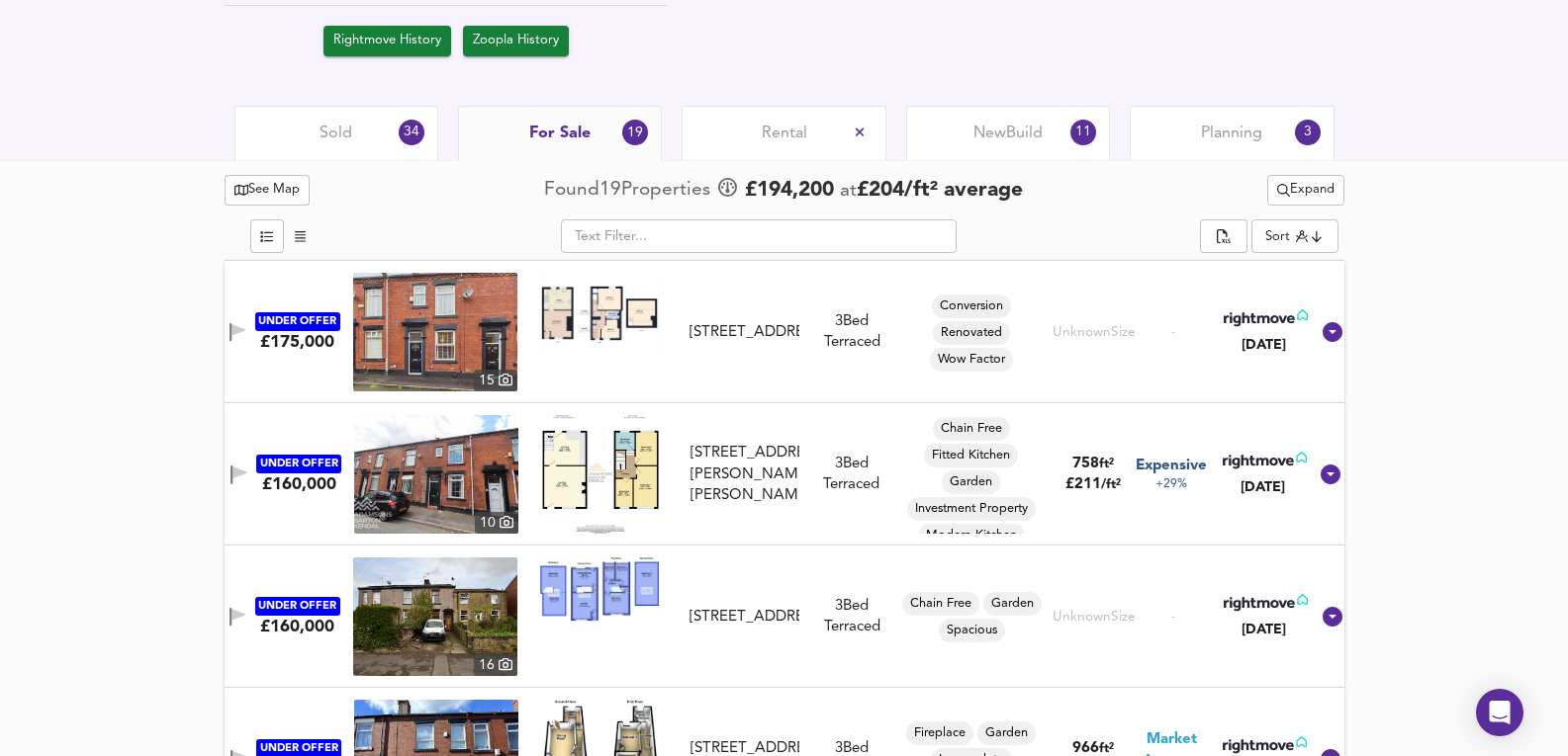
click at [425, 353] on img at bounding box center [435, 332] width 164 height 119
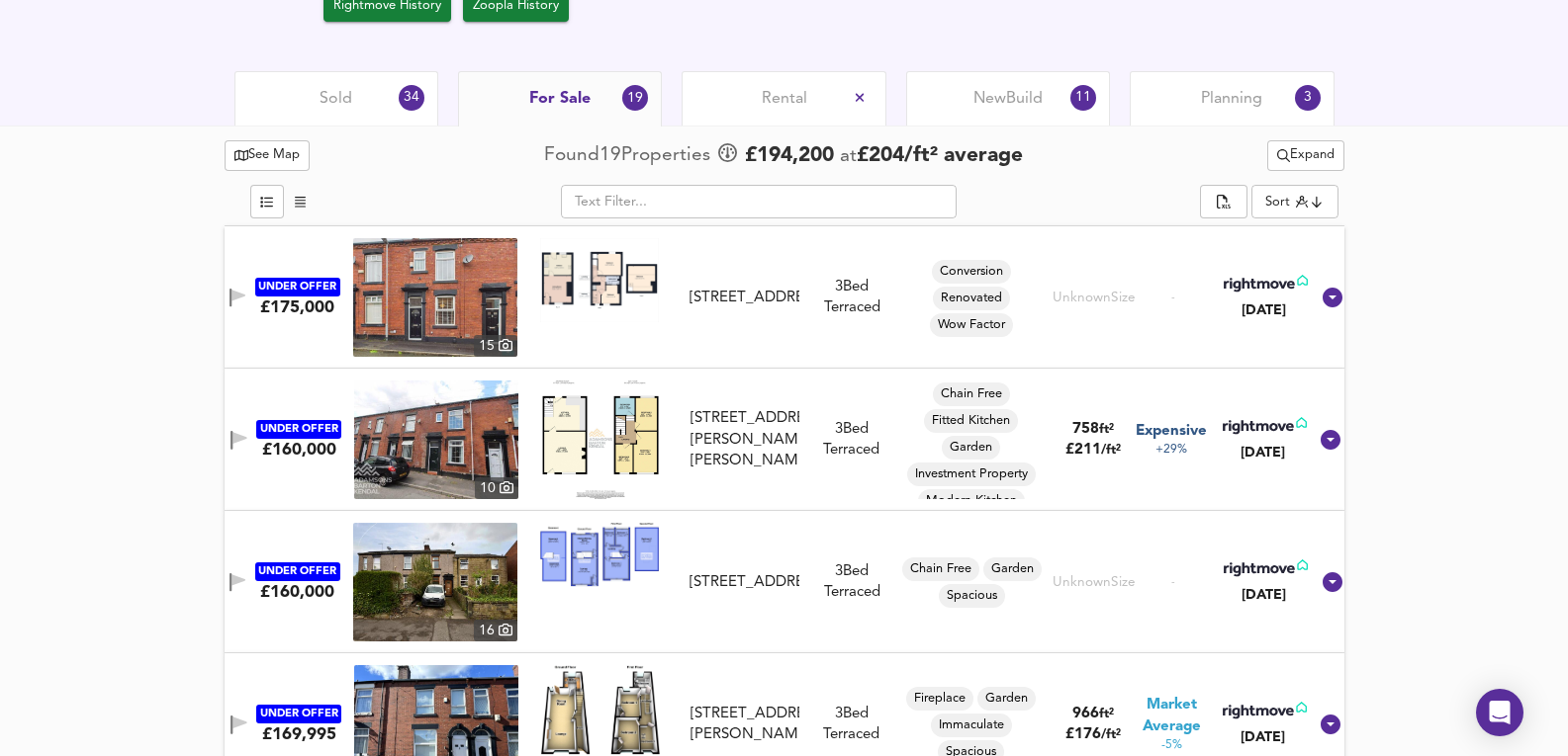
scroll to position [1021, 0]
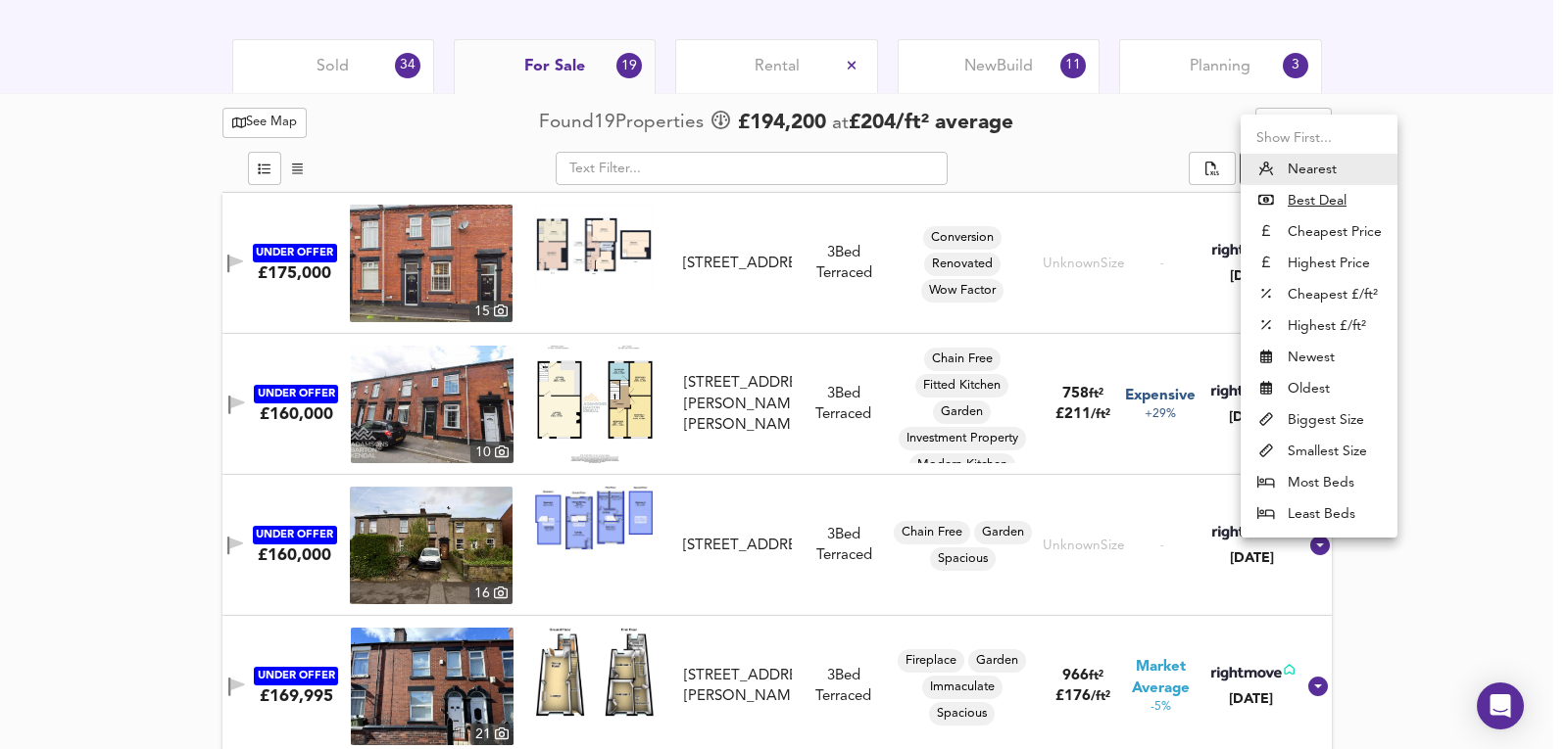
click at [1339, 216] on li "Cheapest Price" at bounding box center [1318, 232] width 156 height 31
type input "cheapest"
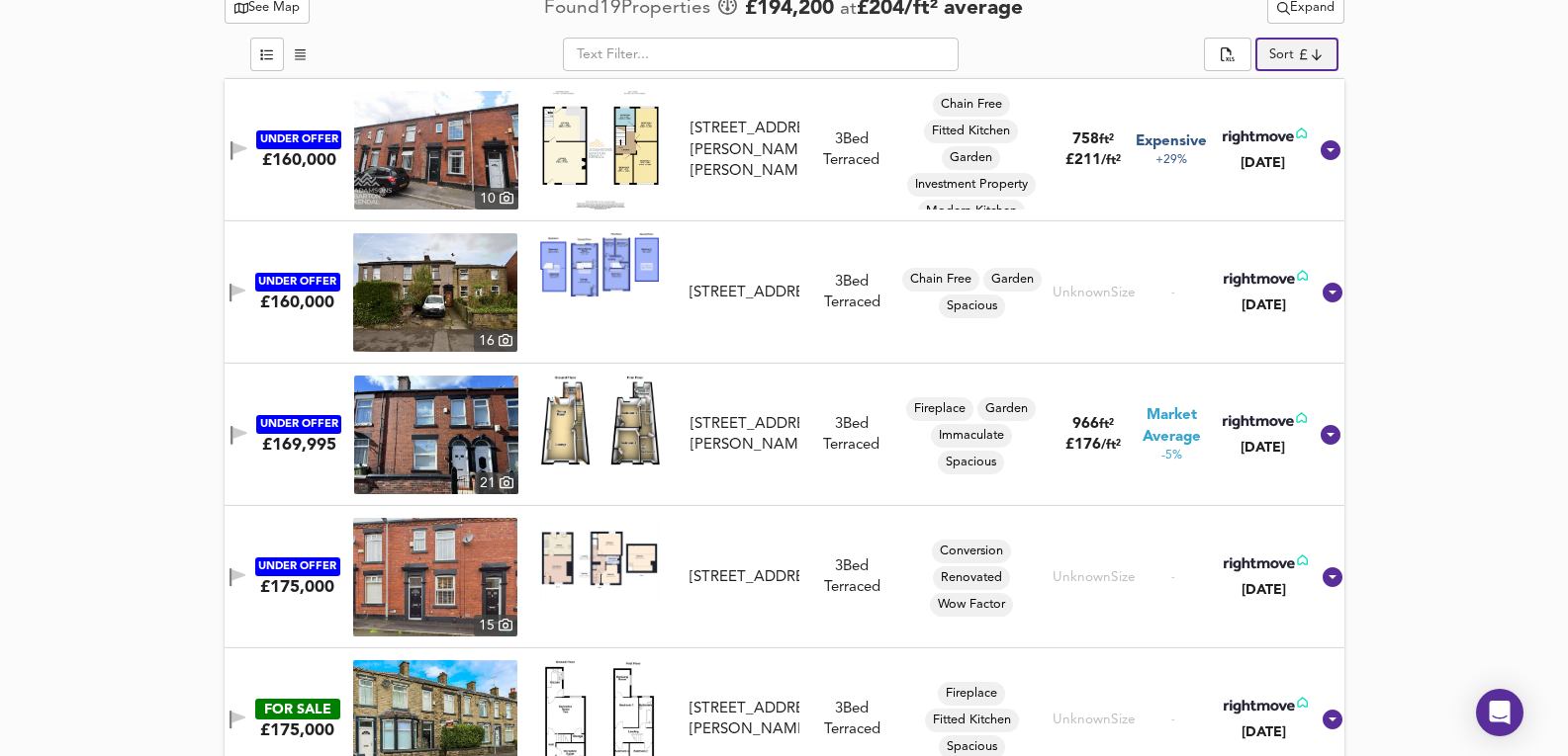
scroll to position [1153, 0]
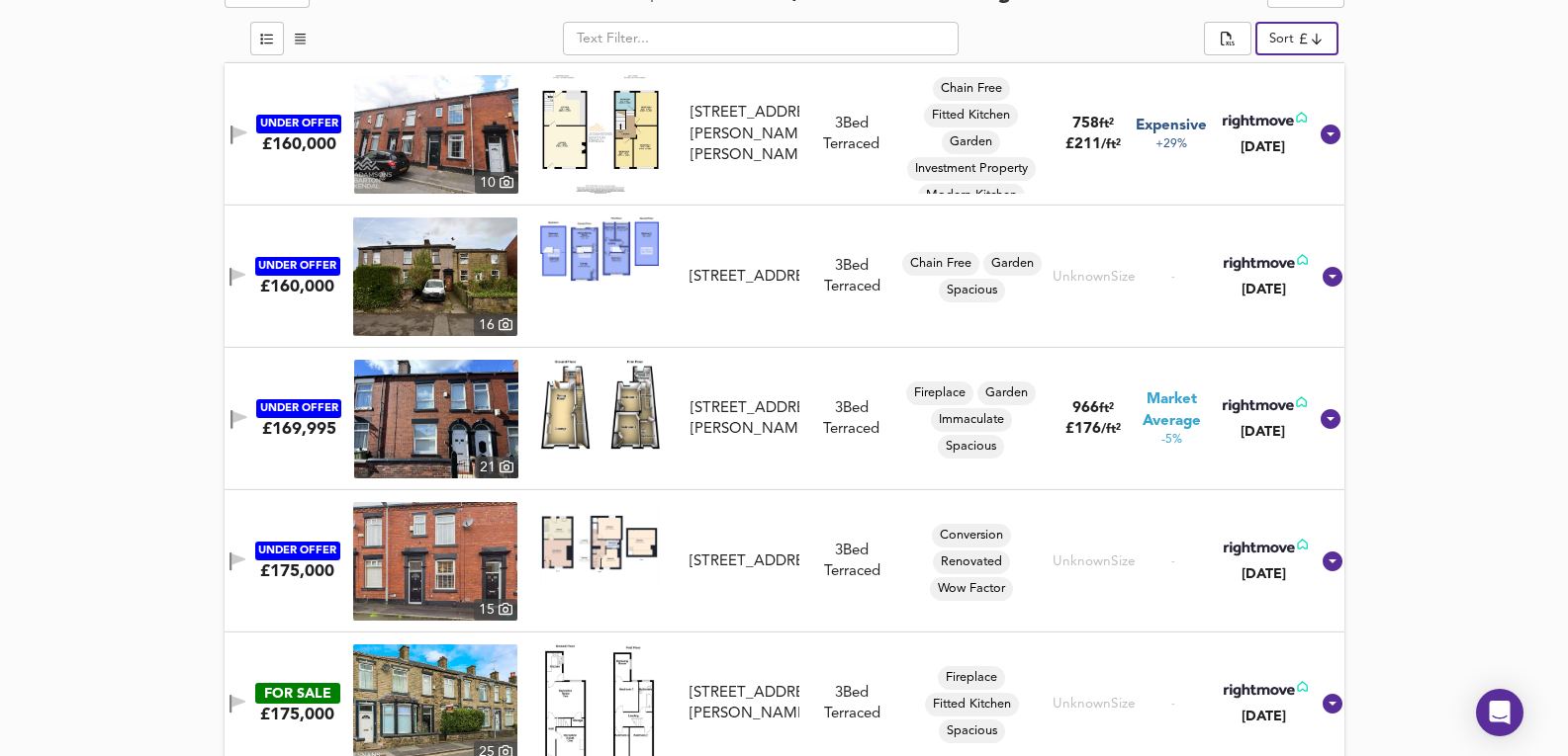
click at [436, 417] on img at bounding box center [436, 420] width 164 height 119
click at [419, 382] on img at bounding box center [436, 420] width 164 height 119
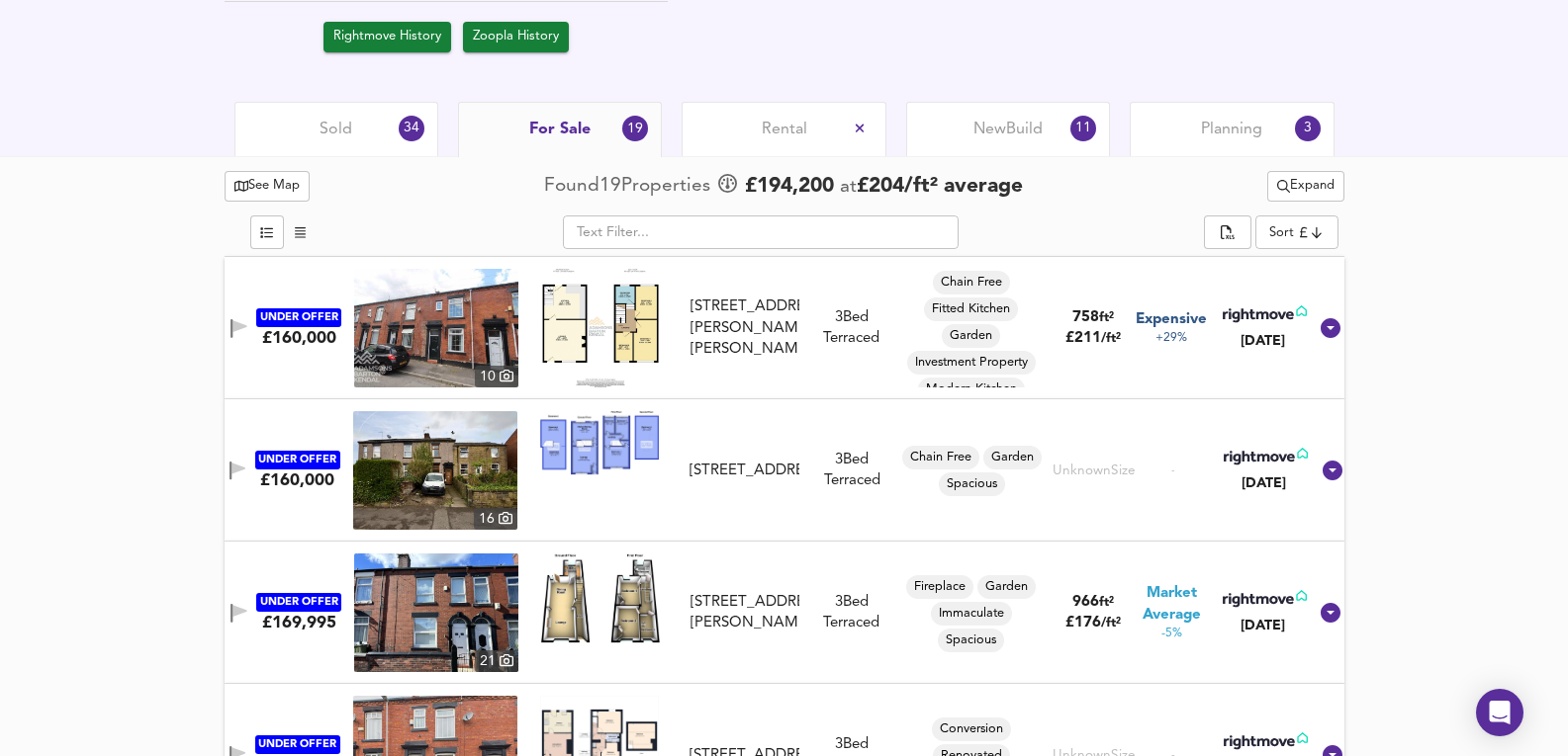
scroll to position [955, 0]
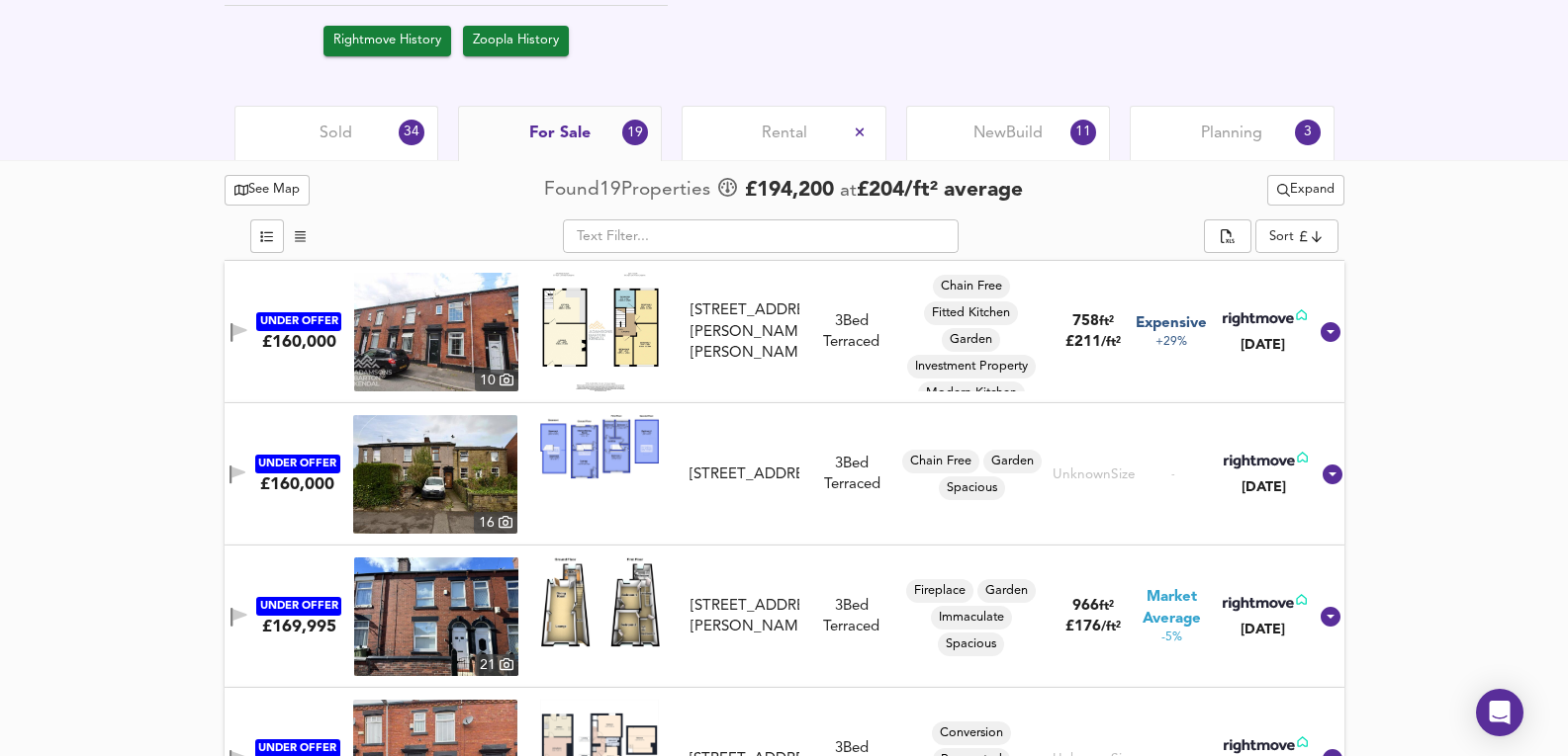
click at [345, 153] on div "Sold 34" at bounding box center [335, 133] width 203 height 55
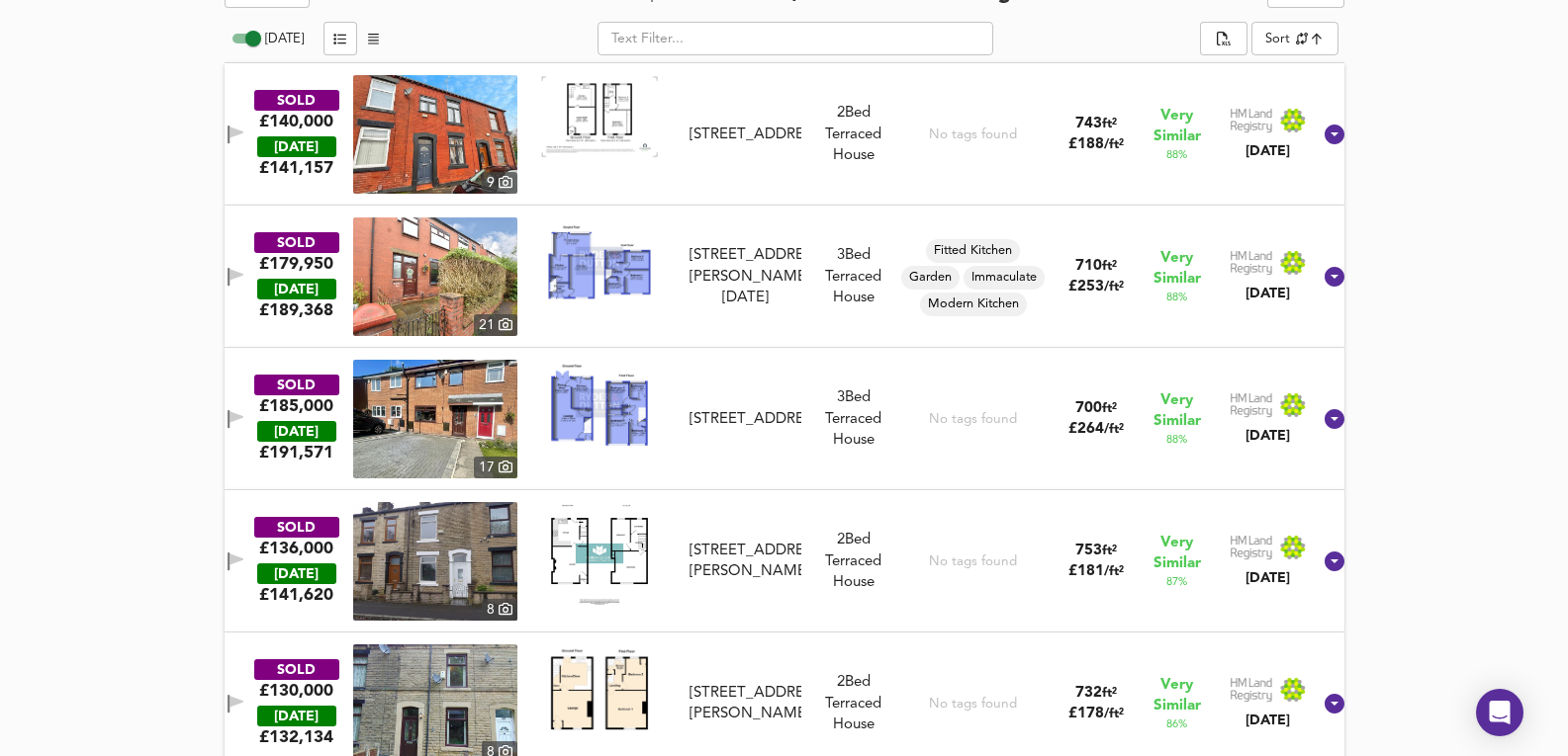
scroll to position [1087, 0]
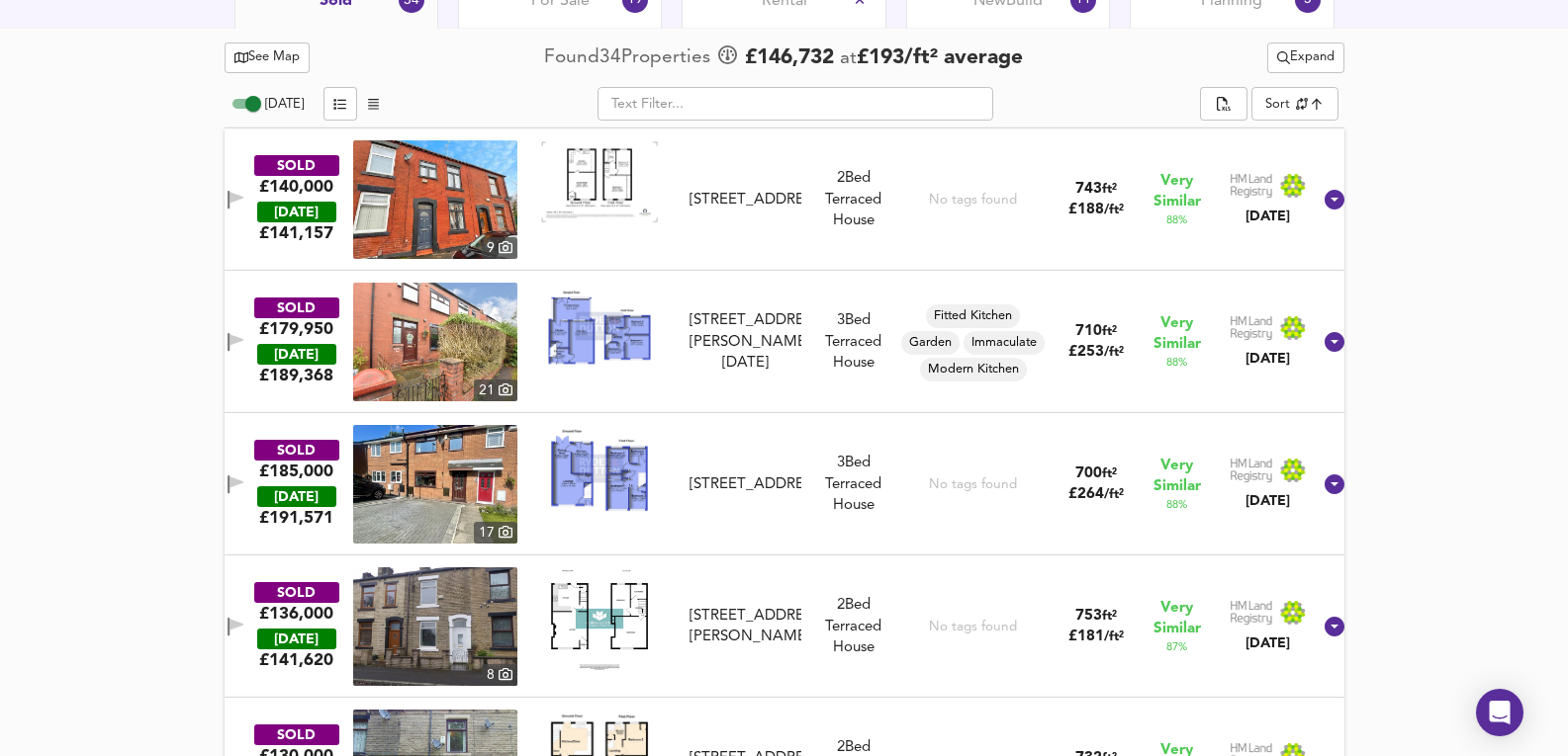
click at [462, 198] on img at bounding box center [435, 200] width 164 height 119
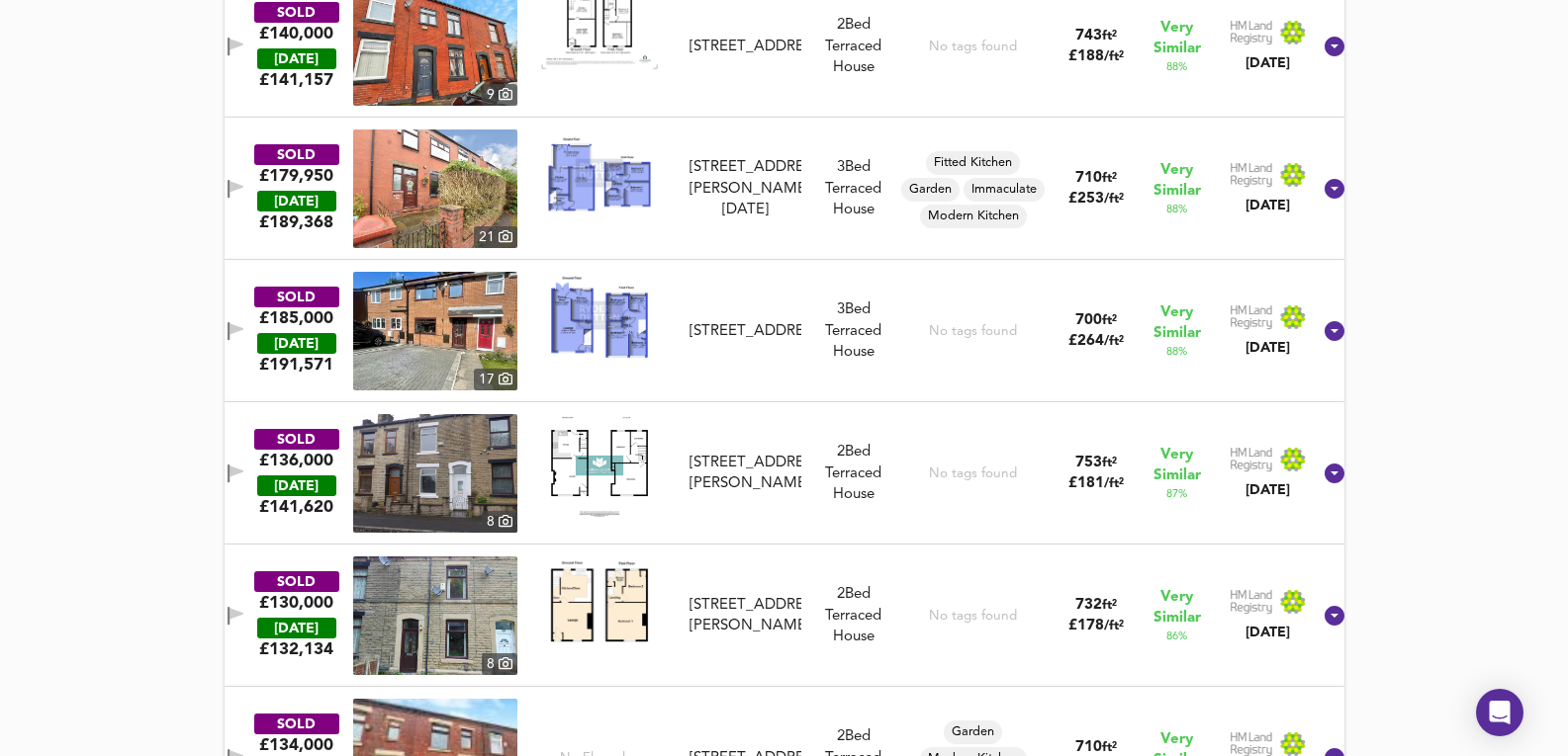
scroll to position [1350, 0]
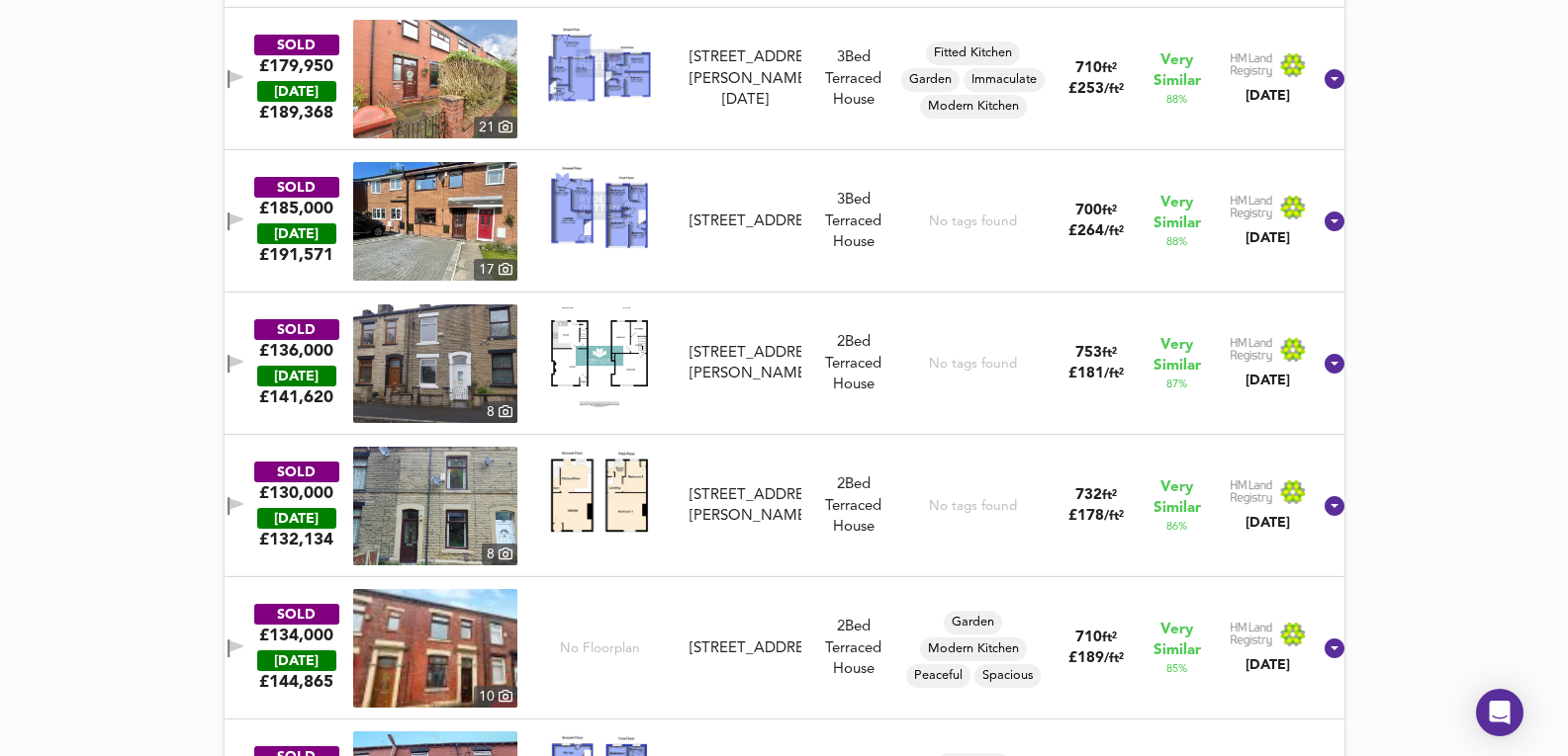
click at [435, 369] on img at bounding box center [435, 364] width 164 height 119
click at [438, 686] on img at bounding box center [435, 649] width 164 height 119
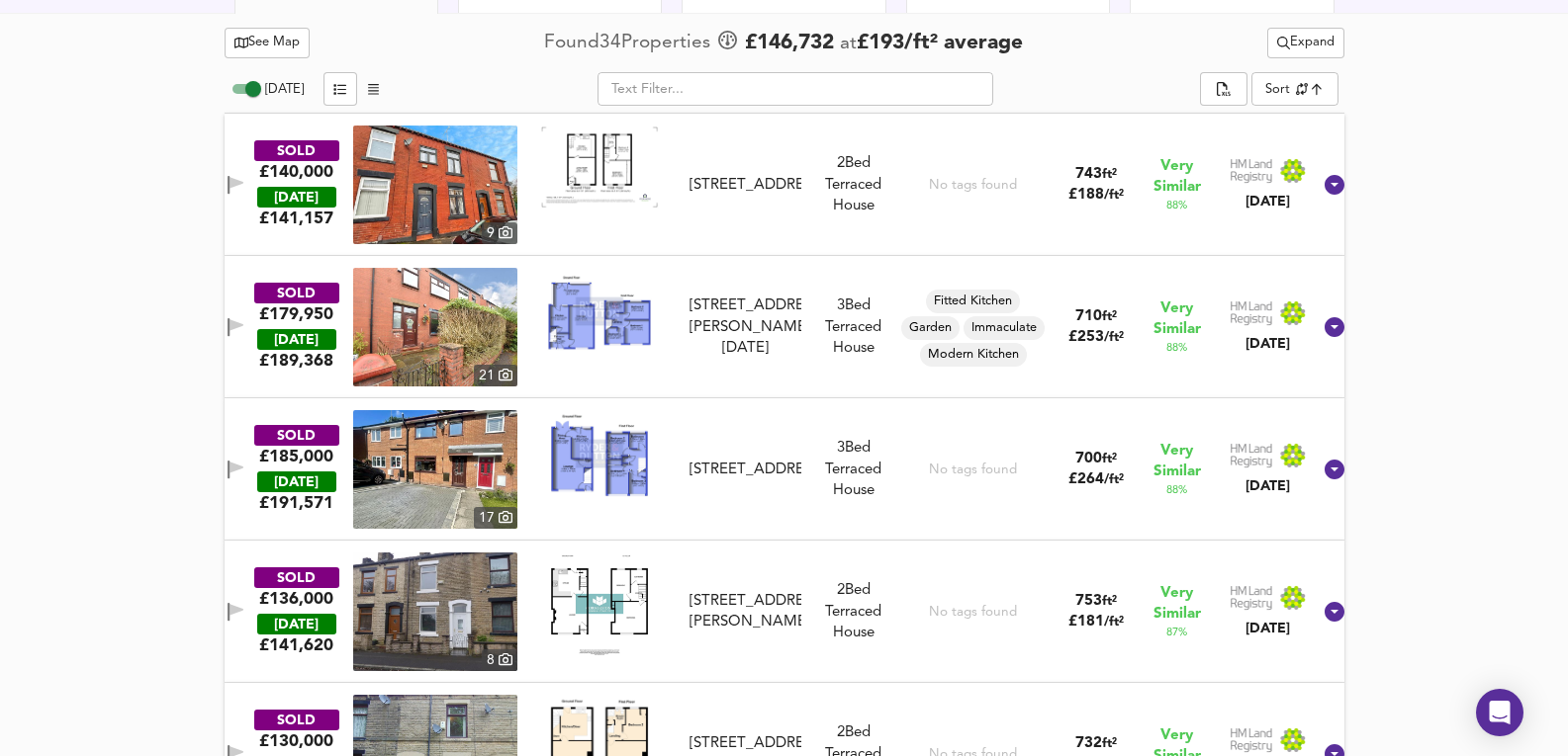
scroll to position [1087, 0]
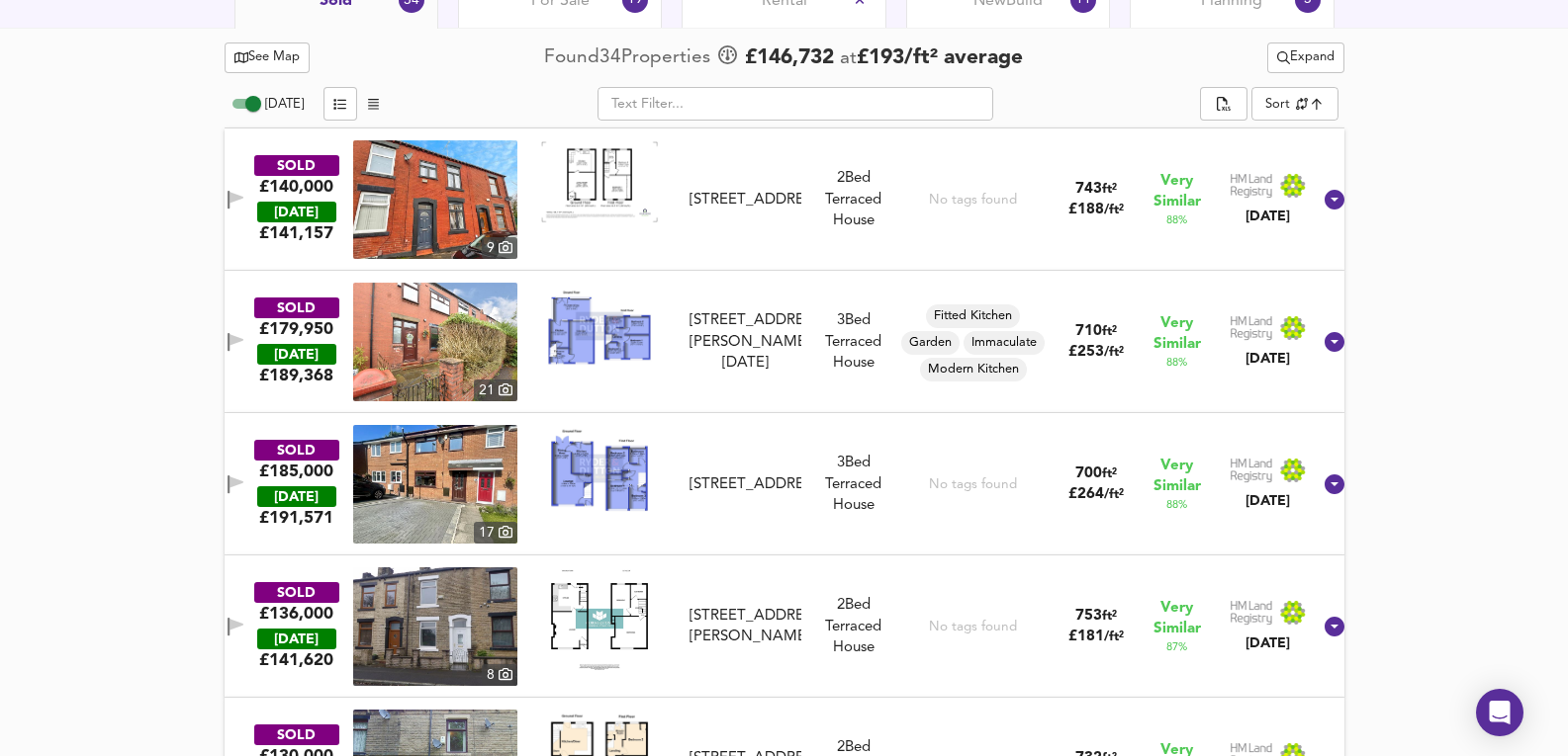
drag, startPoint x: 1304, startPoint y: 133, endPoint x: 1311, endPoint y: 113, distance: 21.2
click at [1304, 133] on div "SOLD £140,000 [DATE] £ 141,157 [GEOGRAPHIC_DATA][STREET_ADDRESS][STREET_ADDRESS…" at bounding box center [784, 200] width 1119 height 143
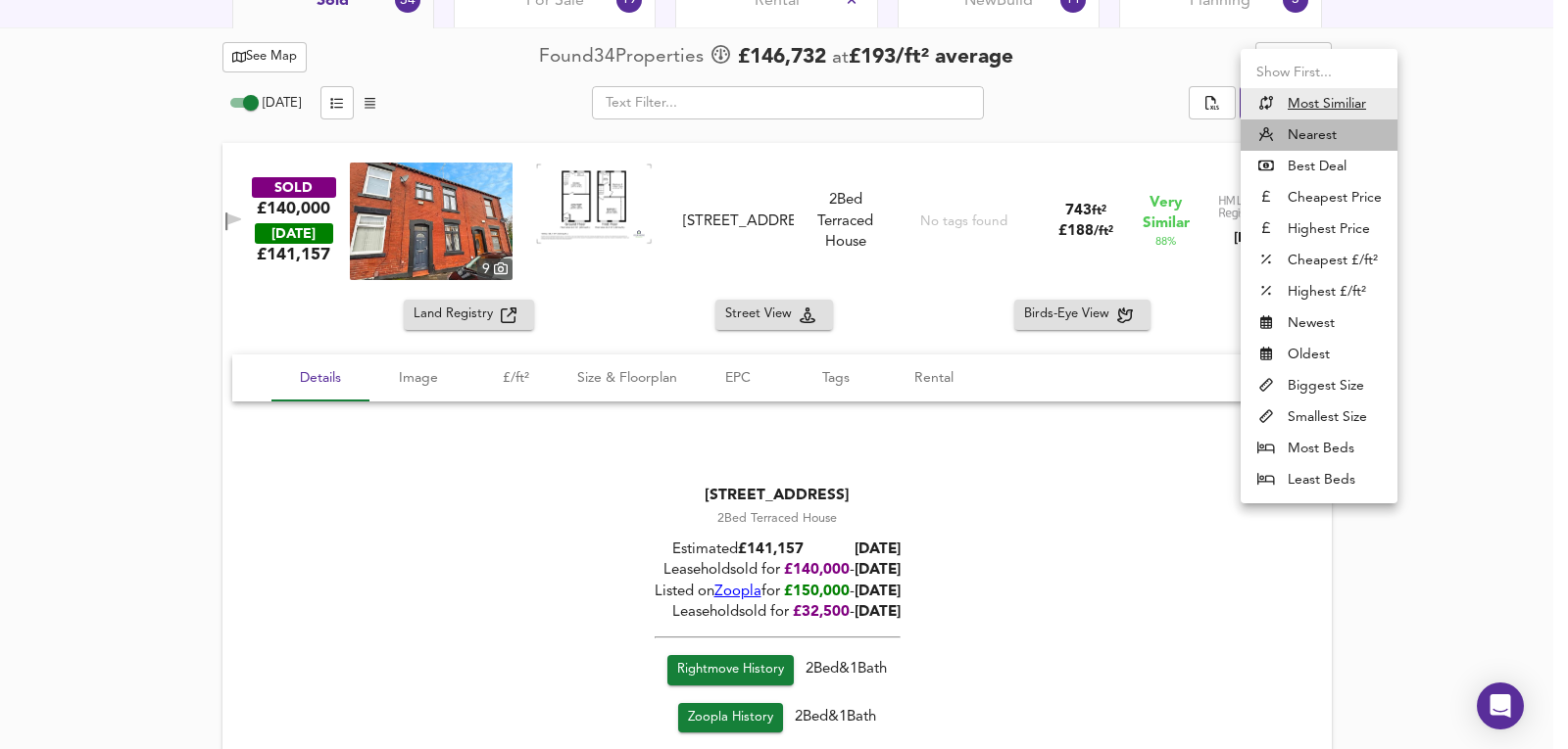
click at [1327, 126] on li "Nearest" at bounding box center [1318, 136] width 156 height 31
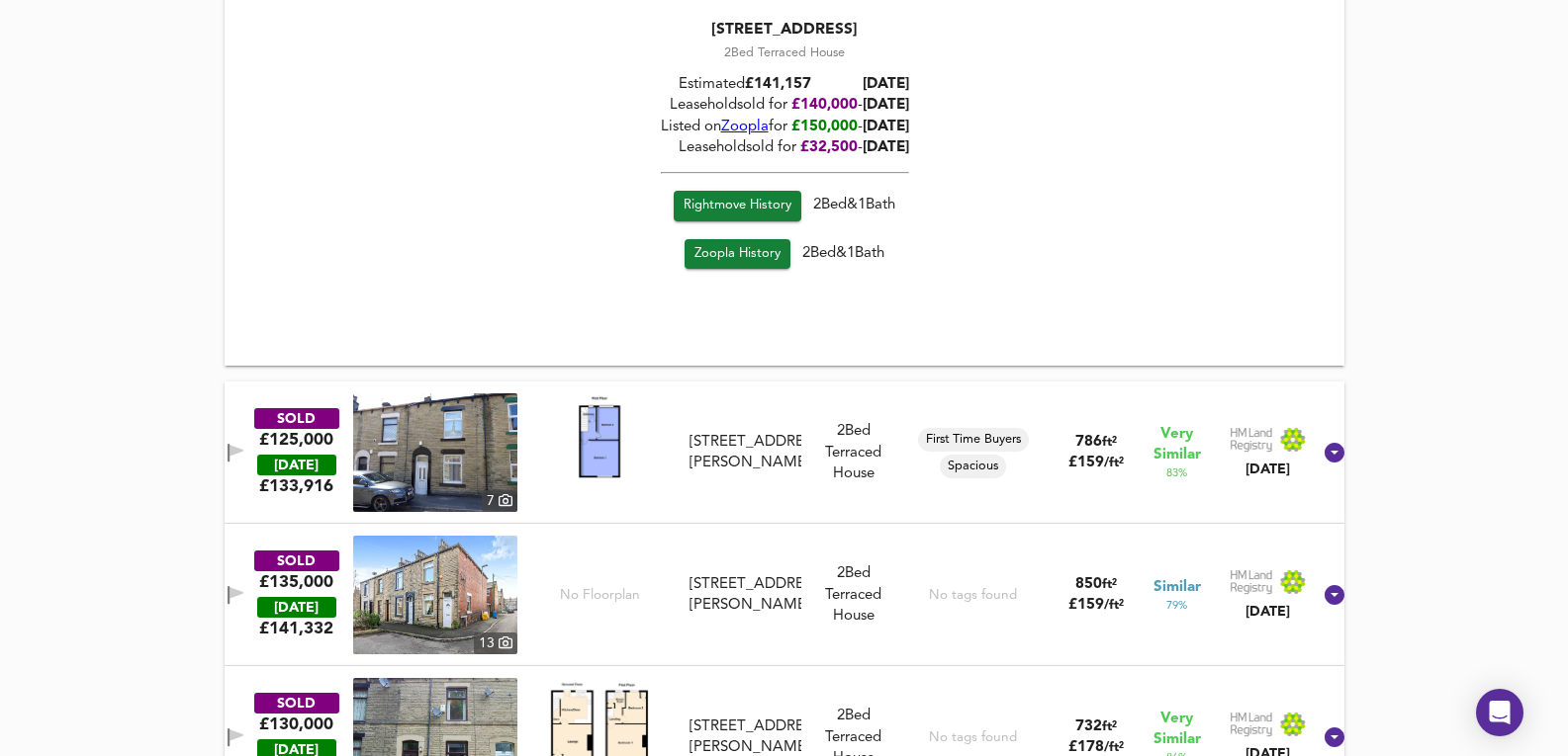
scroll to position [2867, 0]
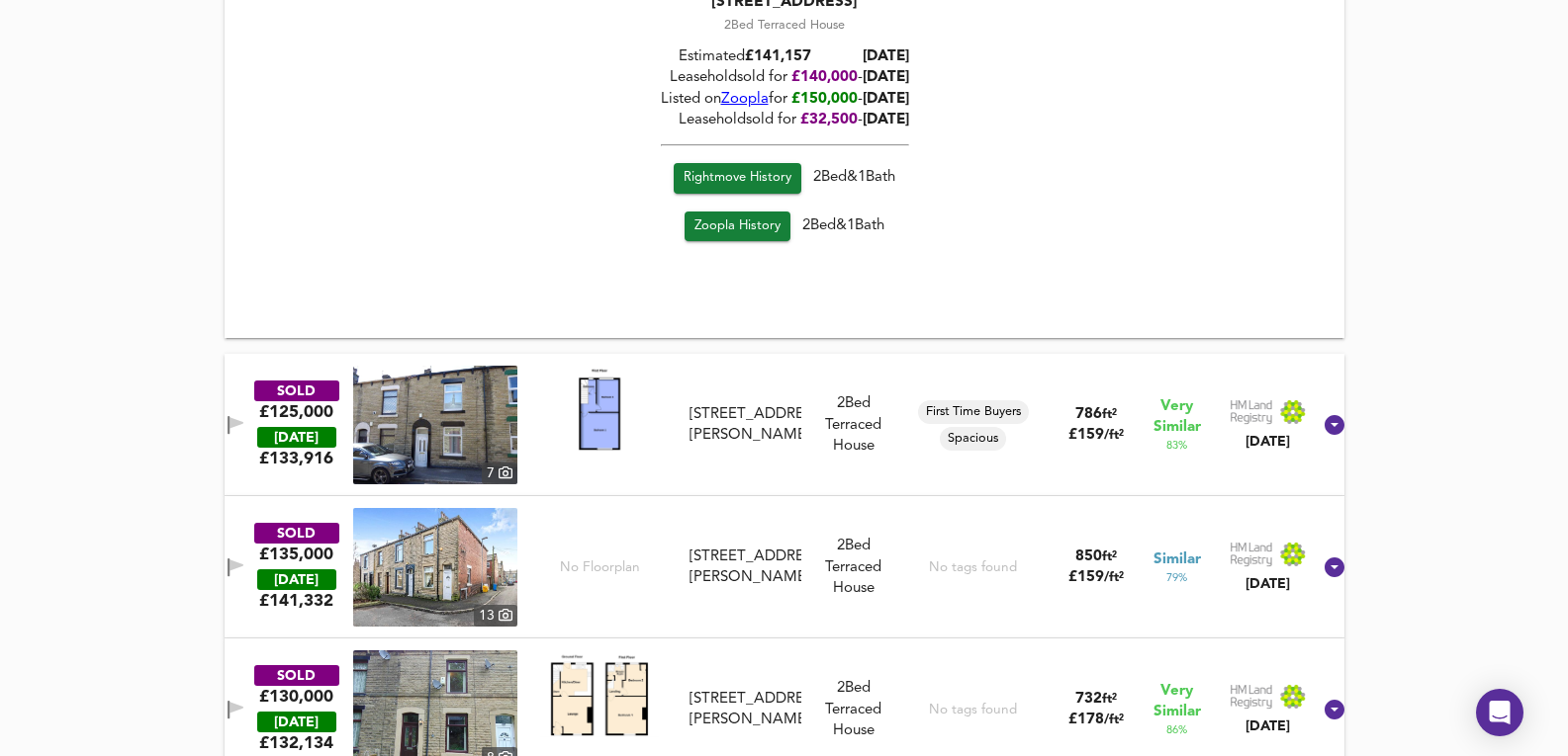
click at [435, 425] on img at bounding box center [435, 426] width 164 height 119
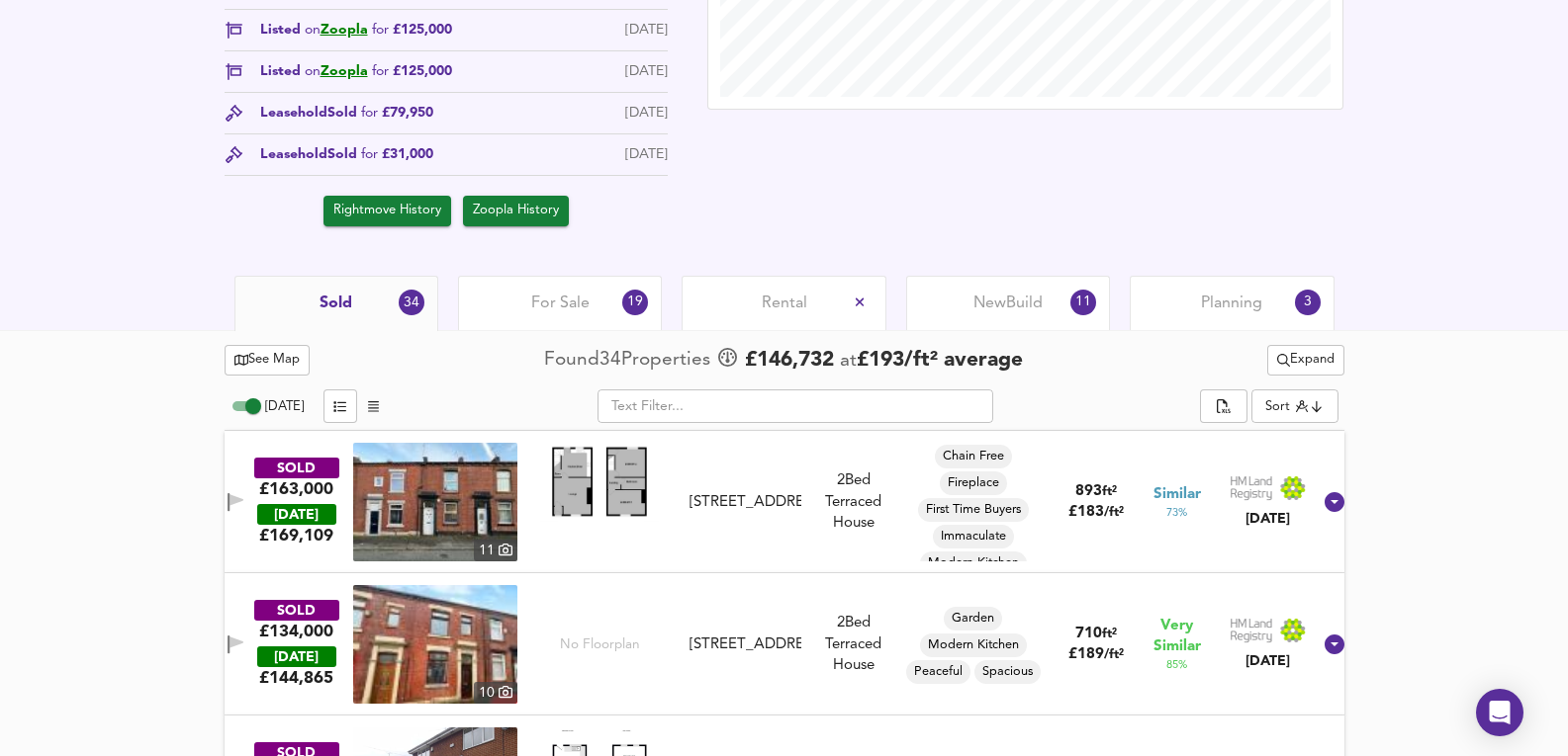
scroll to position [626, 0]
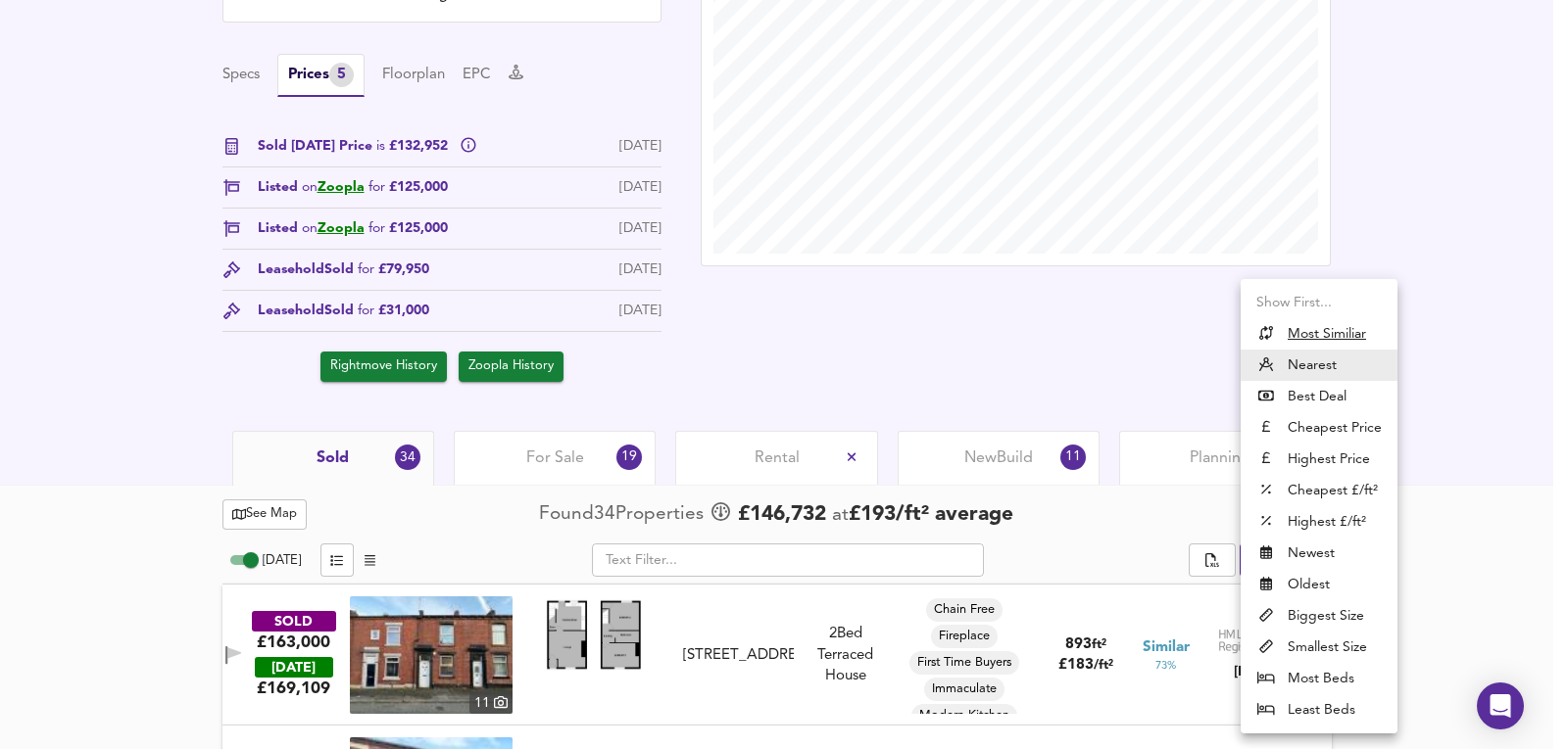
click at [1351, 339] on u "Most Similiar" at bounding box center [1327, 334] width 79 height 20
type input "similarityscore"
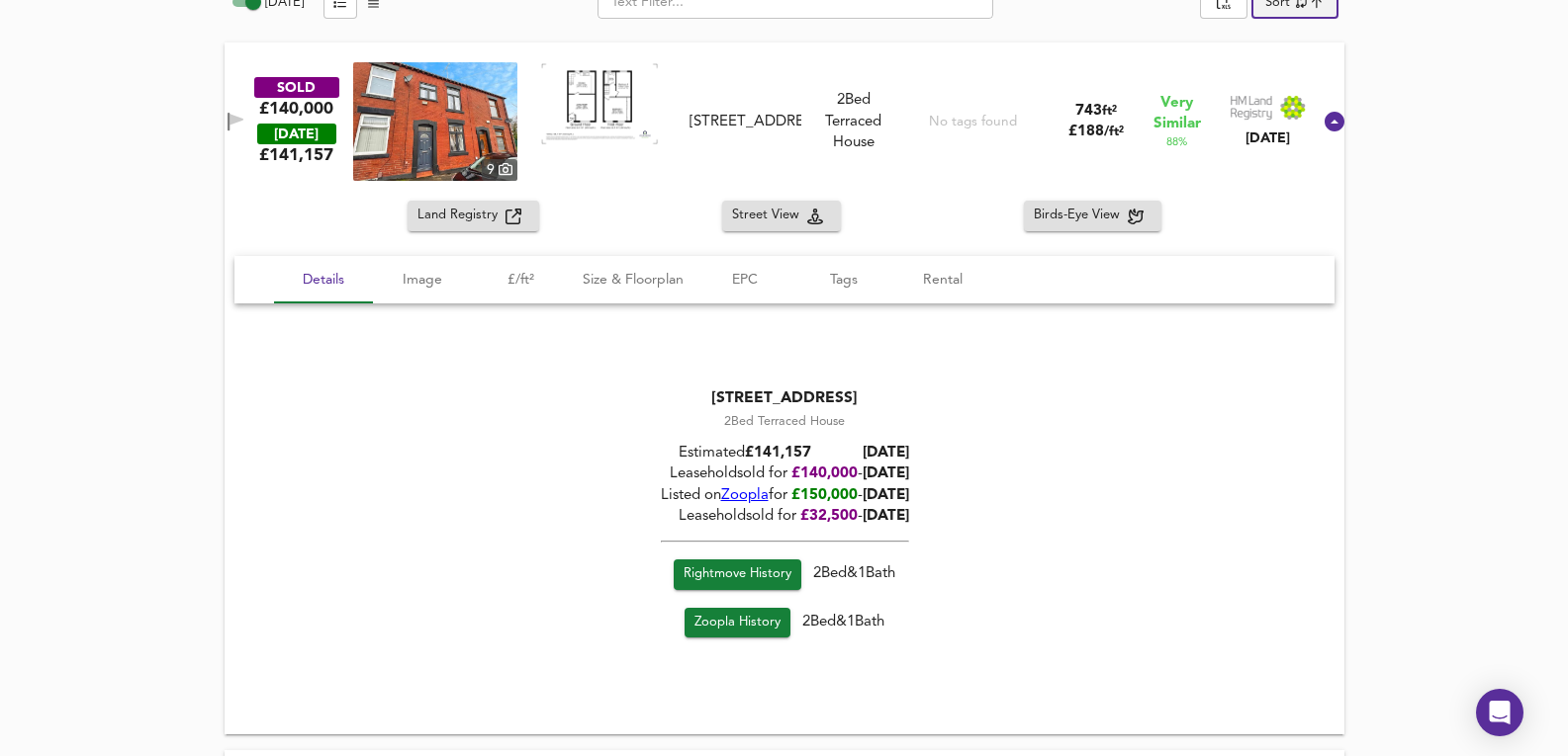
scroll to position [1286, 0]
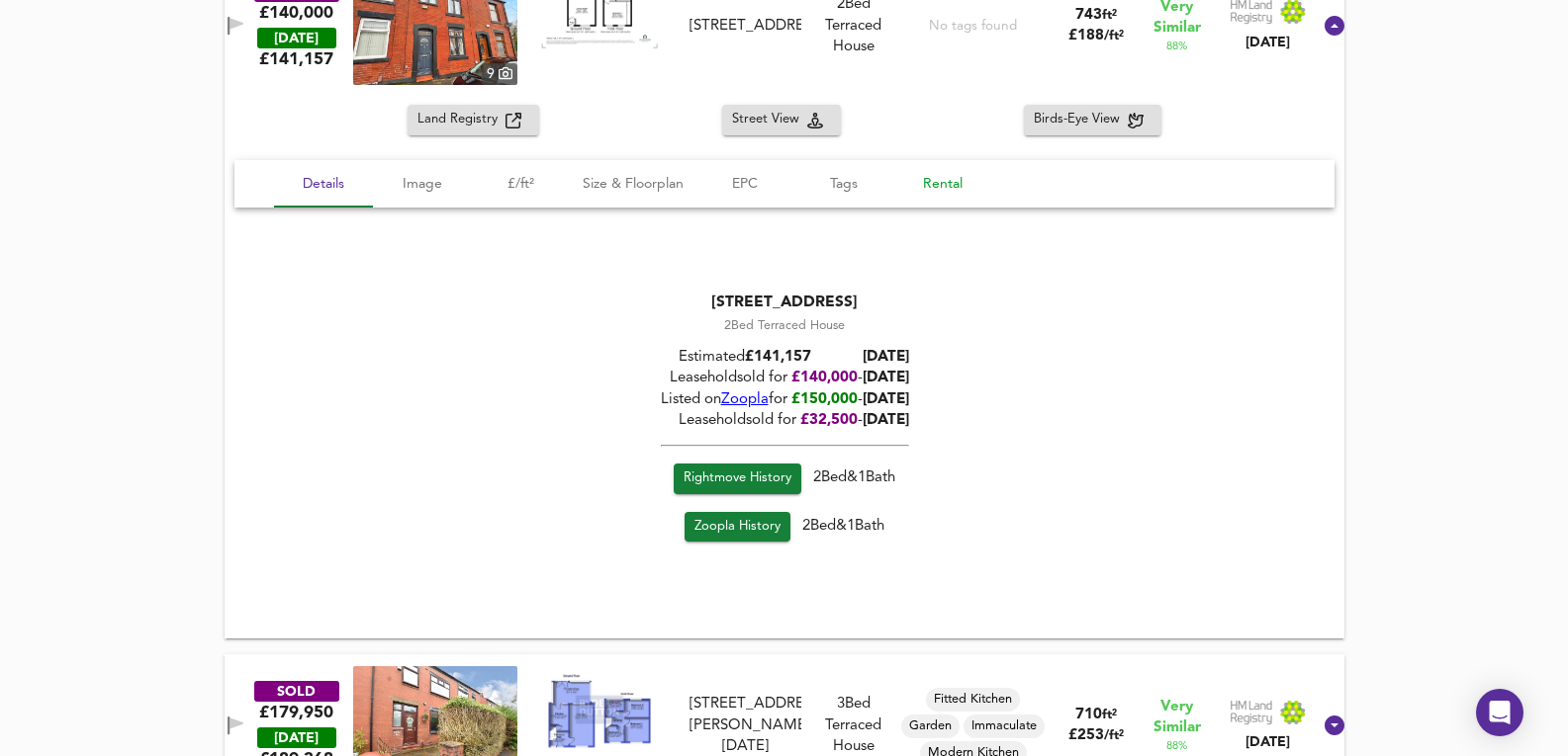
click at [927, 160] on button "Rental" at bounding box center [943, 184] width 99 height 48
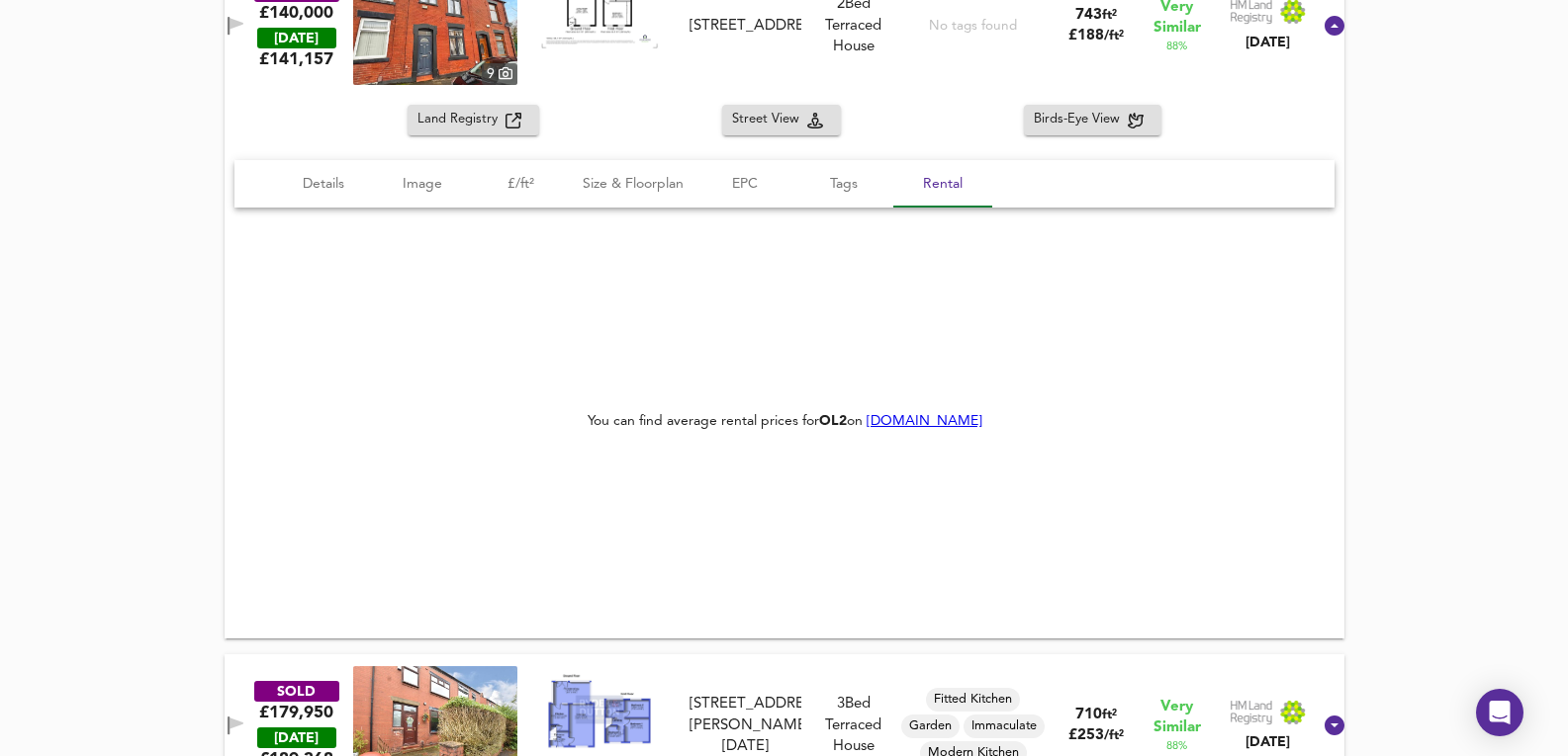
click at [932, 114] on div "Land Registry Street View Birds-Eye View" at bounding box center [784, 120] width 1119 height 31
click at [934, 67] on div "No tags found" at bounding box center [973, 26] width 88 height 119
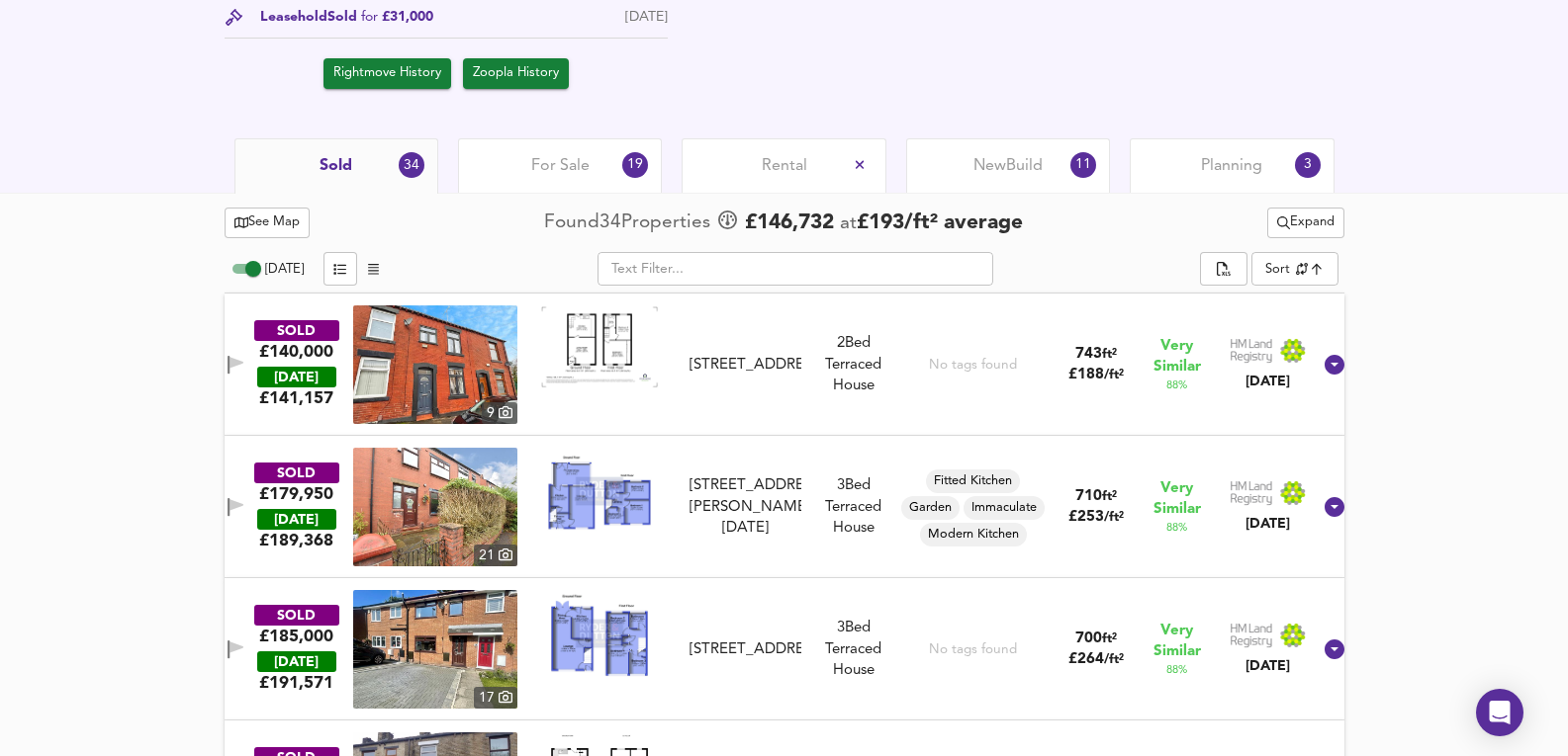
scroll to position [1120, 0]
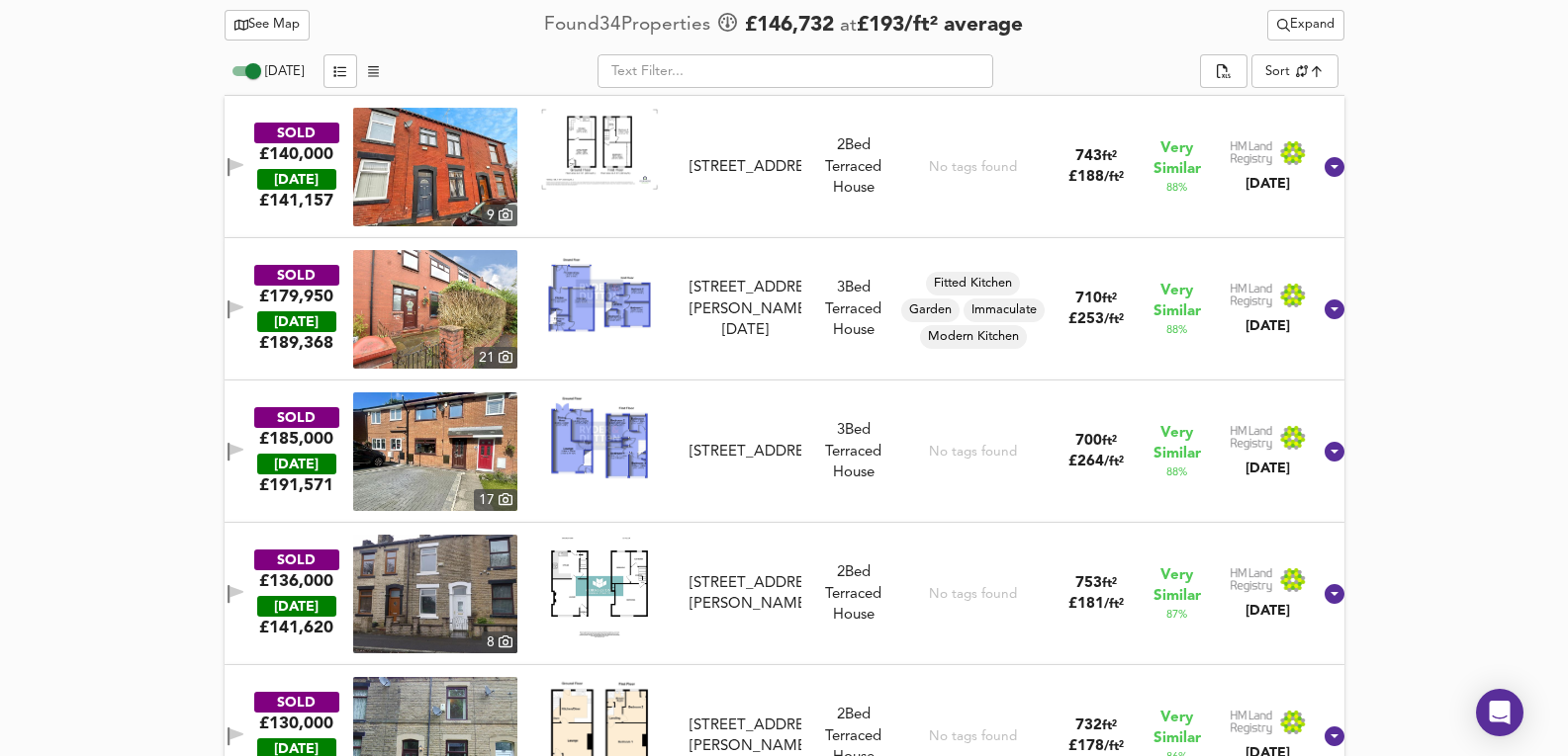
click at [413, 157] on img at bounding box center [435, 168] width 164 height 119
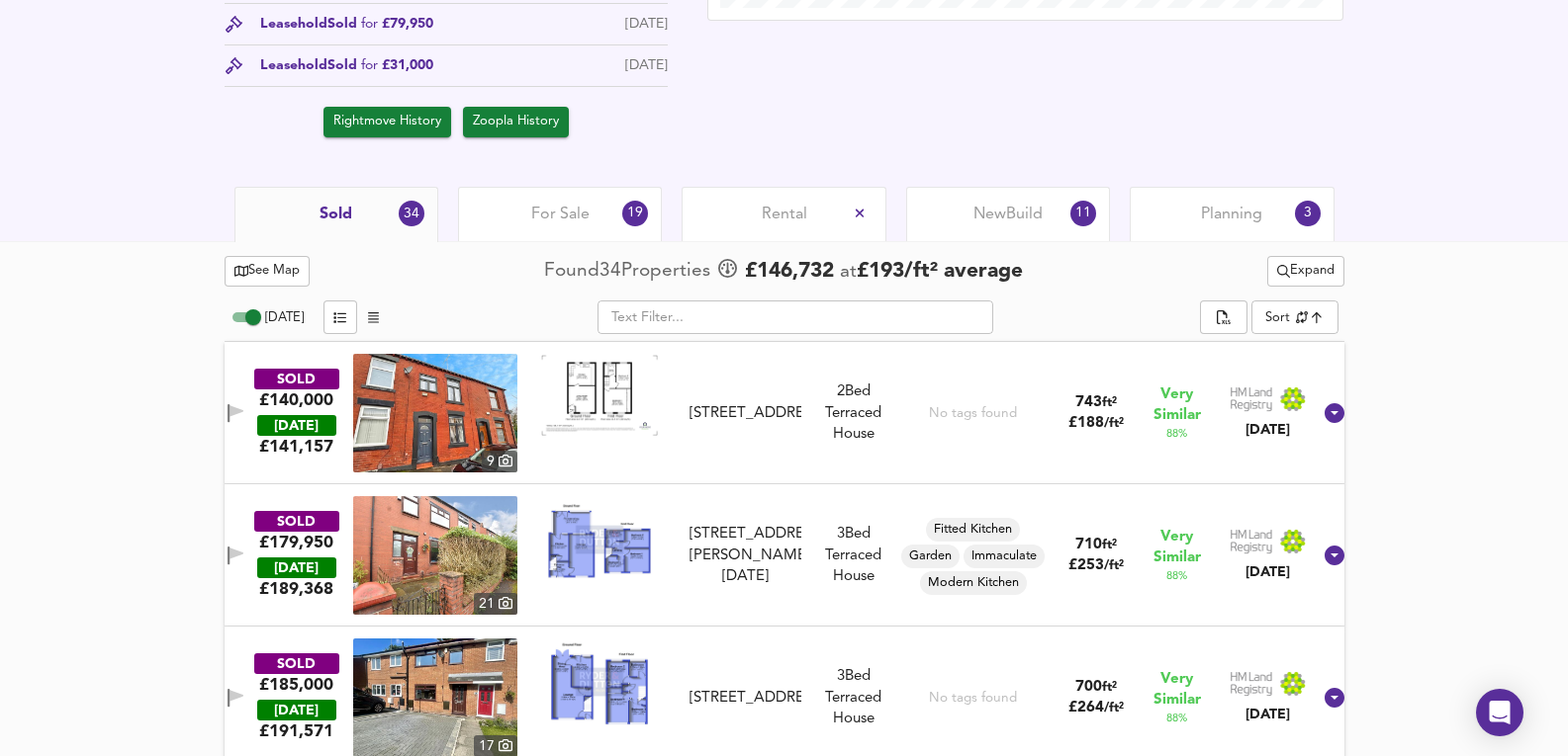
scroll to position [857, 0]
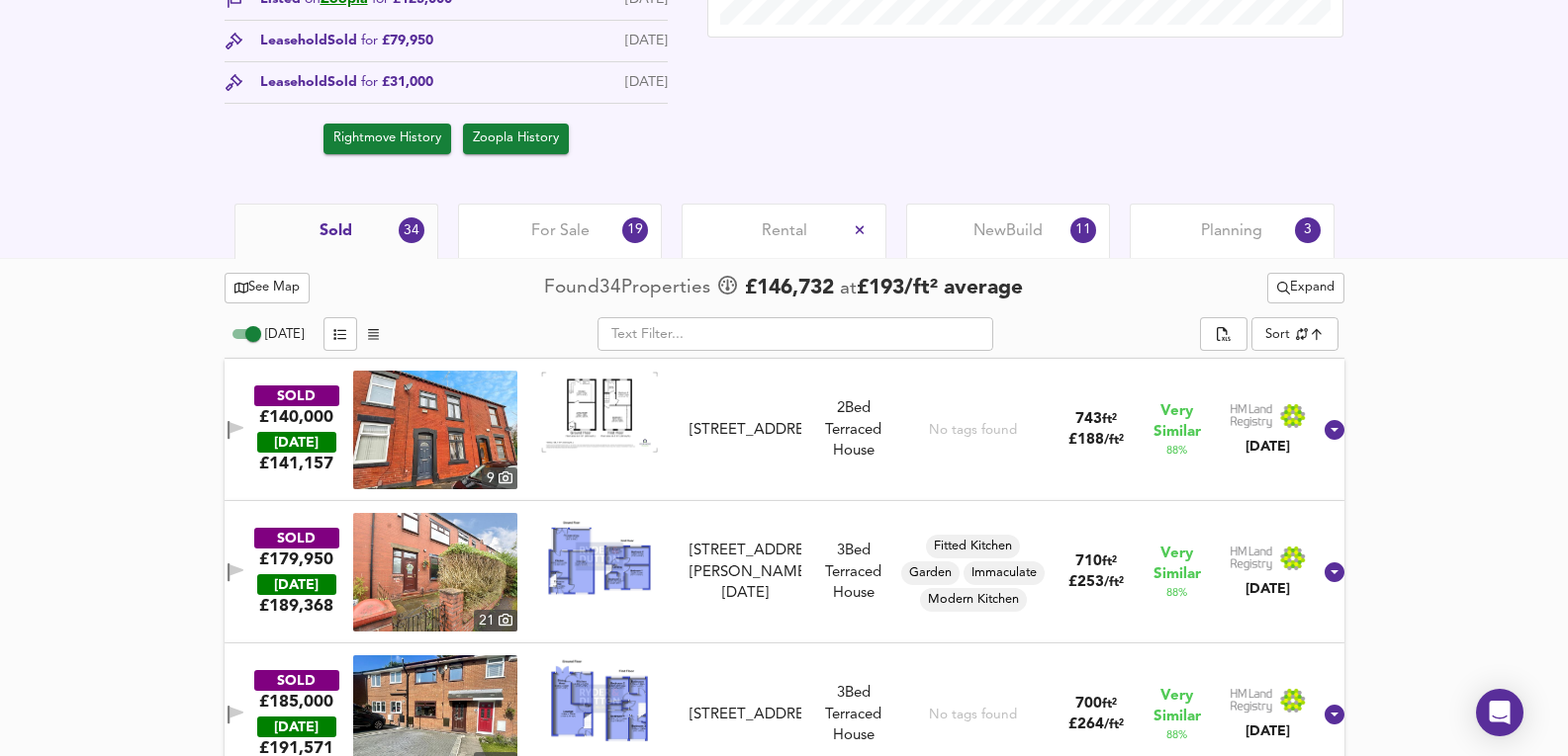
click at [549, 223] on span "For Sale" at bounding box center [560, 231] width 59 height 22
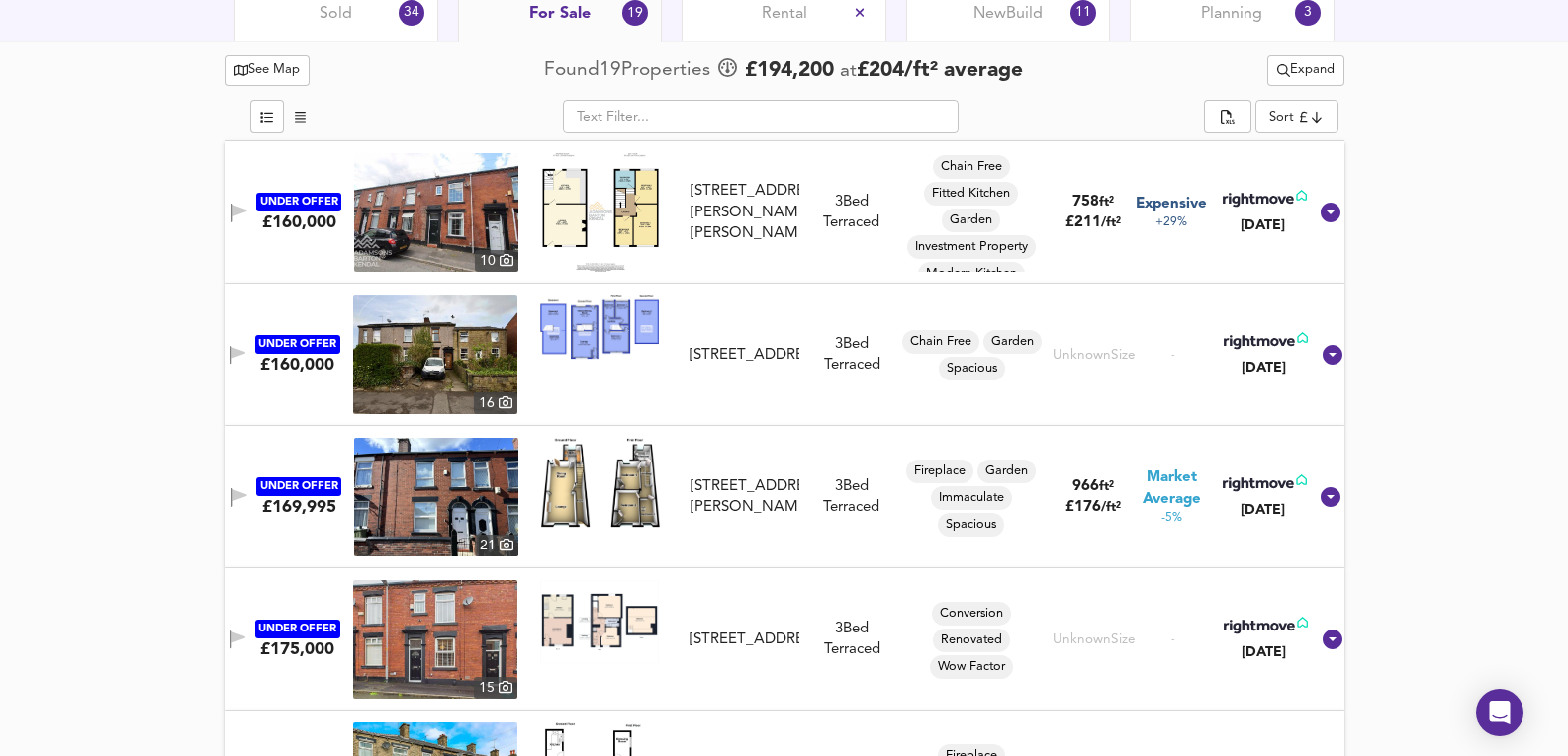
scroll to position [1055, 0]
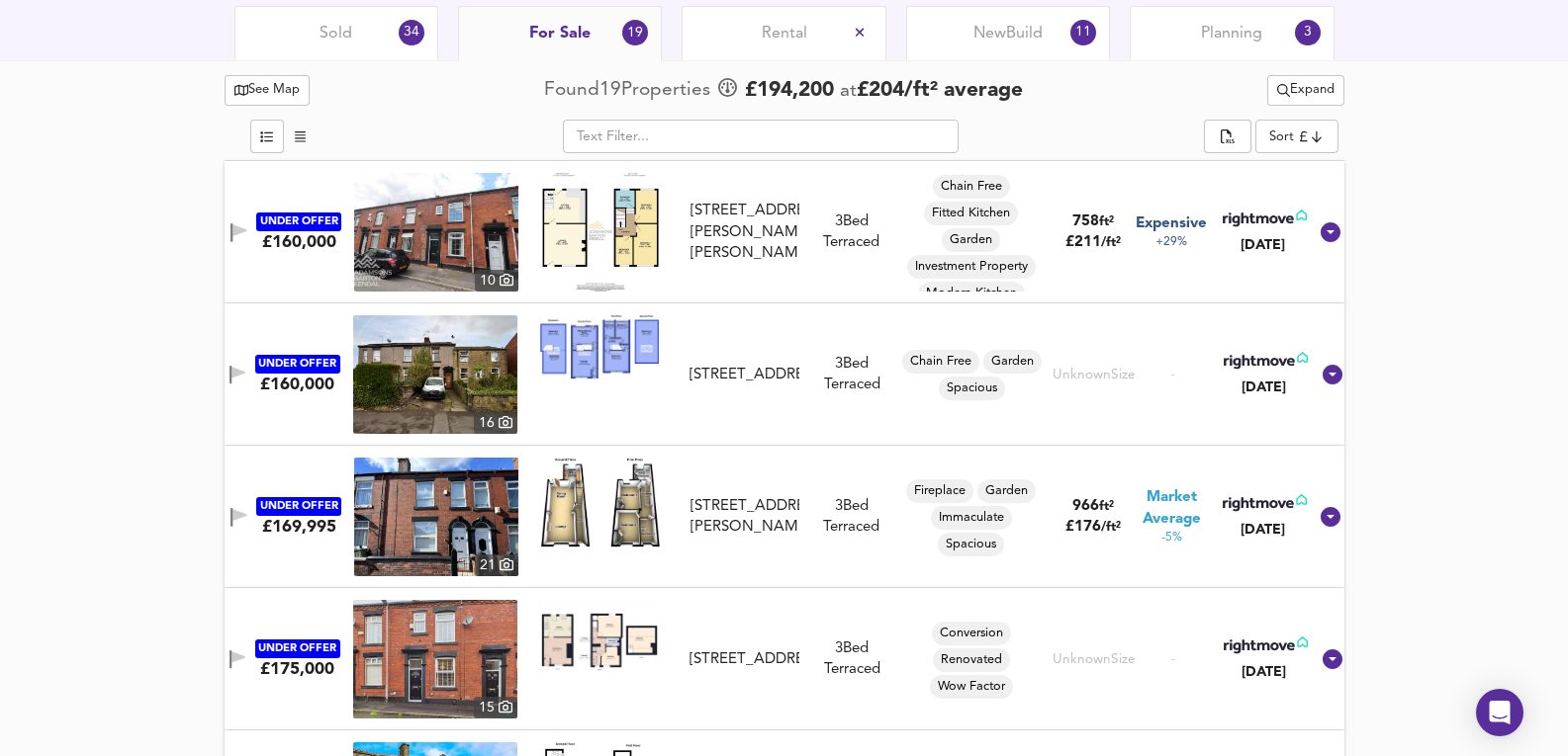
click at [454, 242] on img at bounding box center [436, 232] width 164 height 119
click at [1312, 93] on span "Expand" at bounding box center [1306, 90] width 58 height 23
click at [1289, 187] on li "3 bed s Any Beds" at bounding box center [1303, 193] width 187 height 32
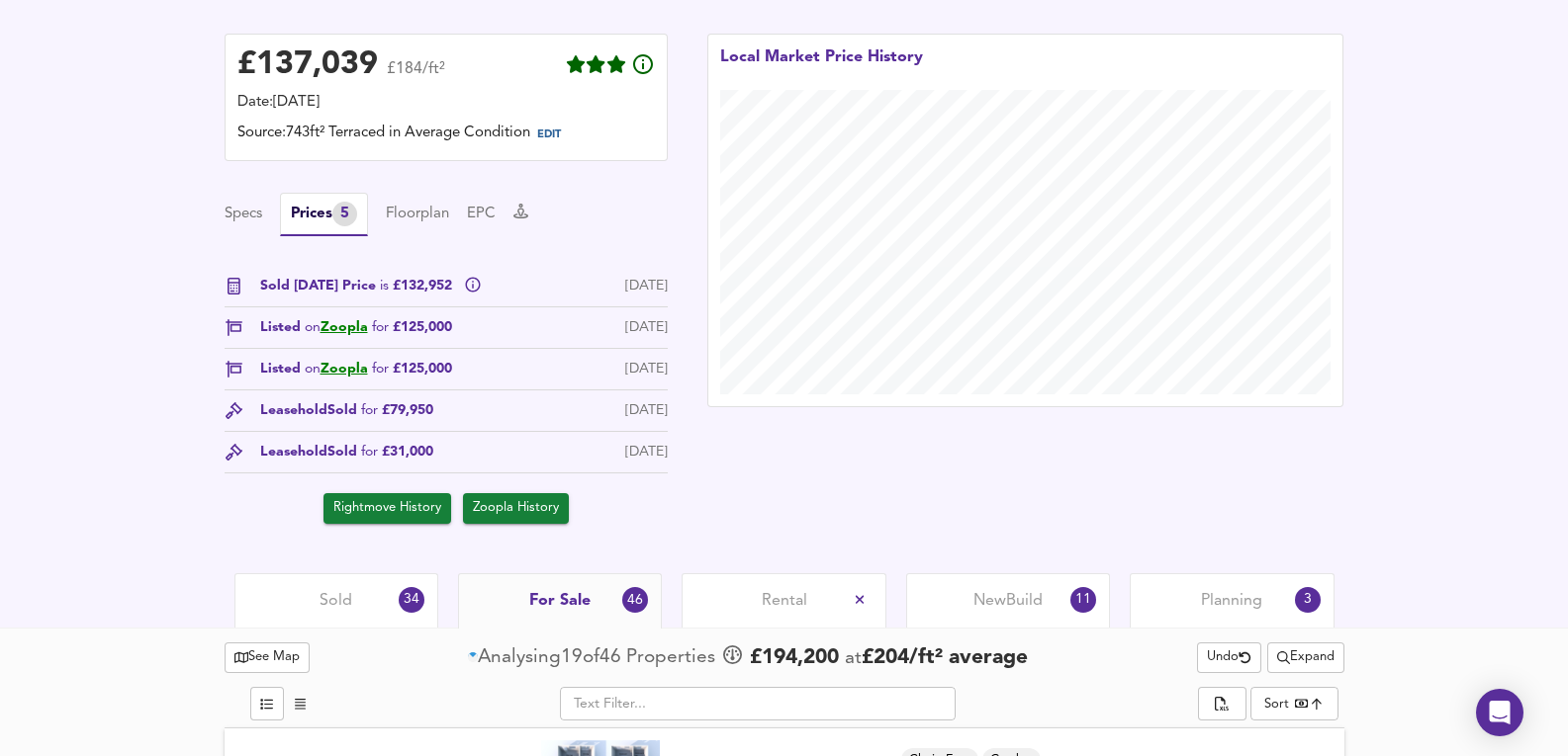
scroll to position [989, 0]
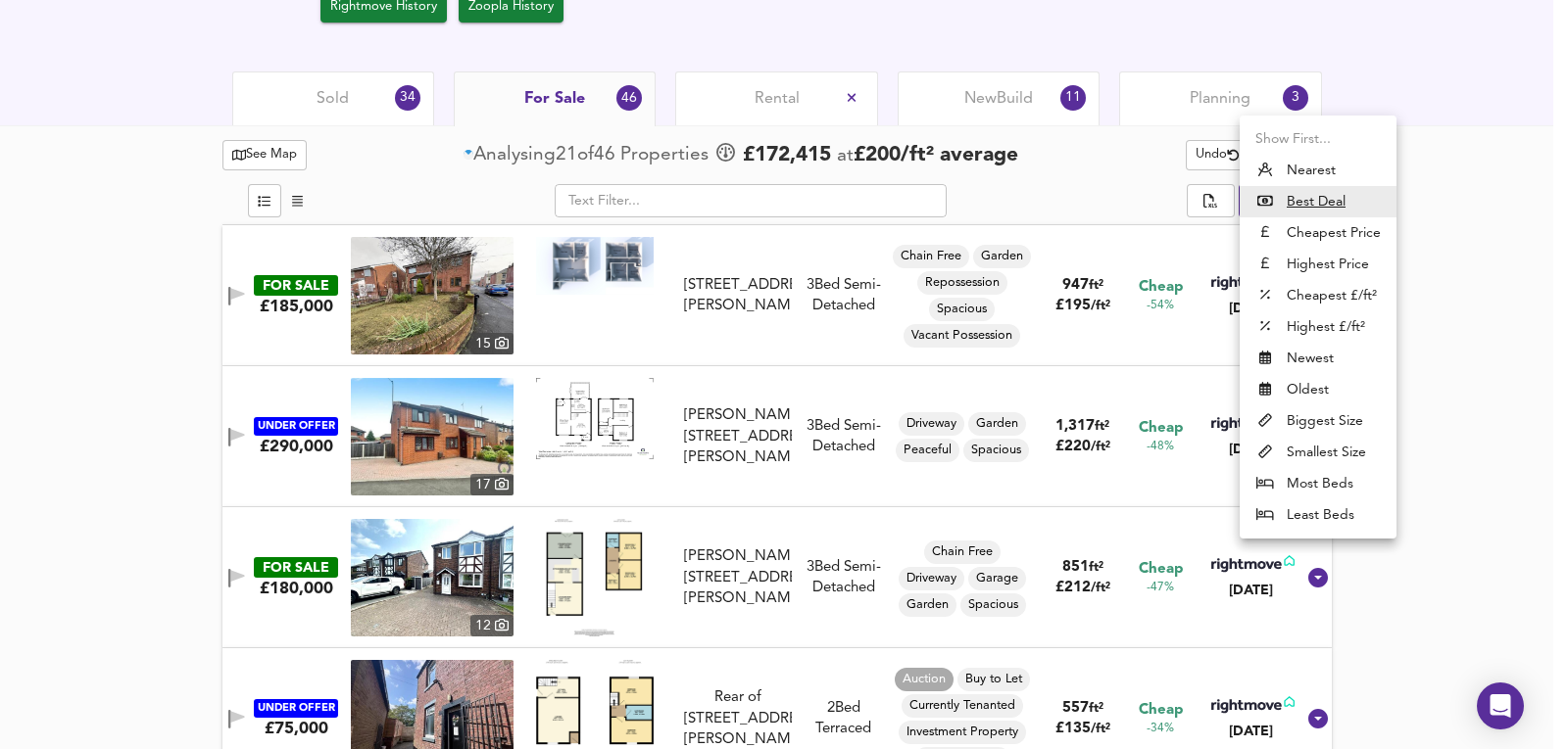
click at [1332, 451] on li "Smallest Size" at bounding box center [1317, 452] width 156 height 31
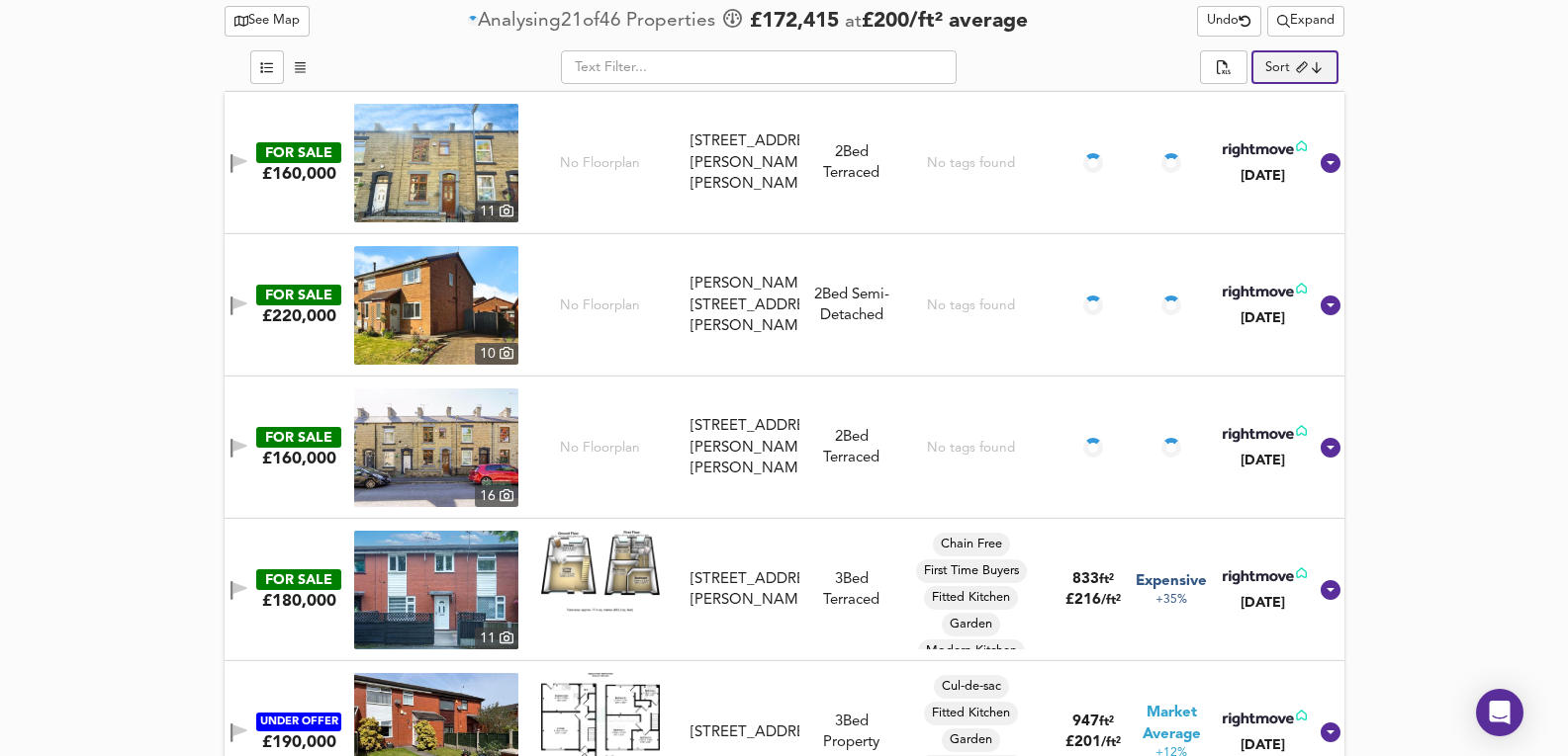
scroll to position [1120, 0]
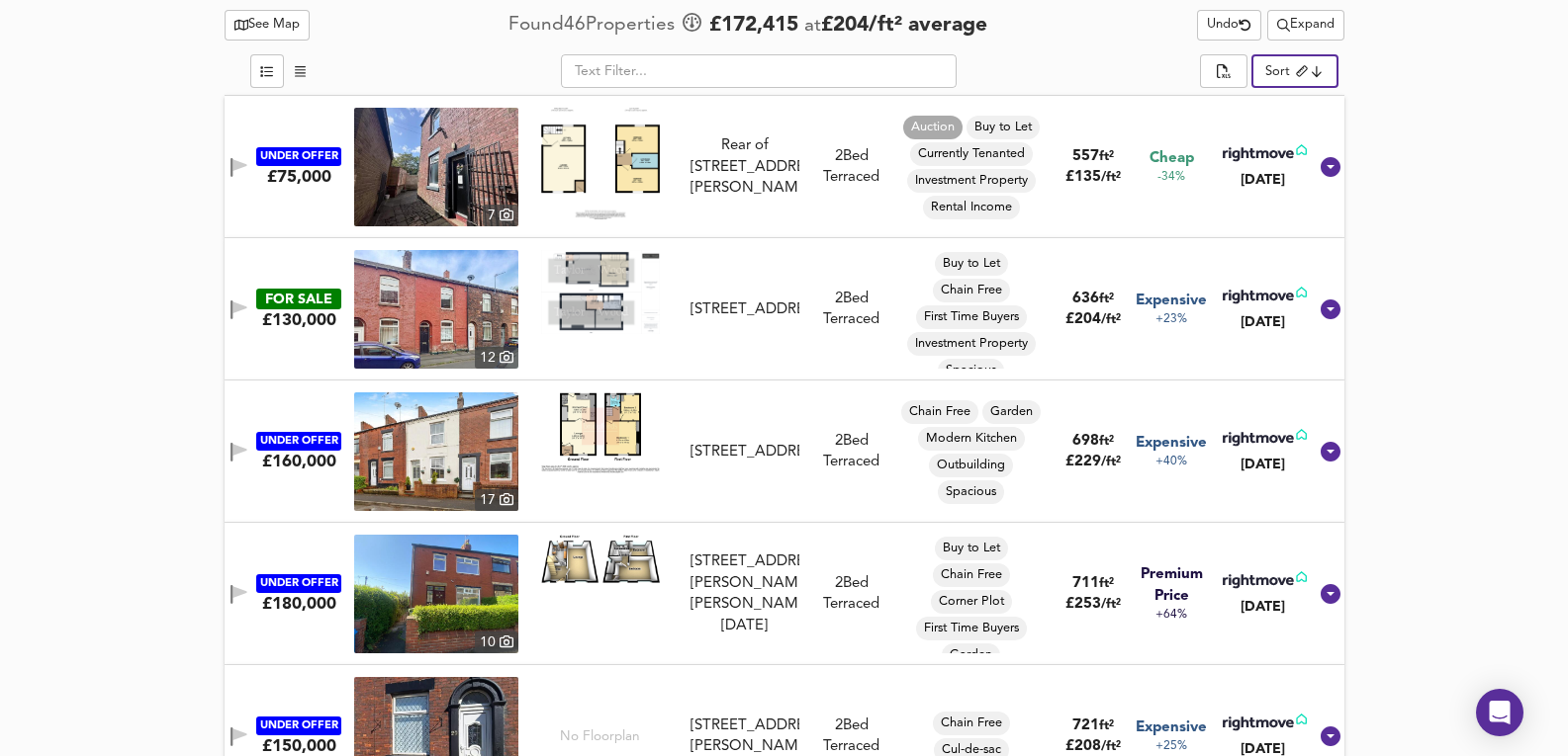
drag, startPoint x: 1292, startPoint y: 46, endPoint x: 1289, endPoint y: 60, distance: 14.3
click at [1292, 47] on div at bounding box center [784, 49] width 1119 height 8
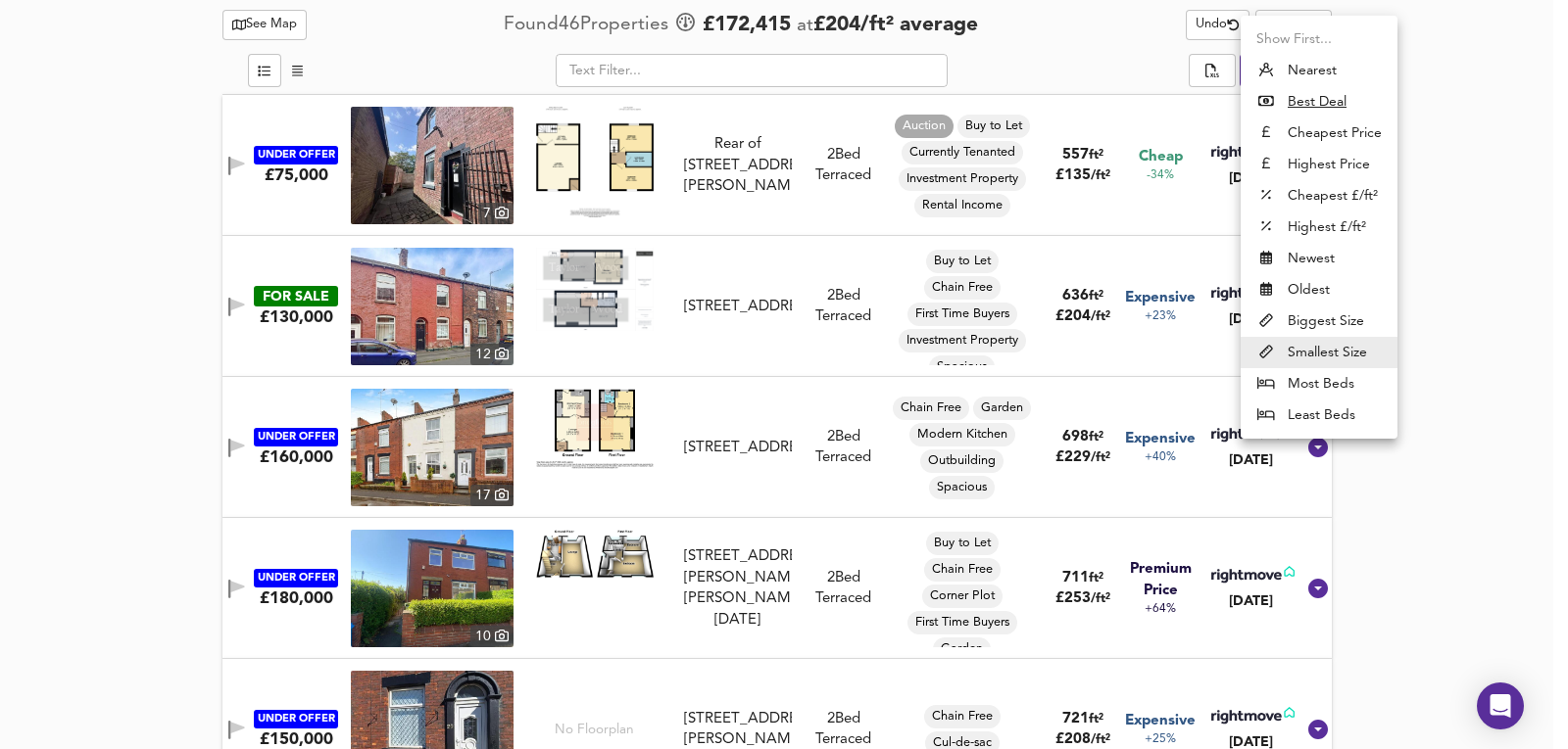
click at [1349, 130] on li "Cheapest Price" at bounding box center [1318, 134] width 156 height 31
type input "cheapest"
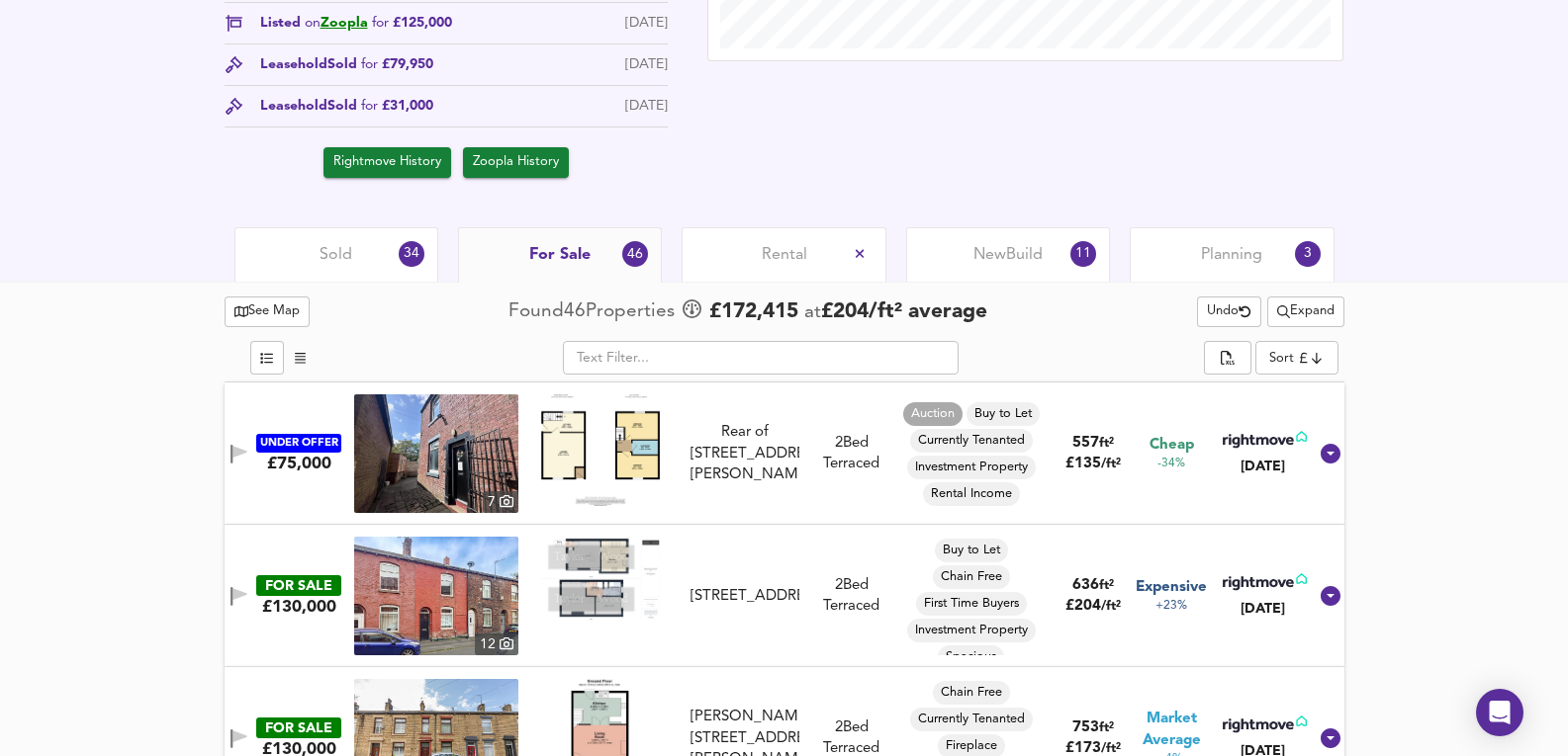
scroll to position [593, 0]
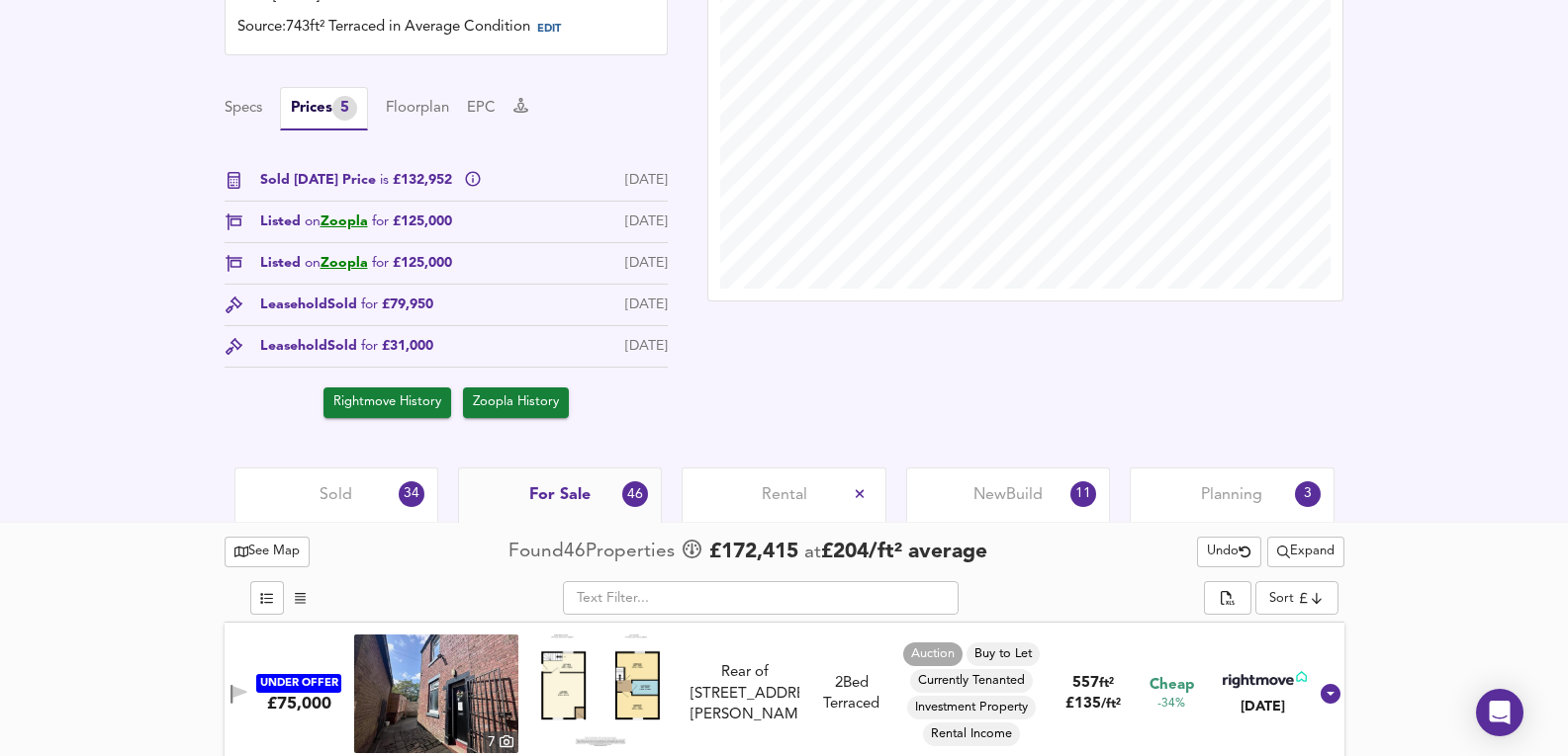
click at [962, 484] on div "New Build 11" at bounding box center [1007, 494] width 203 height 55
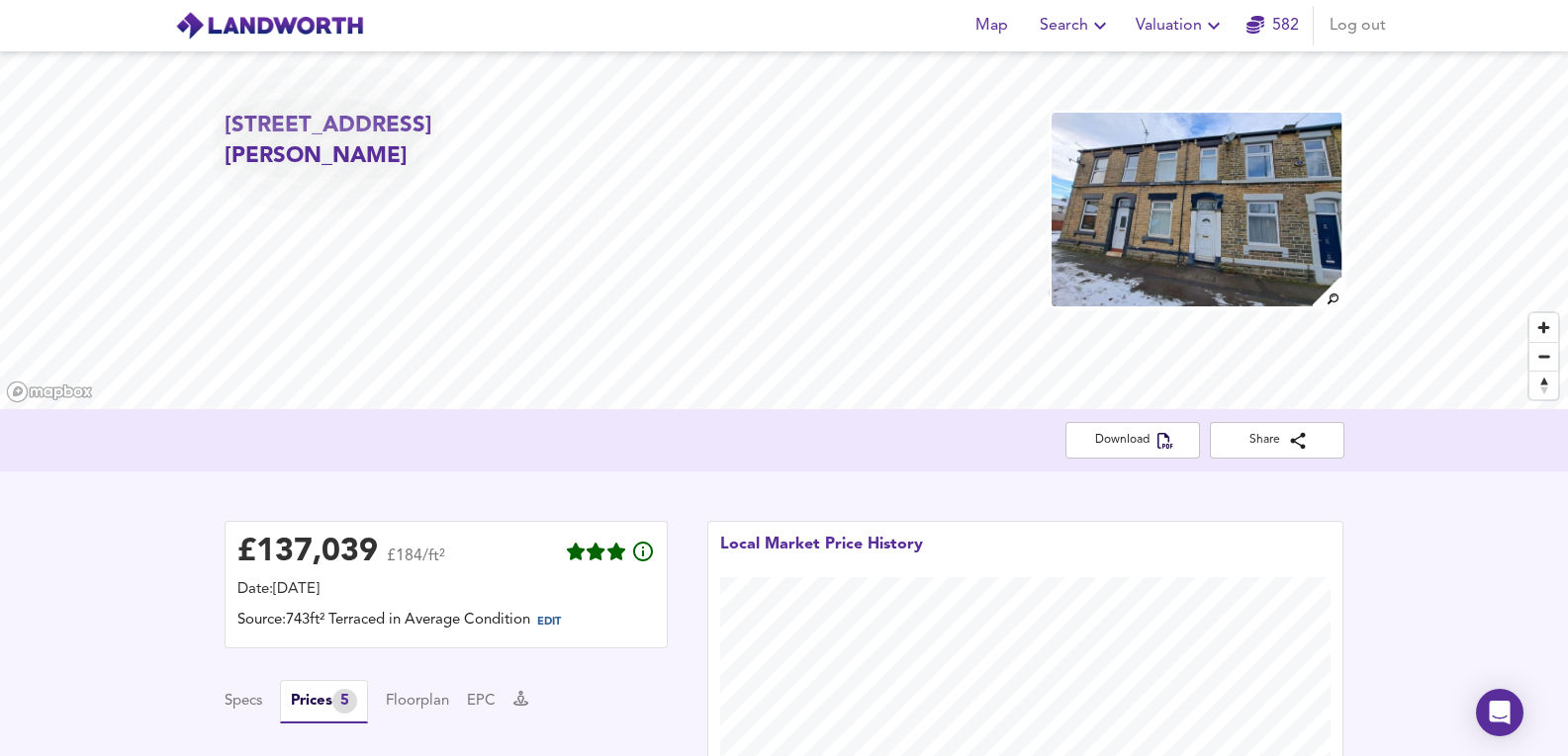
drag, startPoint x: 133, startPoint y: 520, endPoint x: 226, endPoint y: 8, distance: 520.4
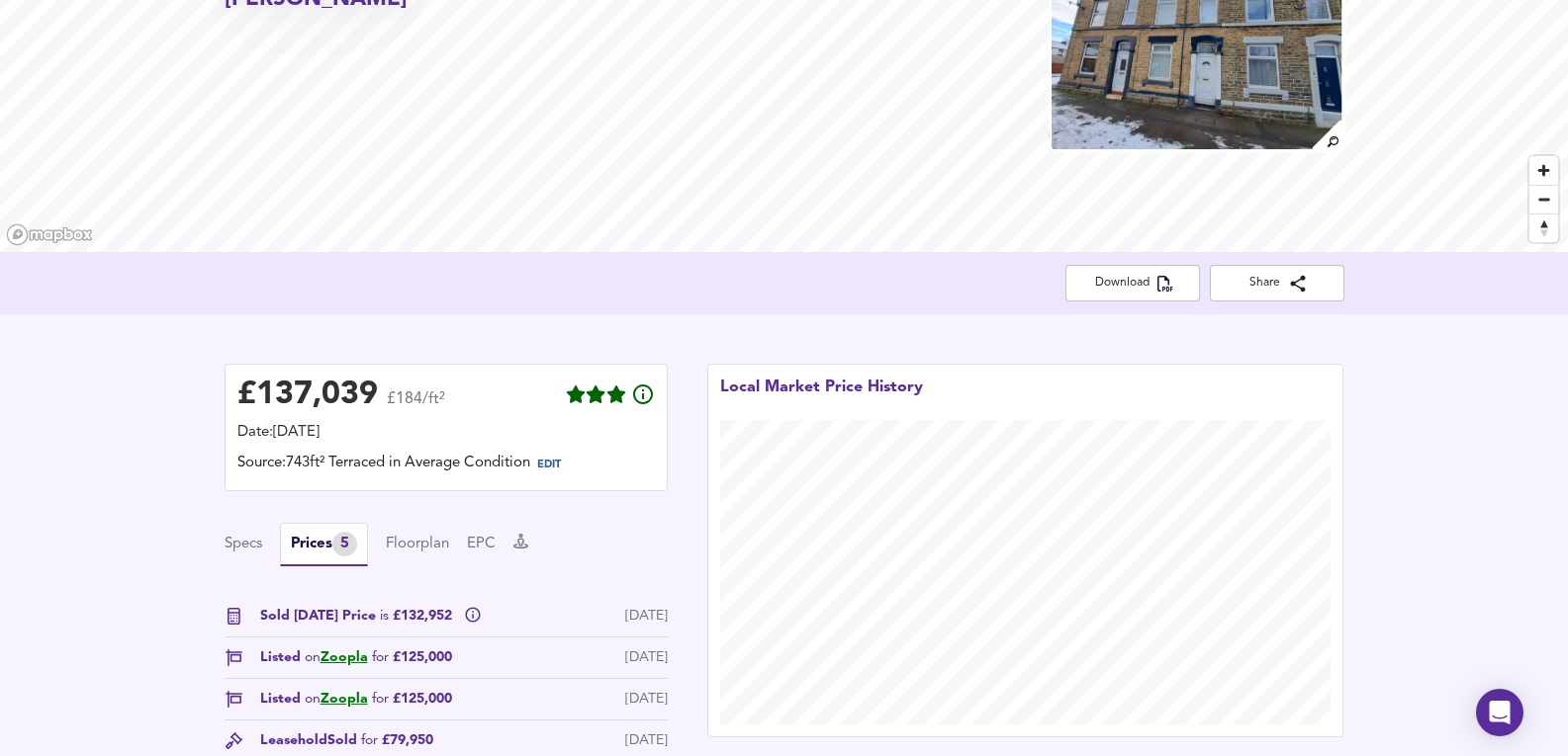
scroll to position [396, 0]
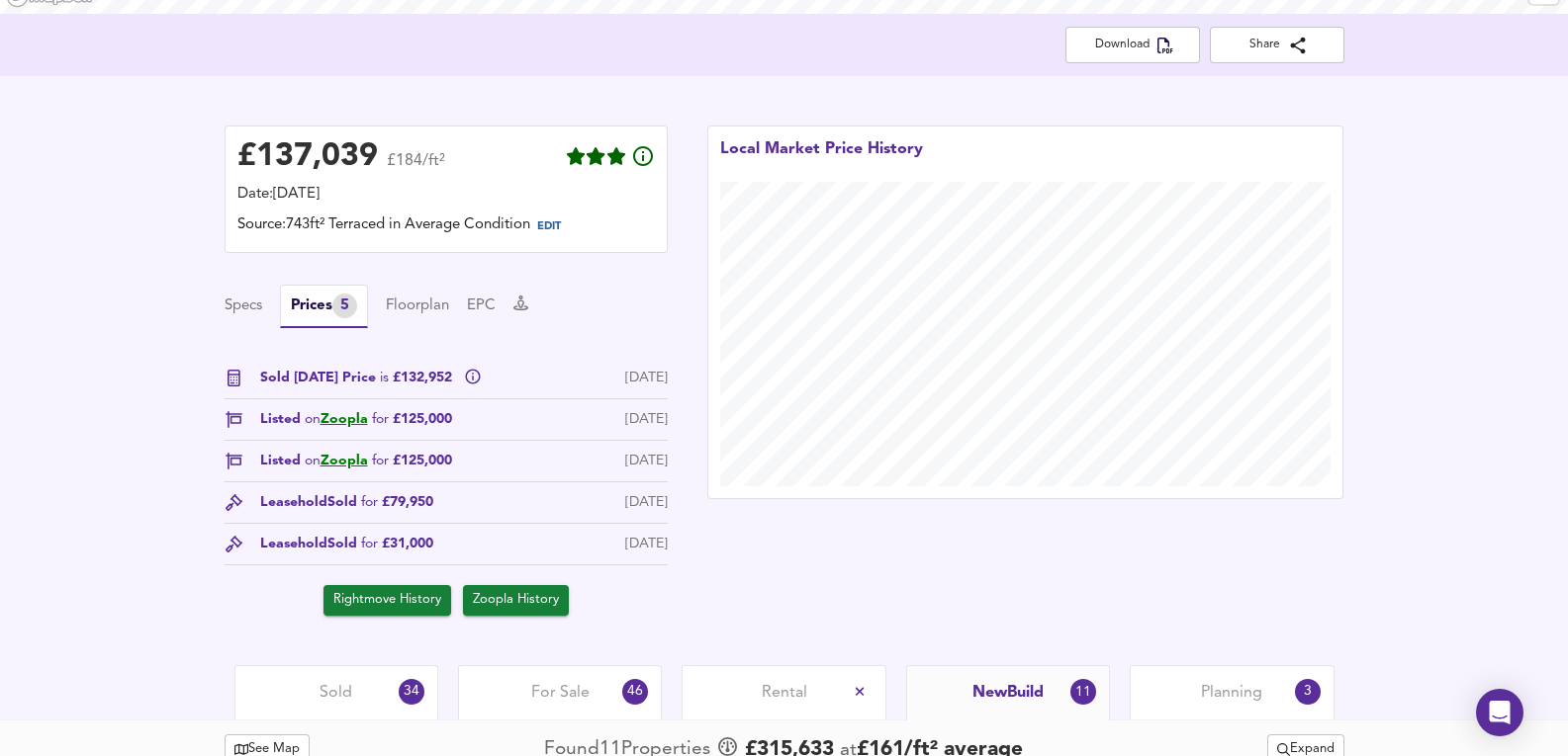
click at [307, 703] on div "Sold 34" at bounding box center [335, 693] width 203 height 55
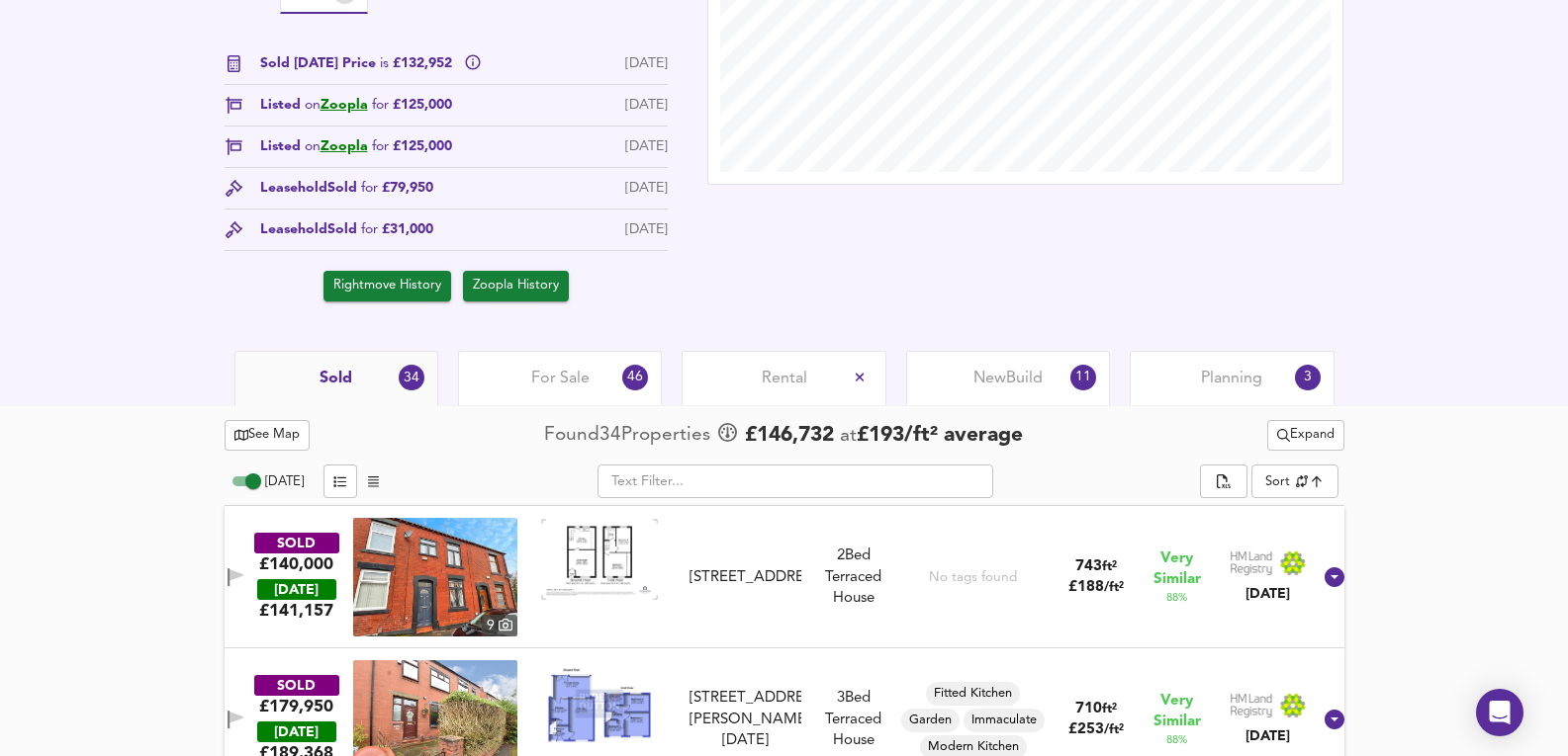
scroll to position [660, 0]
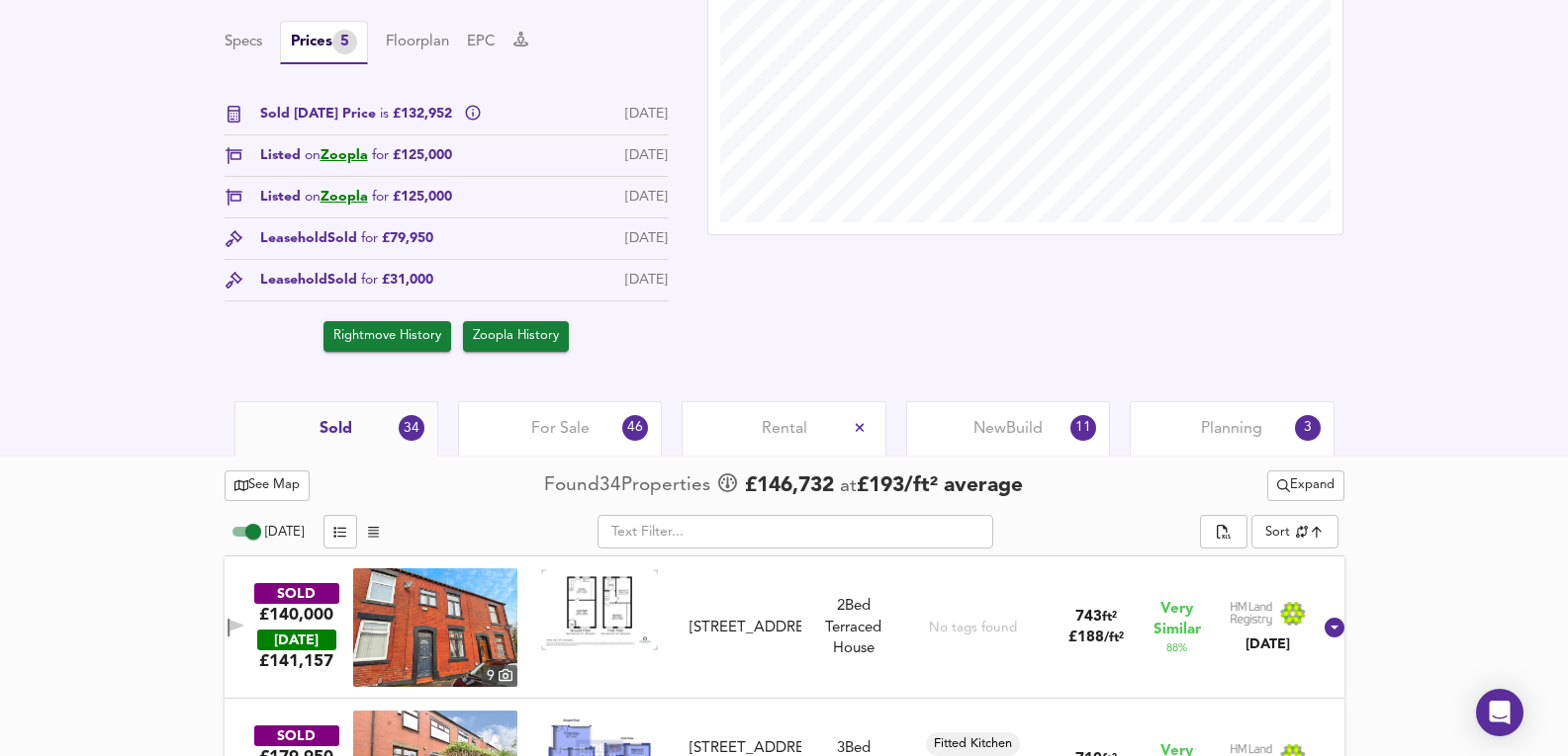
click at [1197, 426] on div "Planning 3" at bounding box center [1231, 429] width 203 height 55
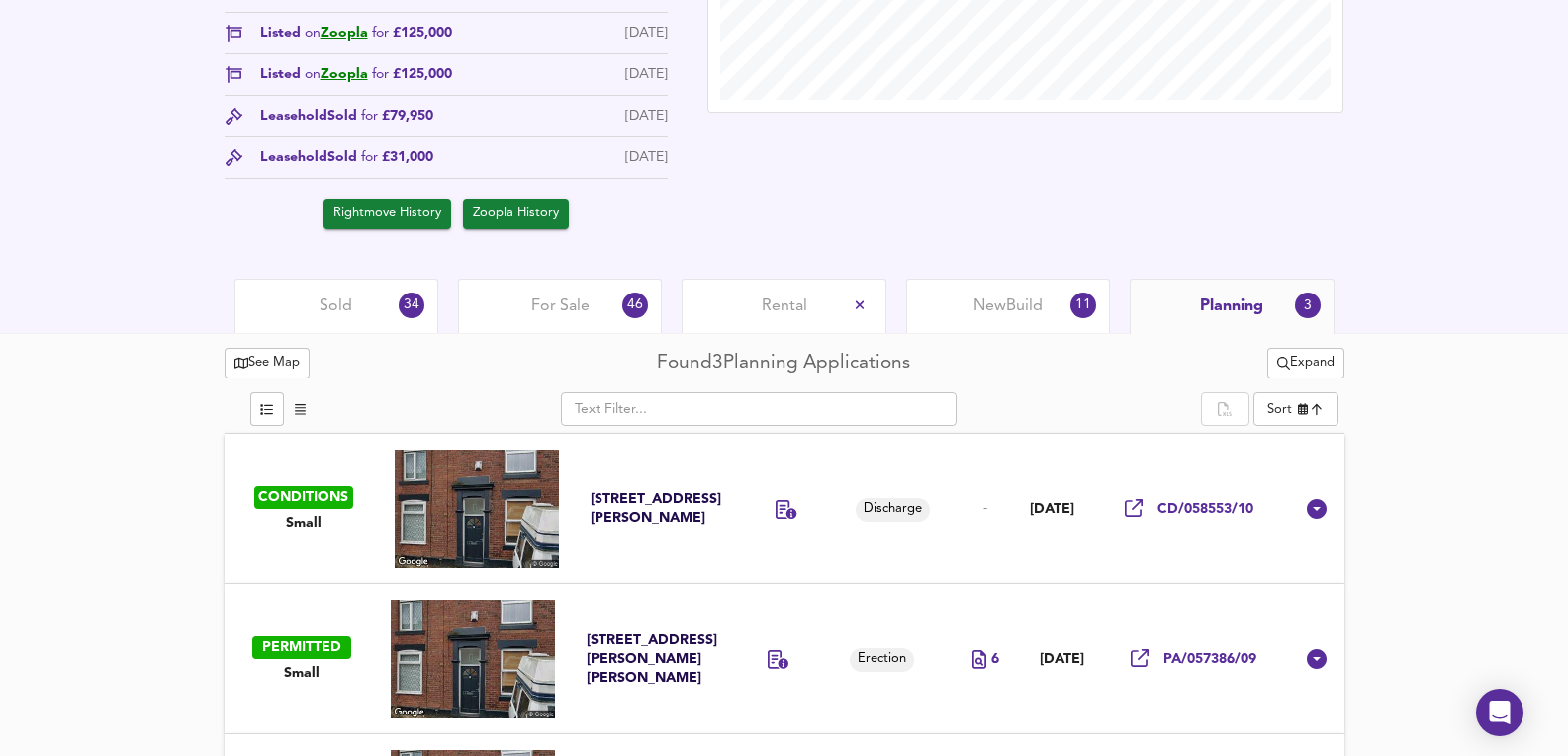
scroll to position [922, 0]
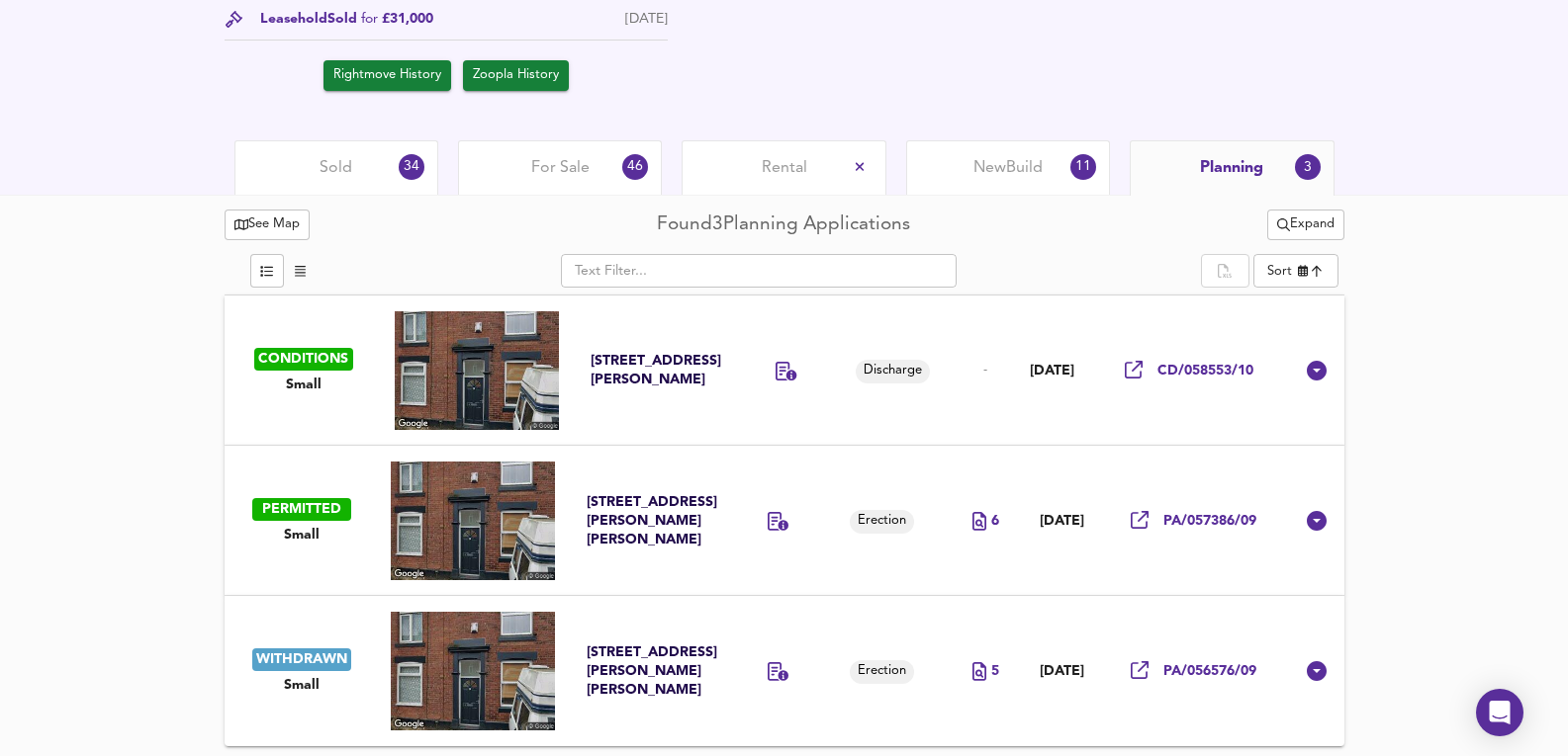
click at [786, 417] on td at bounding box center [792, 370] width 94 height 150
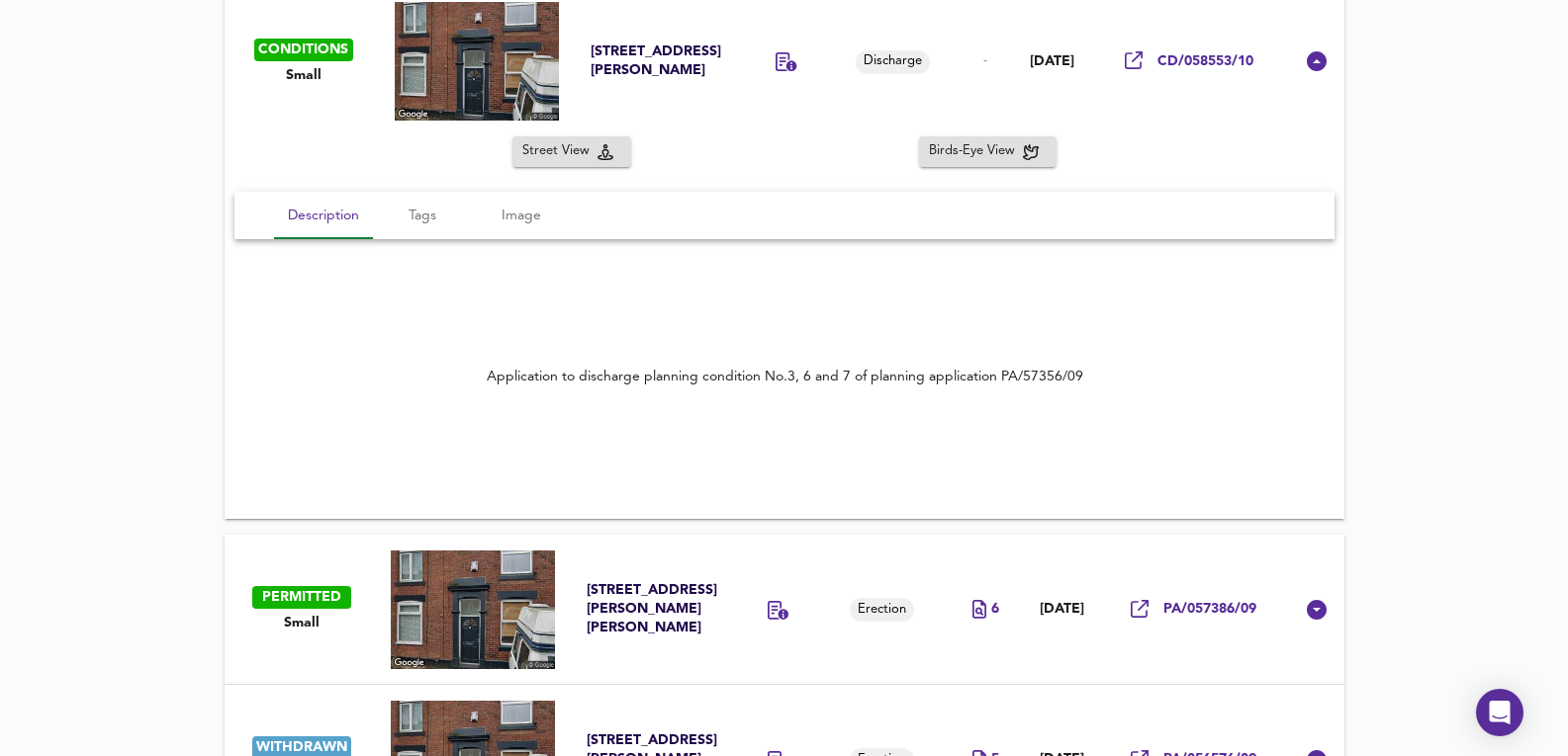
scroll to position [1251, 0]
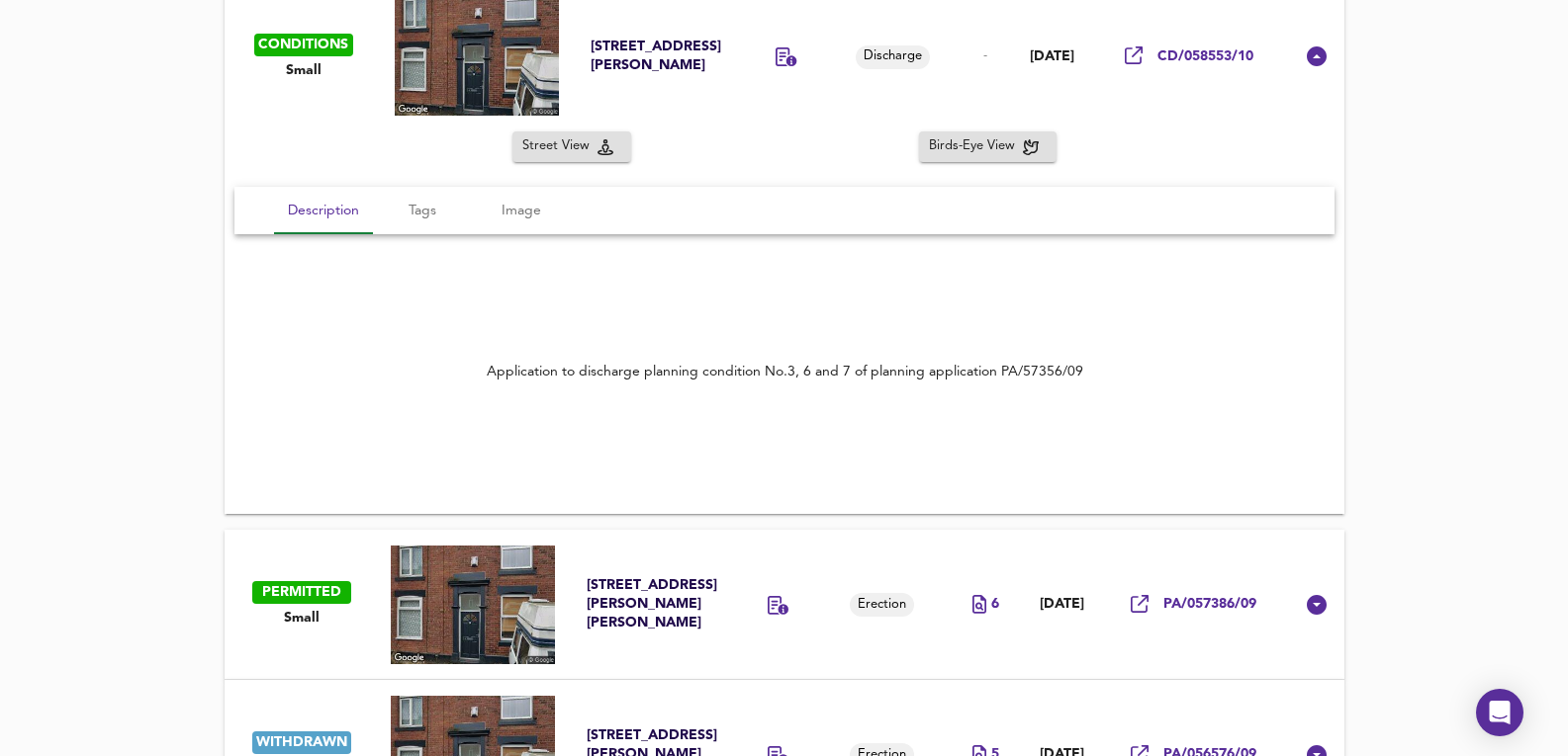
click at [829, 558] on td "Erection" at bounding box center [891, 604] width 125 height 150
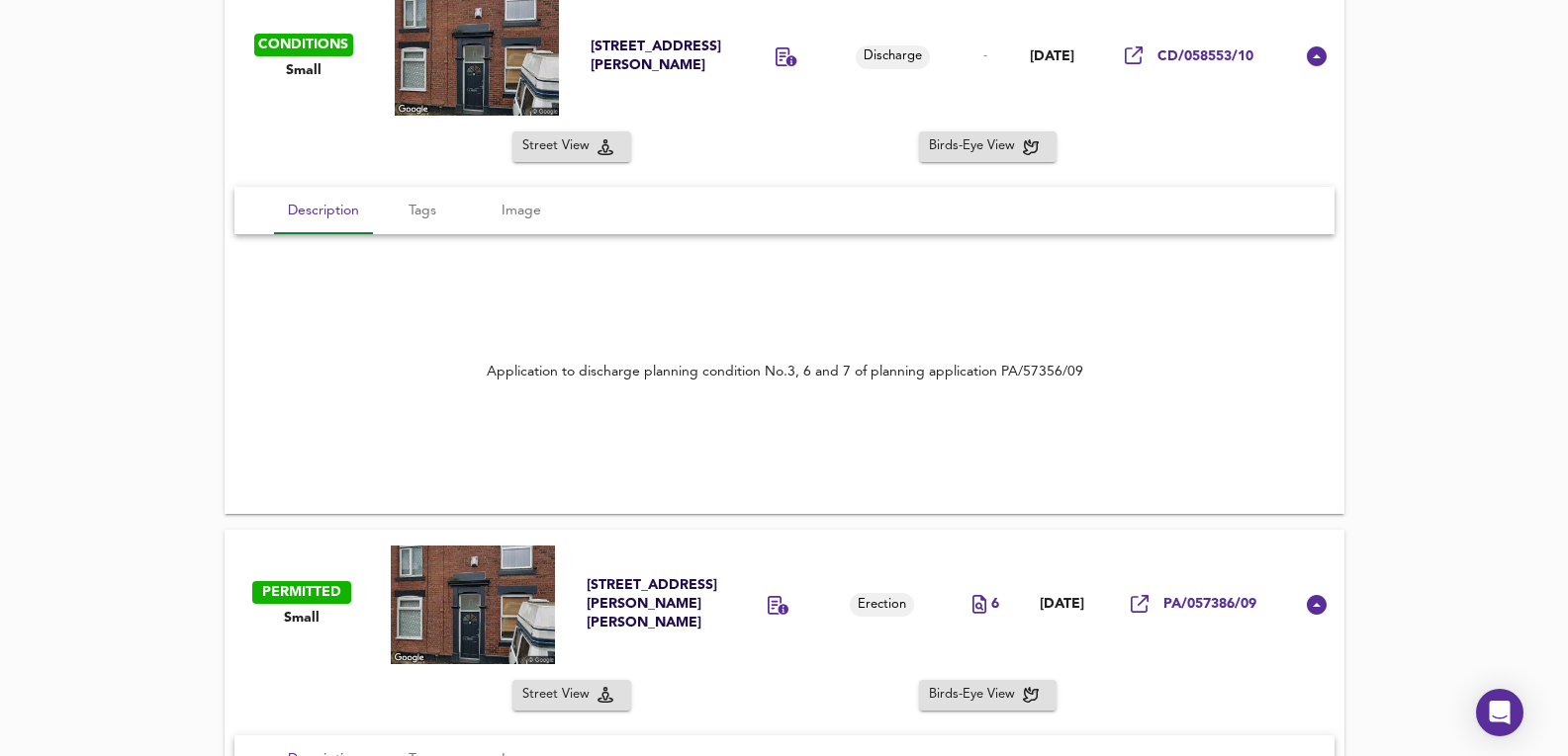
click at [863, 157] on div "Street View Birds-Eye View" at bounding box center [784, 147] width 1119 height 31
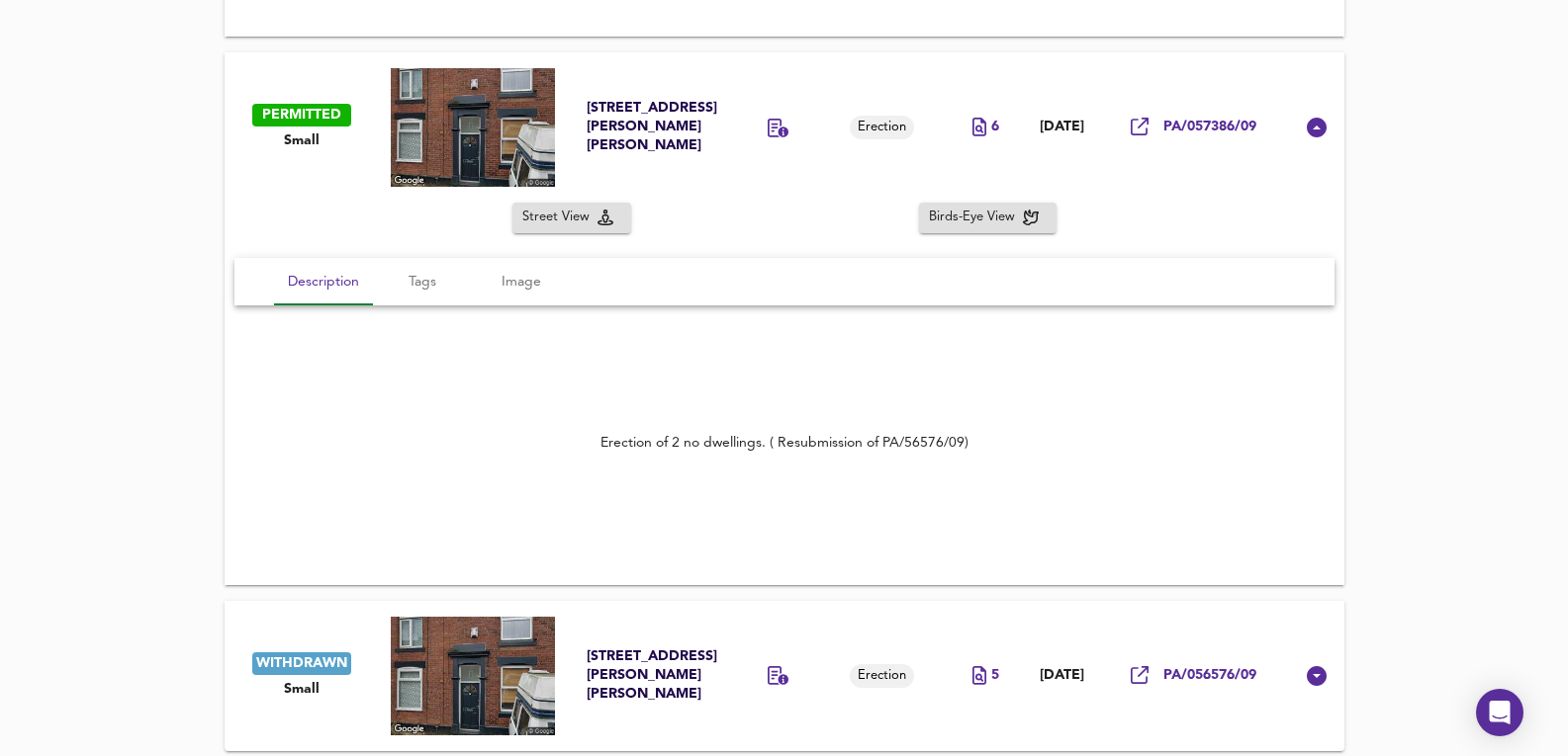
scroll to position [1733, 0]
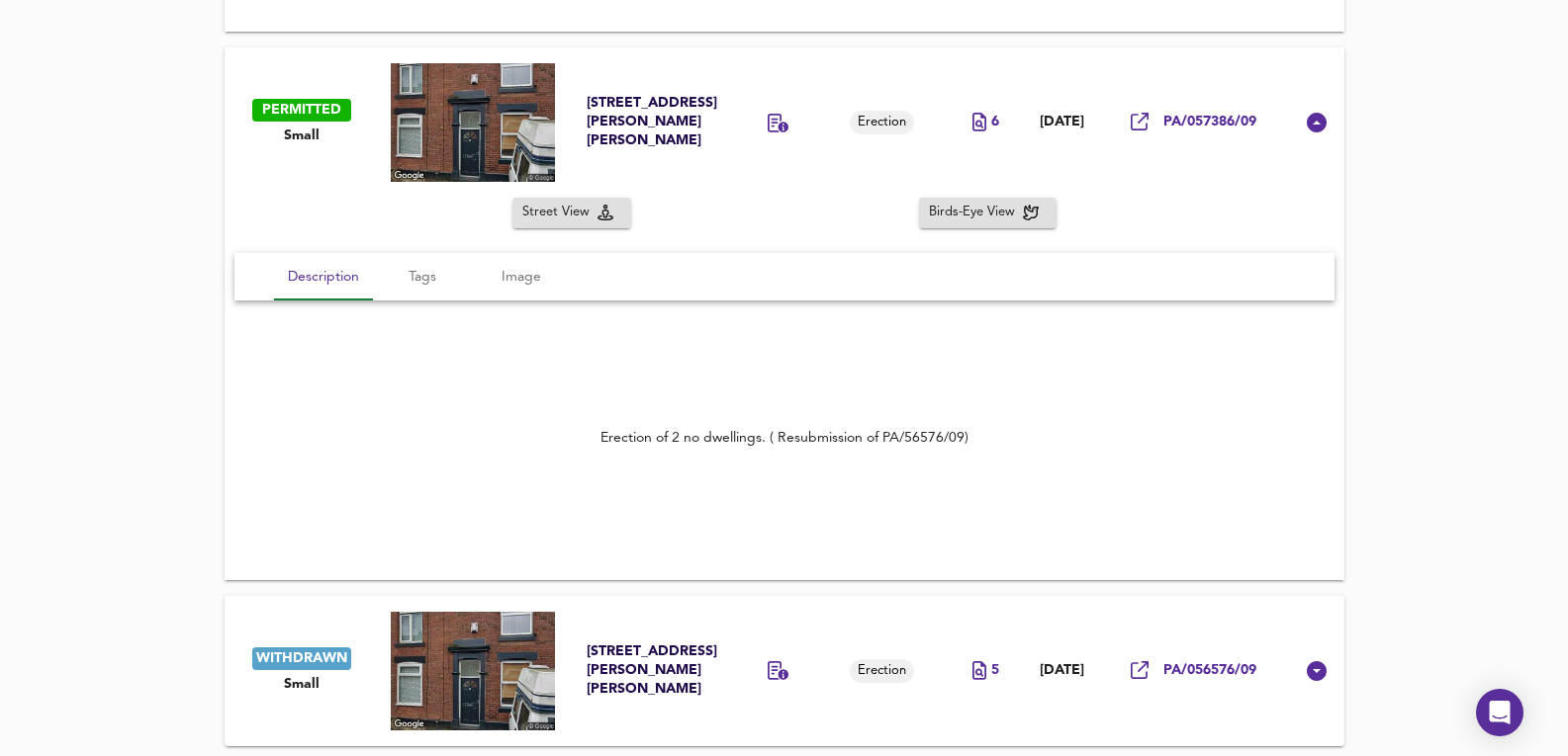
click at [918, 624] on td "Erection" at bounding box center [891, 671] width 125 height 150
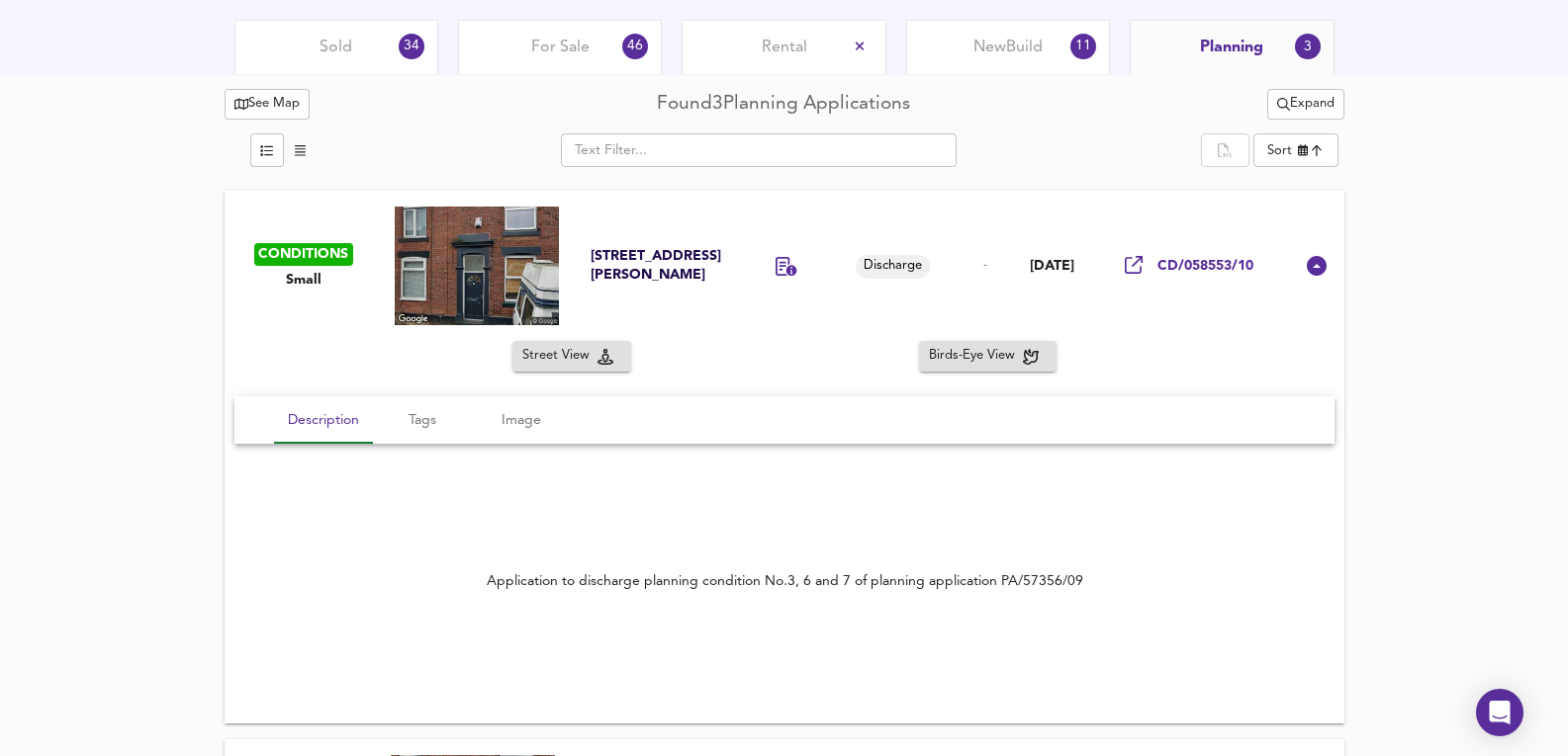
scroll to position [943, 0]
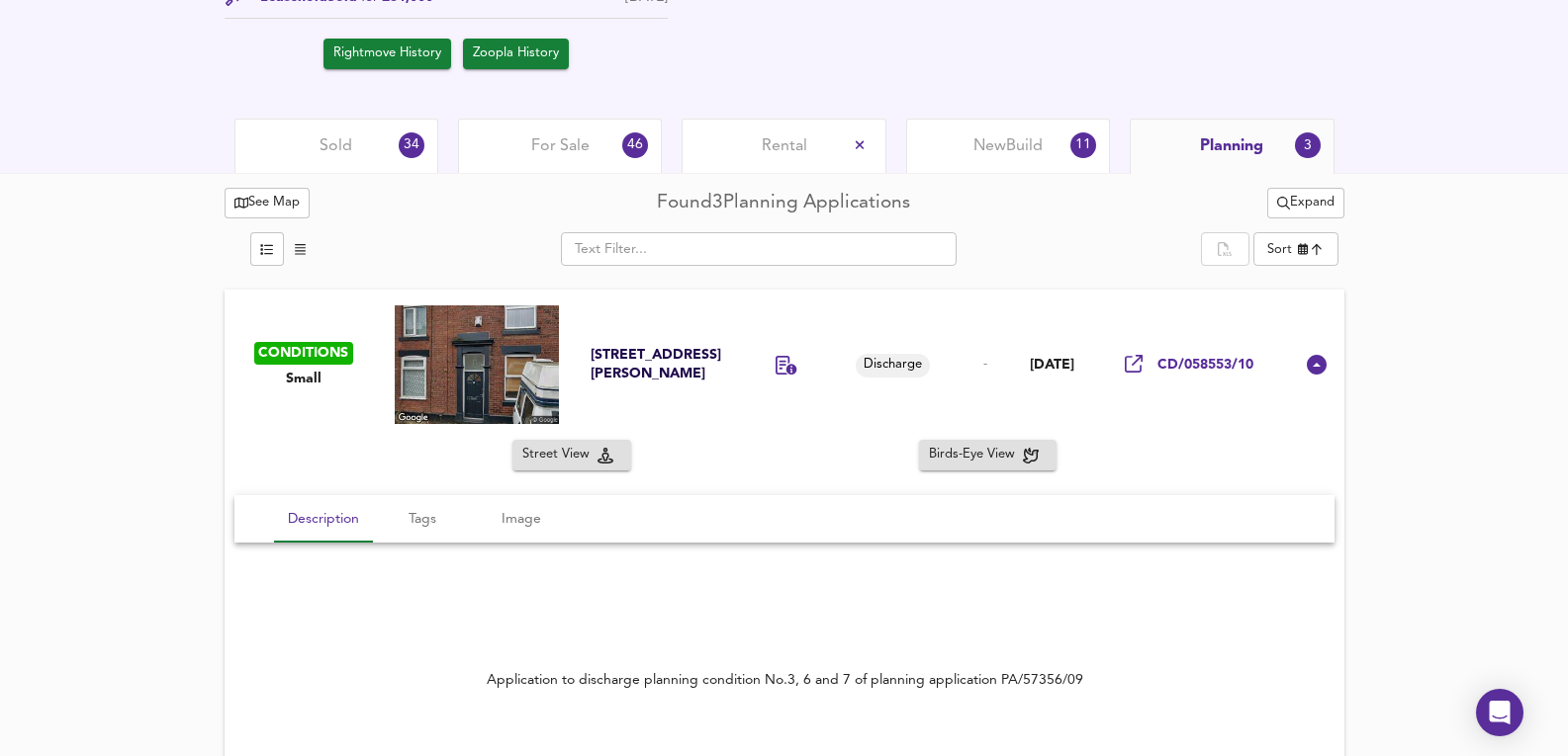
click at [377, 143] on div "Sold 34" at bounding box center [335, 146] width 203 height 55
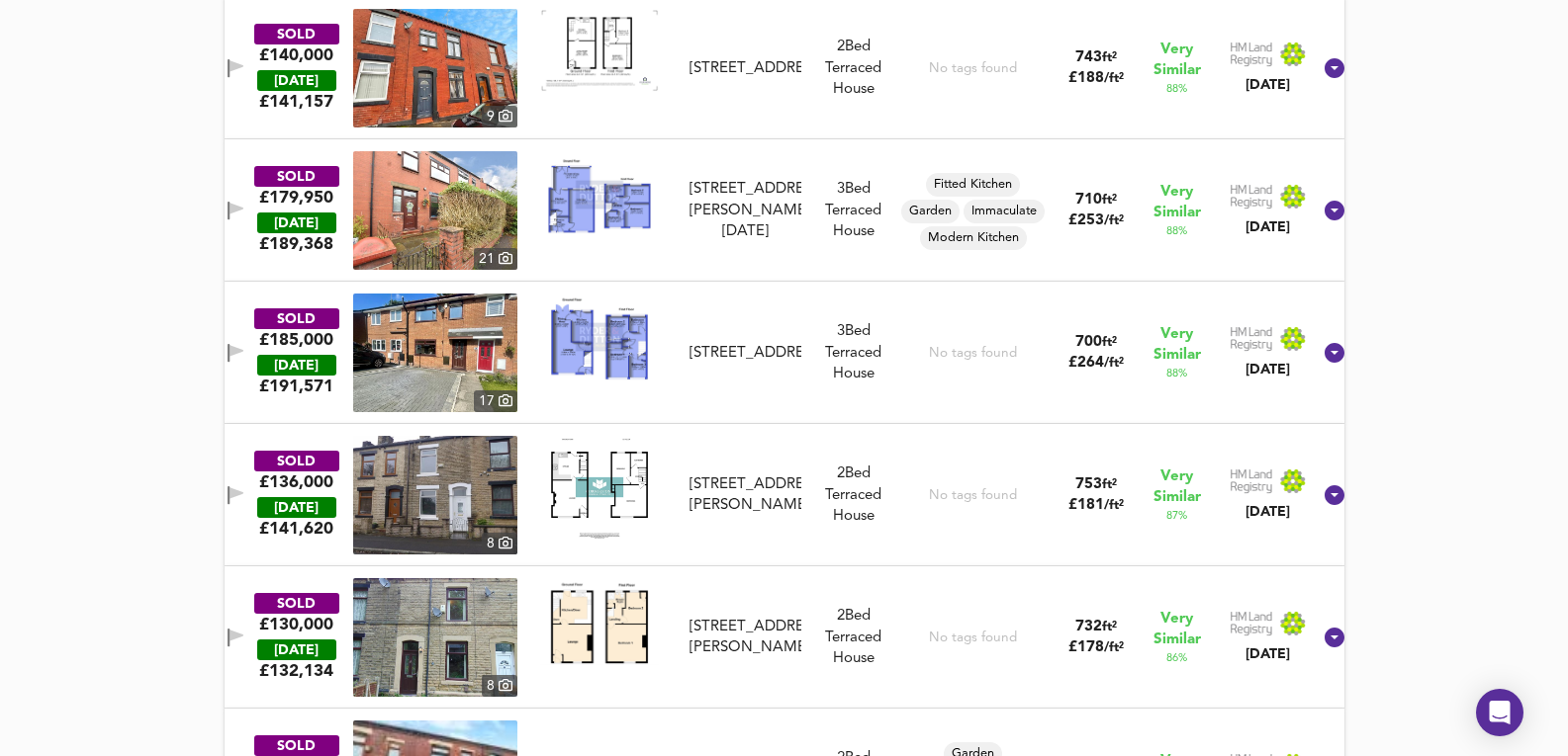
scroll to position [1073, 0]
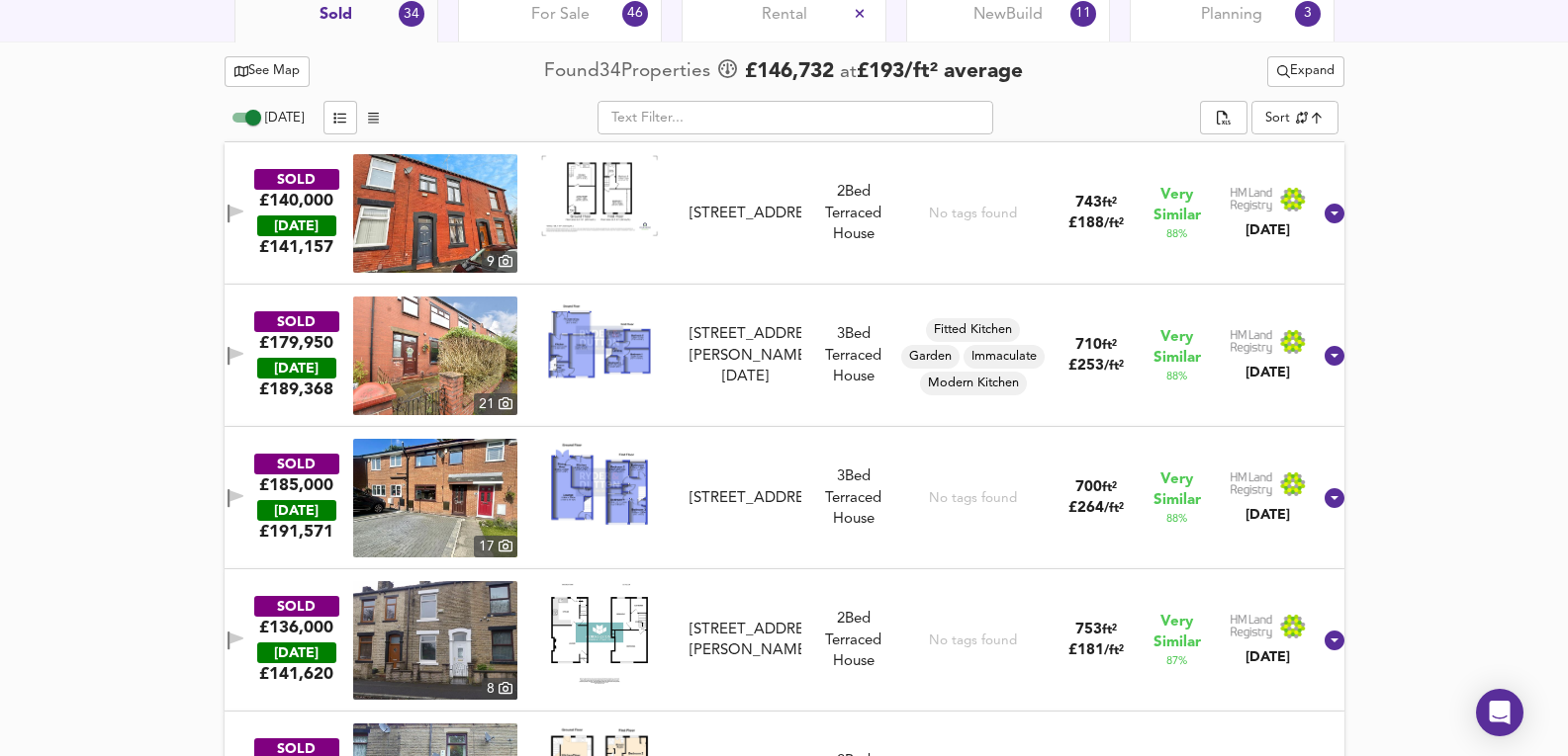
click at [1316, 99] on div "[DATE] ​ Sort similarityscore ​" at bounding box center [784, 121] width 1119 height 44
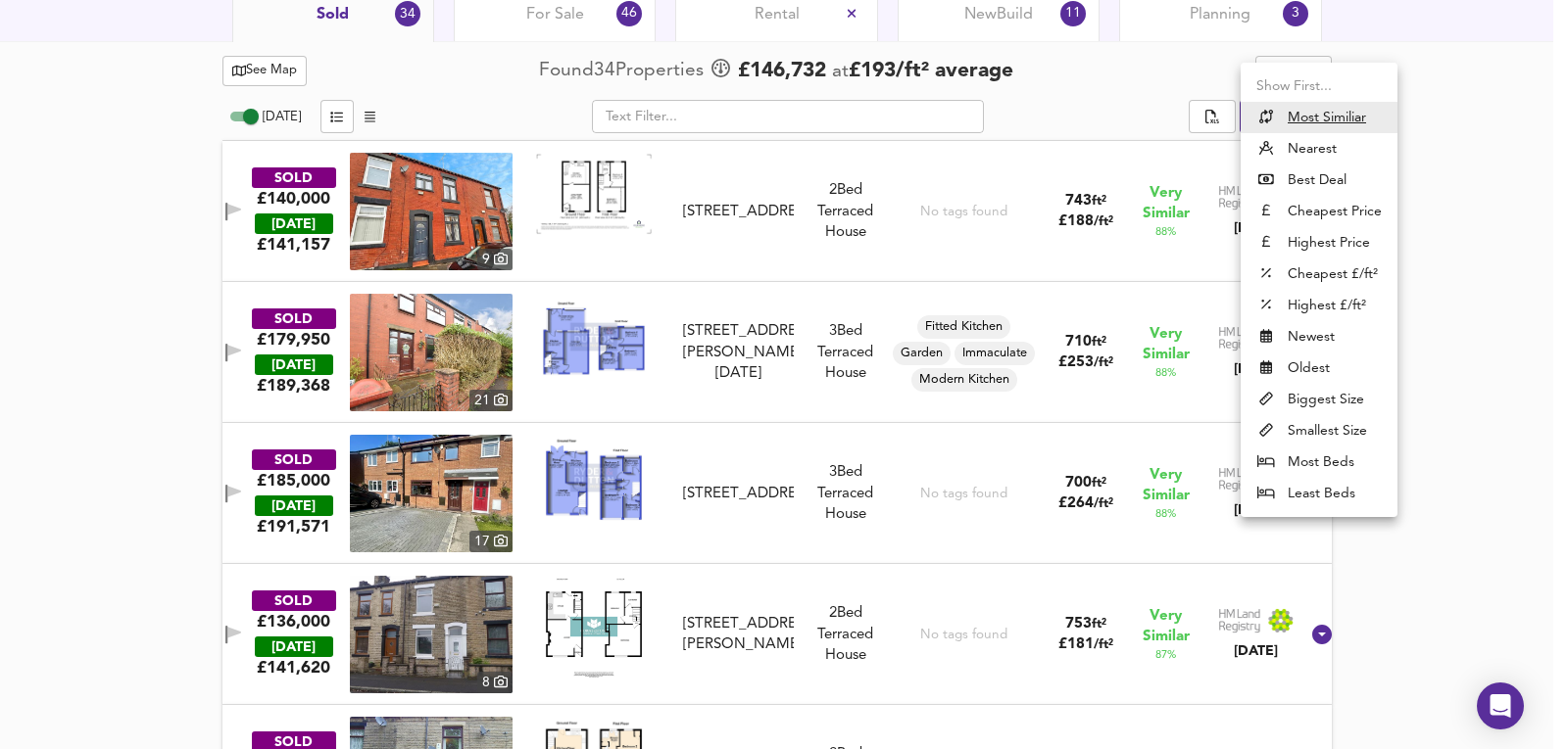
click at [1326, 240] on li "Highest Price" at bounding box center [1318, 243] width 156 height 31
type input "expensive"
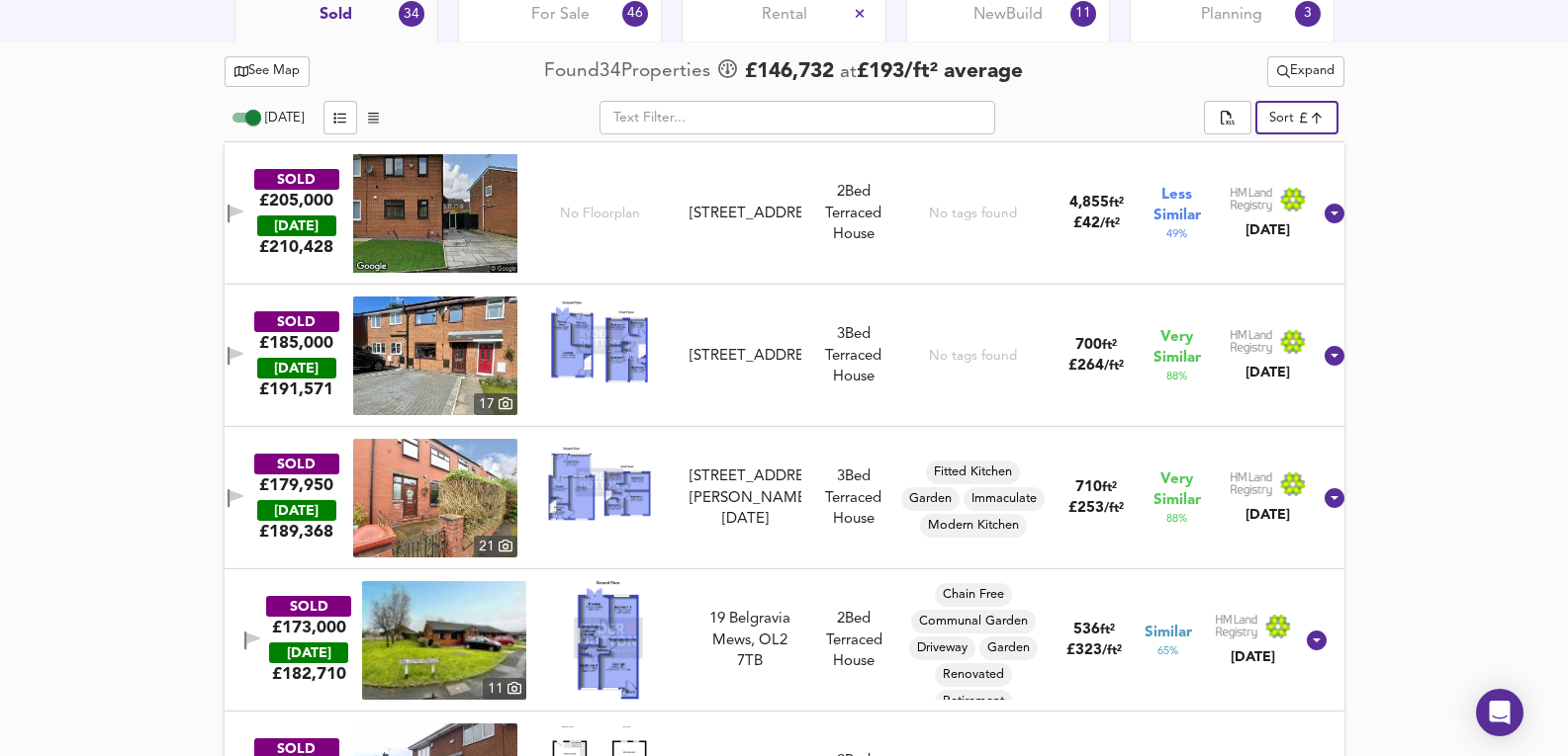
click at [517, 393] on img at bounding box center [435, 356] width 164 height 119
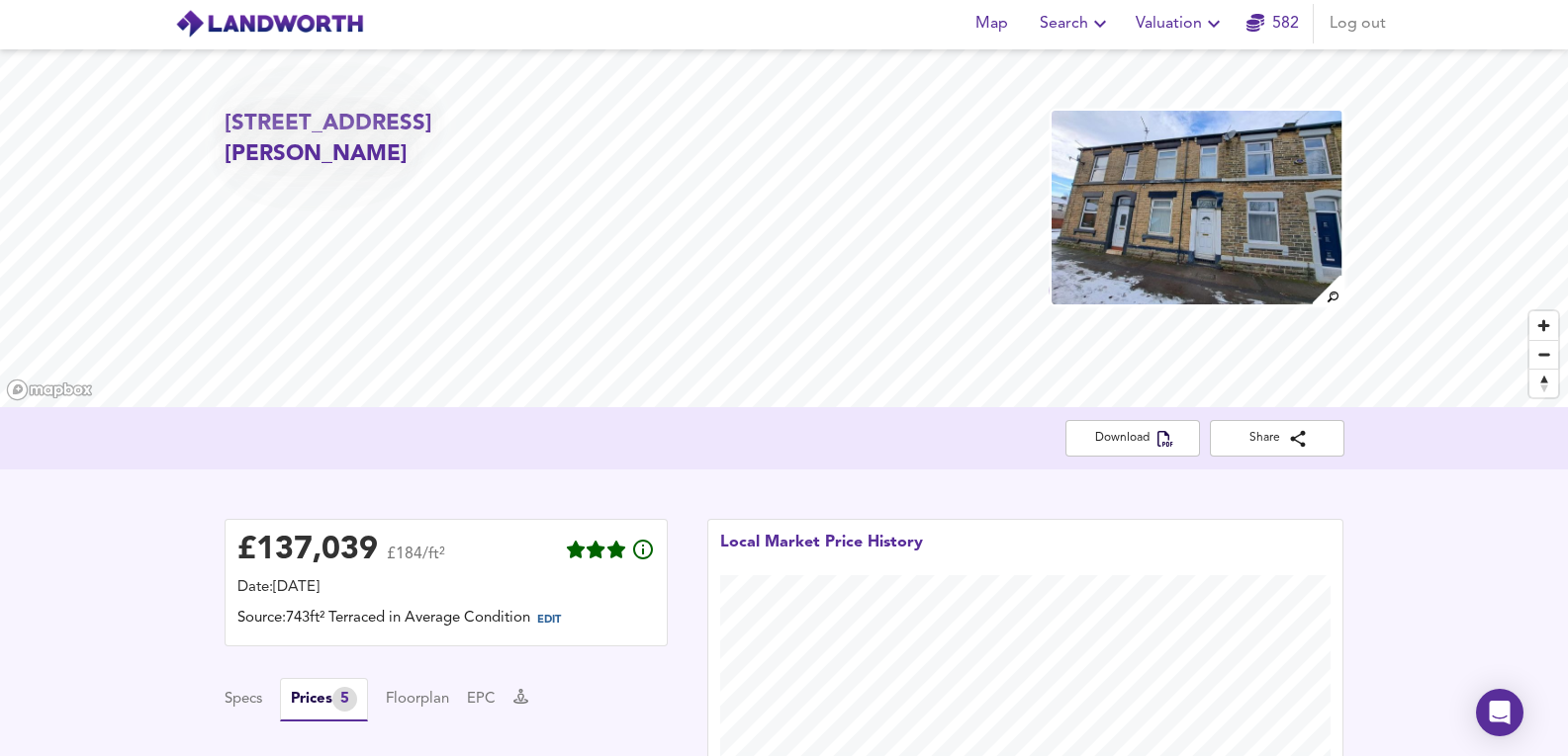
scroll to position [0, 0]
click at [1214, 172] on img at bounding box center [1196, 209] width 295 height 197
